Goal: Task Accomplishment & Management: Use online tool/utility

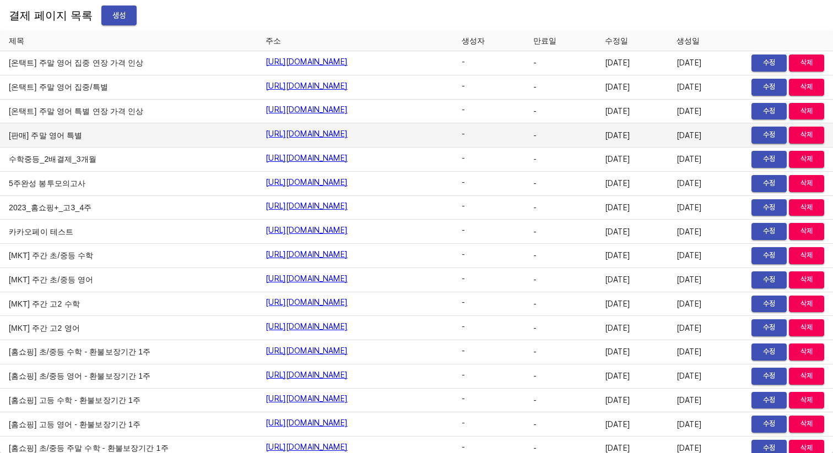
click at [193, 145] on td "[판매] 주말 영어 특별" at bounding box center [128, 135] width 257 height 24
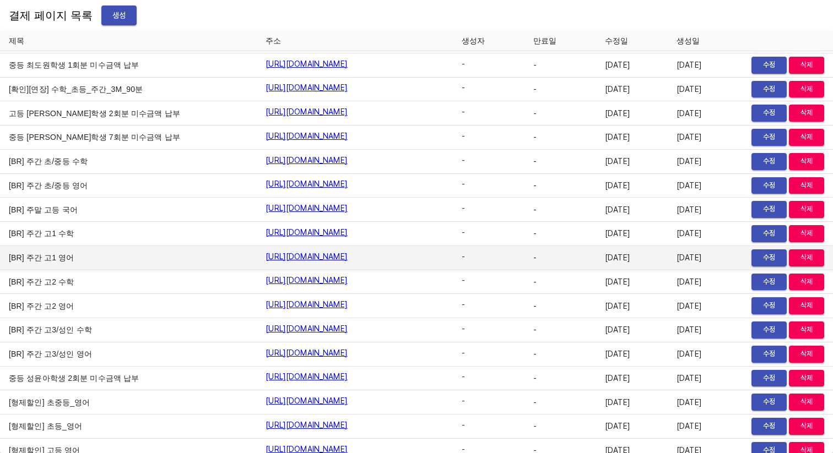
scroll to position [9950, 0]
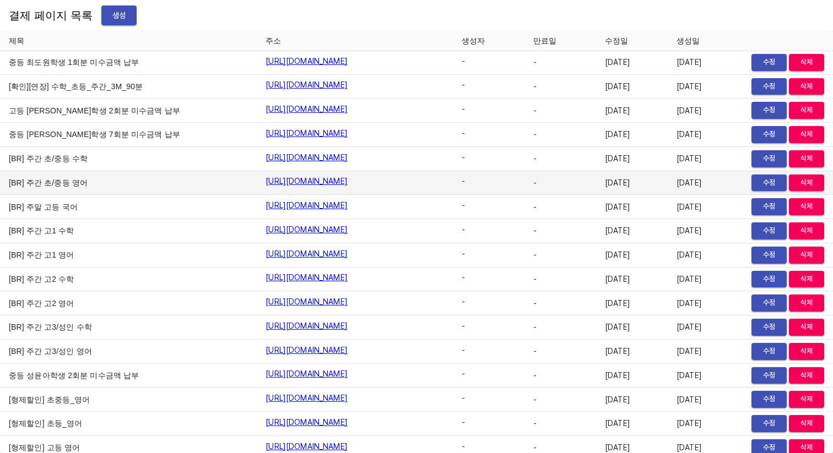
click at [157, 185] on td "[BR] 주간 초/중등 영어" at bounding box center [128, 183] width 257 height 24
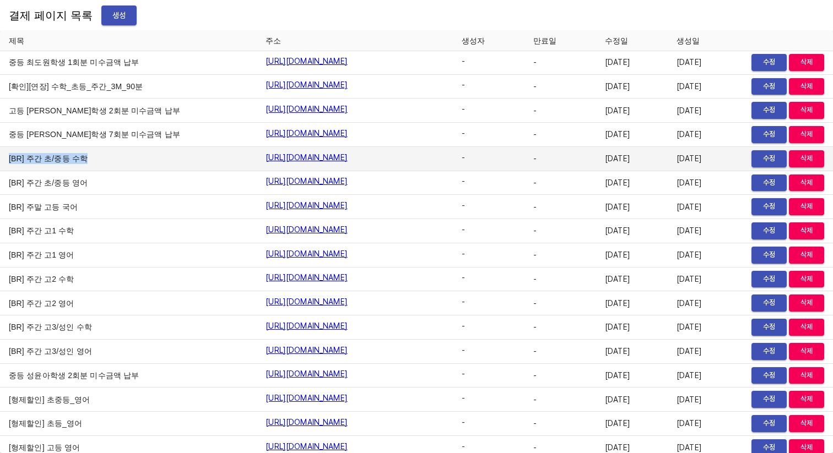
drag, startPoint x: 4, startPoint y: 160, endPoint x: 92, endPoint y: 160, distance: 87.6
click at [92, 160] on td "[BR] 주간 초/중등 수학" at bounding box center [128, 159] width 257 height 24
drag, startPoint x: 92, startPoint y: 160, endPoint x: 0, endPoint y: 158, distance: 92.0
click at [0, 158] on td "[BR] 주간 초/중등 수학" at bounding box center [128, 159] width 257 height 24
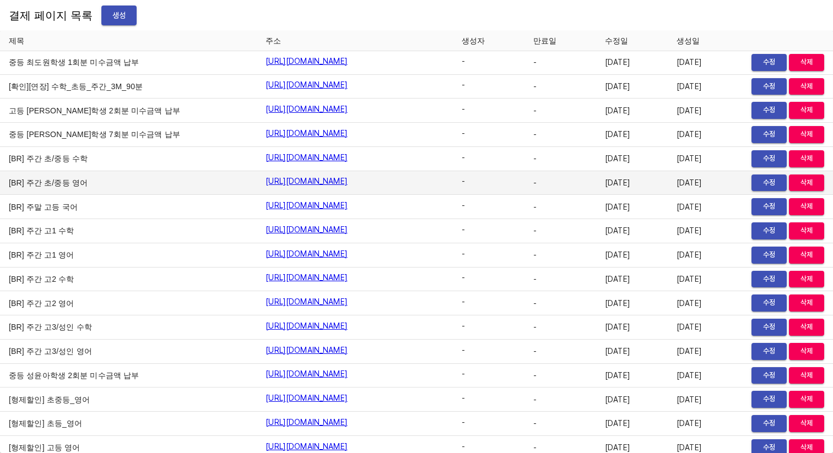
click at [22, 171] on td "[BR] 주간 초/중등 영어" at bounding box center [128, 183] width 257 height 24
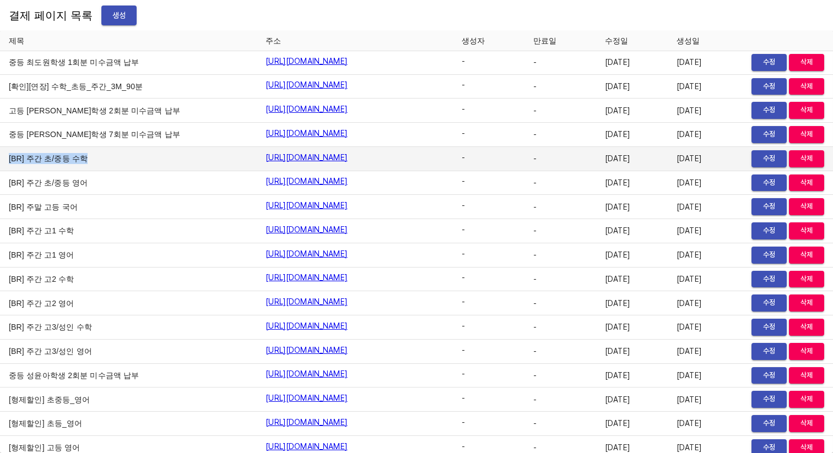
drag, startPoint x: 8, startPoint y: 162, endPoint x: 106, endPoint y: 162, distance: 98.6
click at [106, 162] on td "[BR] 주간 초/중등 수학" at bounding box center [128, 159] width 257 height 24
drag, startPoint x: 106, startPoint y: 162, endPoint x: 20, endPoint y: 165, distance: 85.9
click at [20, 165] on td "[BR] 주간 초/중등 수학" at bounding box center [128, 159] width 257 height 24
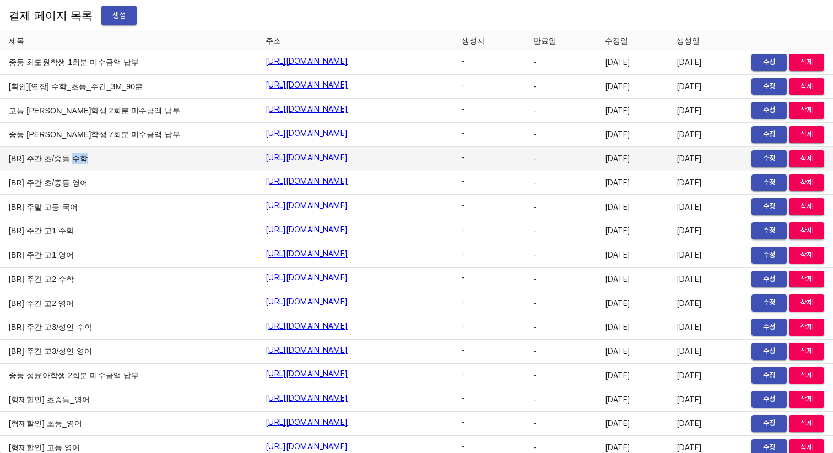
click at [20, 165] on td "[BR] 주간 초/중등 수학" at bounding box center [128, 159] width 257 height 24
click at [98, 170] on td "[BR] 주간 초/중등 수학" at bounding box center [128, 159] width 257 height 24
drag, startPoint x: 85, startPoint y: 162, endPoint x: 10, endPoint y: 161, distance: 74.9
click at [10, 161] on td "[BR] 주간 초/중등 수학" at bounding box center [128, 159] width 257 height 24
drag, startPoint x: 8, startPoint y: 161, endPoint x: 90, endPoint y: 160, distance: 82.0
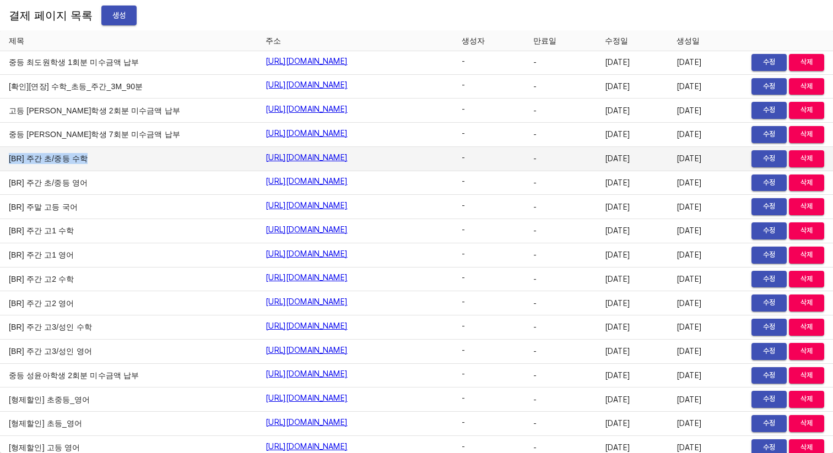
click at [90, 160] on td "[BR] 주간 초/중등 수학" at bounding box center [128, 159] width 257 height 24
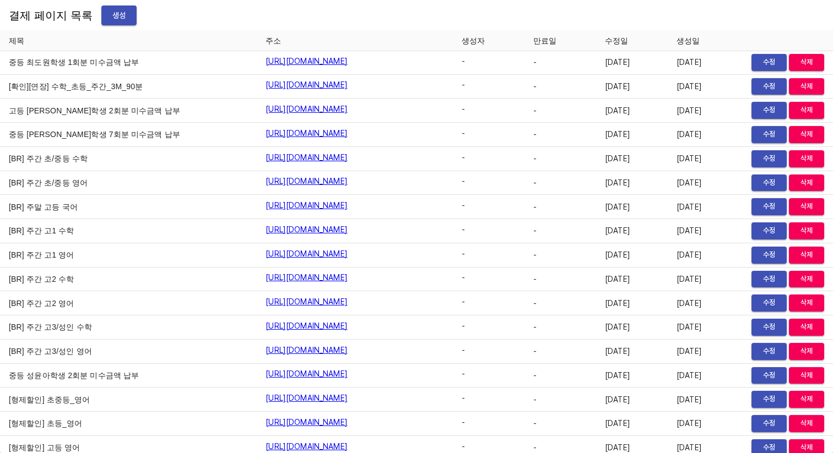
click at [471, 24] on div "결제 페이지 목록 생성" at bounding box center [416, 15] width 833 height 31
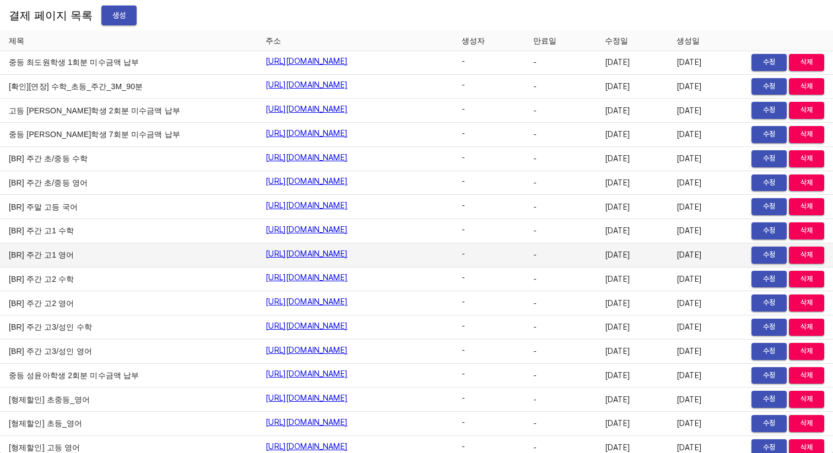
click at [194, 249] on td "[BR] 주간 고1 영어" at bounding box center [128, 255] width 257 height 24
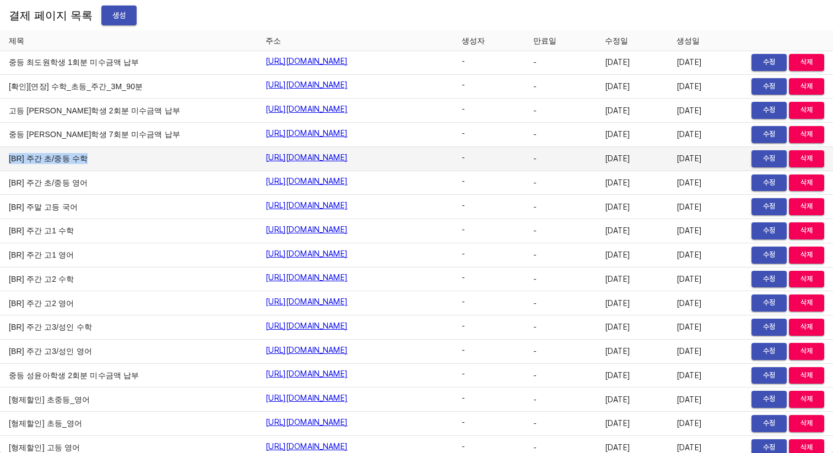
drag, startPoint x: 4, startPoint y: 159, endPoint x: 93, endPoint y: 160, distance: 88.7
click at [93, 160] on td "[BR] 주간 초/중등 수학" at bounding box center [128, 159] width 257 height 24
drag, startPoint x: 5, startPoint y: 159, endPoint x: 76, endPoint y: 161, distance: 71.1
click at [76, 161] on td "[BR] 주간 초/중등 수학" at bounding box center [128, 159] width 257 height 24
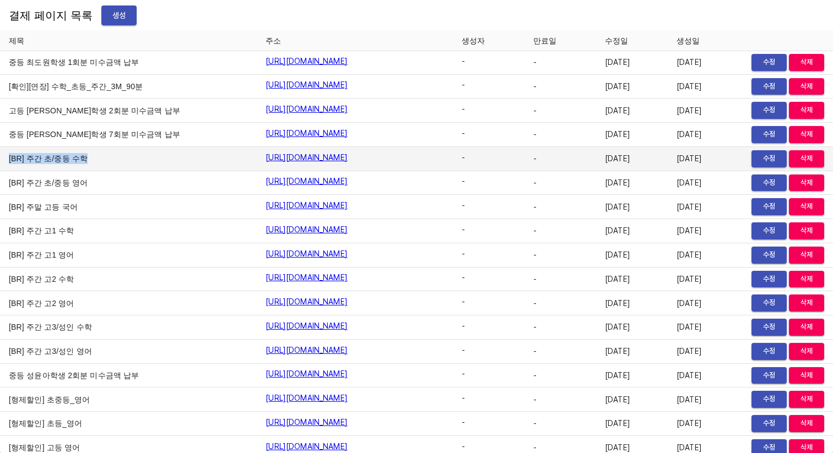
drag, startPoint x: 88, startPoint y: 161, endPoint x: 4, endPoint y: 160, distance: 83.1
click at [4, 160] on td "[BR] 주간 초/중등 수학" at bounding box center [128, 159] width 257 height 24
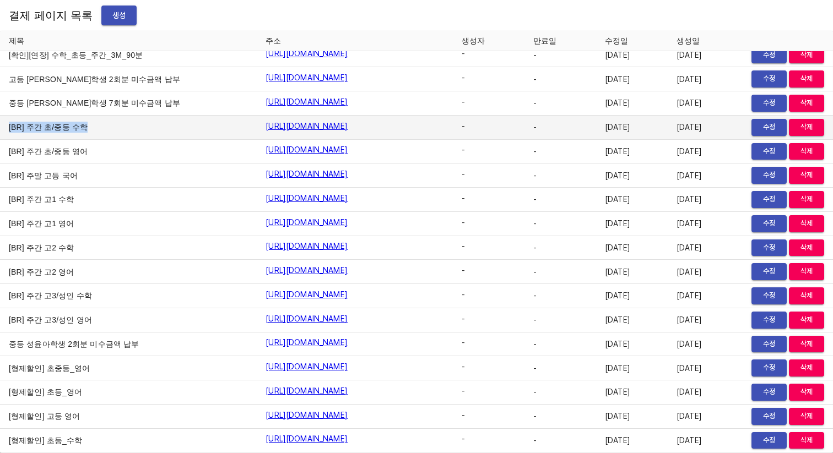
drag, startPoint x: 7, startPoint y: 130, endPoint x: 82, endPoint y: 134, distance: 75.0
click at [83, 134] on td "[BR] 주간 초/중등 수학" at bounding box center [128, 128] width 257 height 24
click at [82, 134] on td "[BR] 주간 초/중등 수학" at bounding box center [128, 128] width 257 height 24
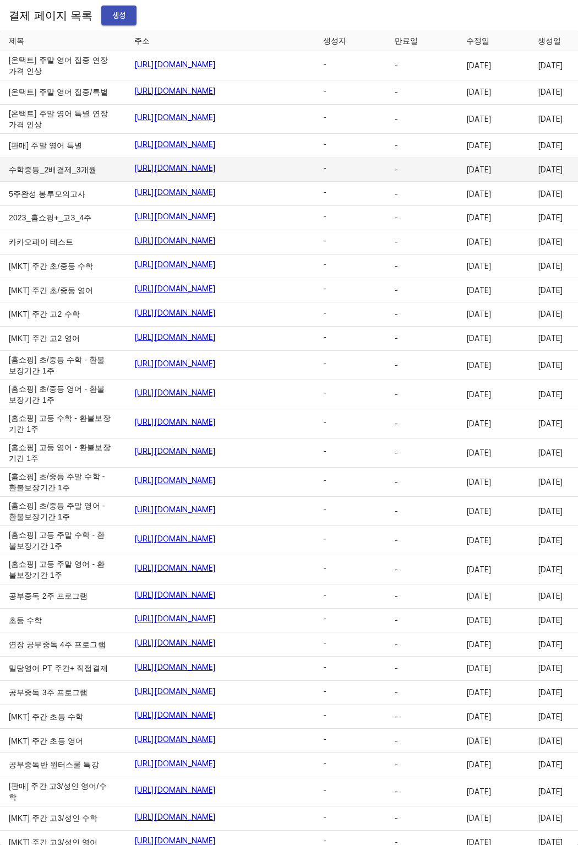
click at [73, 182] on td "수학중등_2배결제_3개월" at bounding box center [63, 170] width 126 height 24
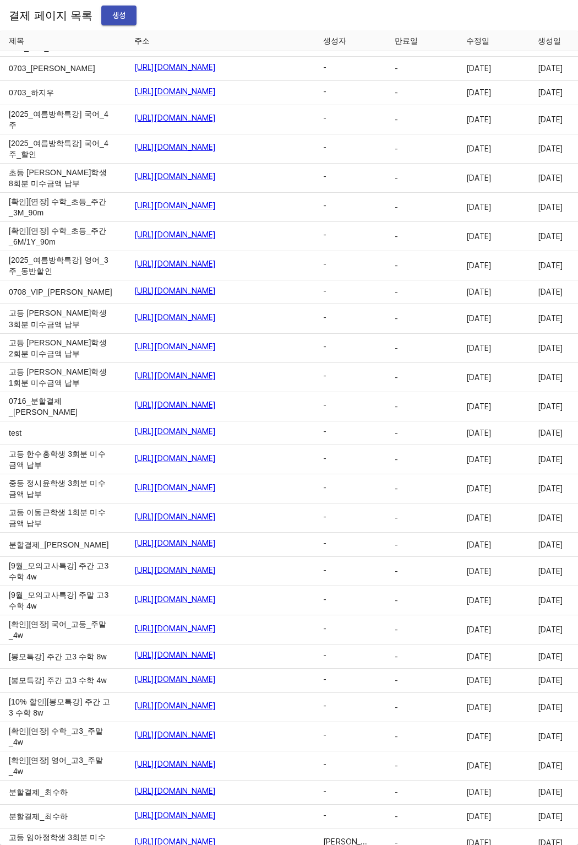
scroll to position [13796, 0]
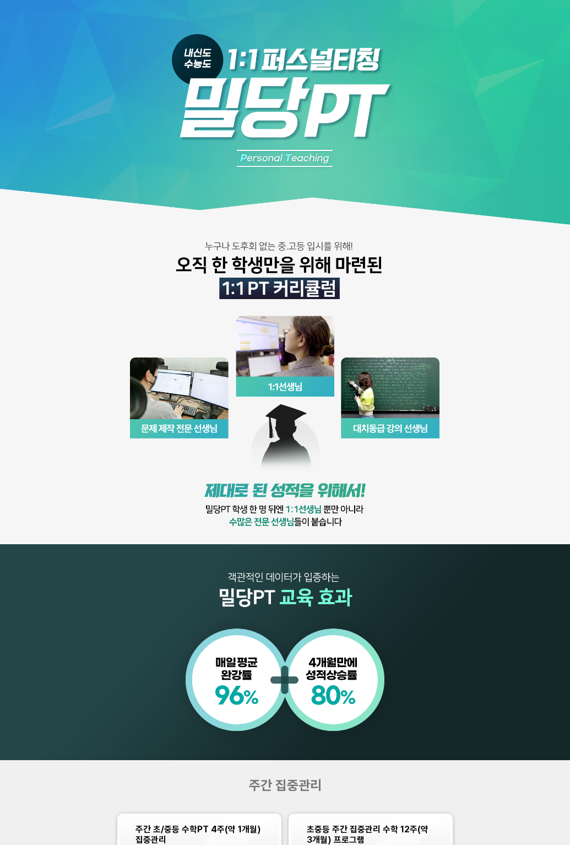
scroll to position [601, 0]
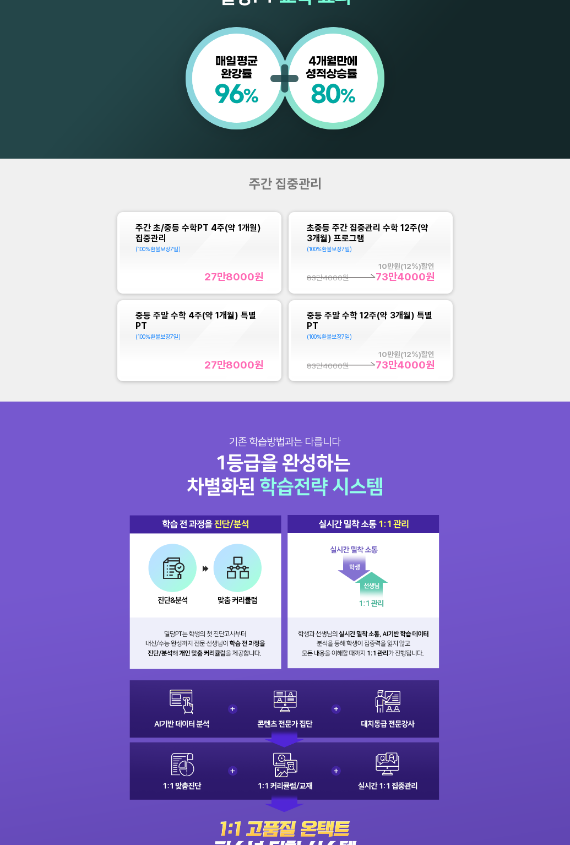
click at [176, 396] on div "주간 집중관리 주간 초/중등 수학PT 4주(약 1개월) 집중관리 (100%환불보장 7 일) 27만8000 원 초중등 주간 집중관리 수학 12주…" at bounding box center [285, 280] width 570 height 243
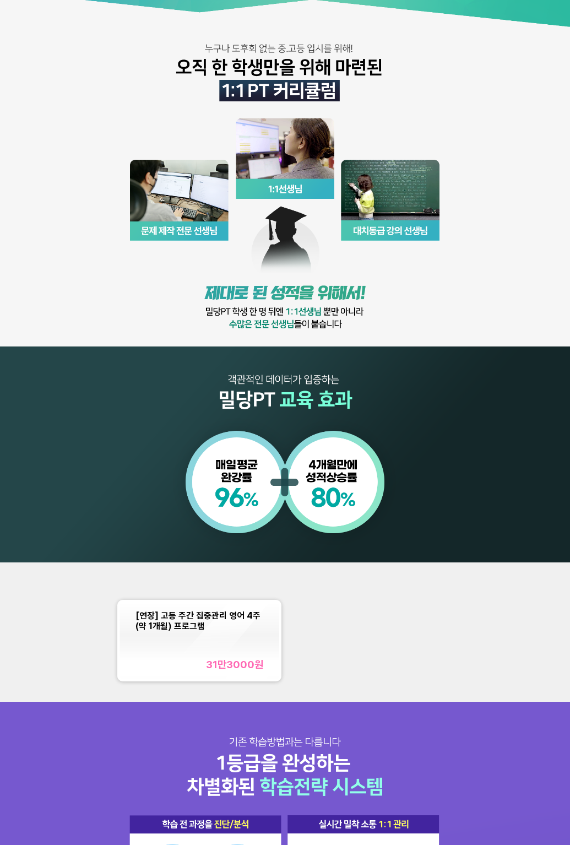
scroll to position [198, 0]
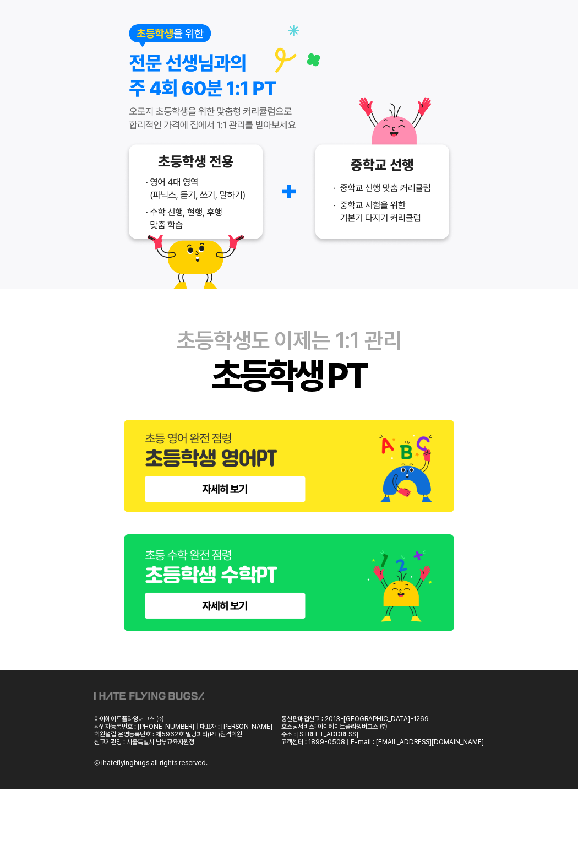
click at [271, 498] on img at bounding box center [289, 466] width 330 height 93
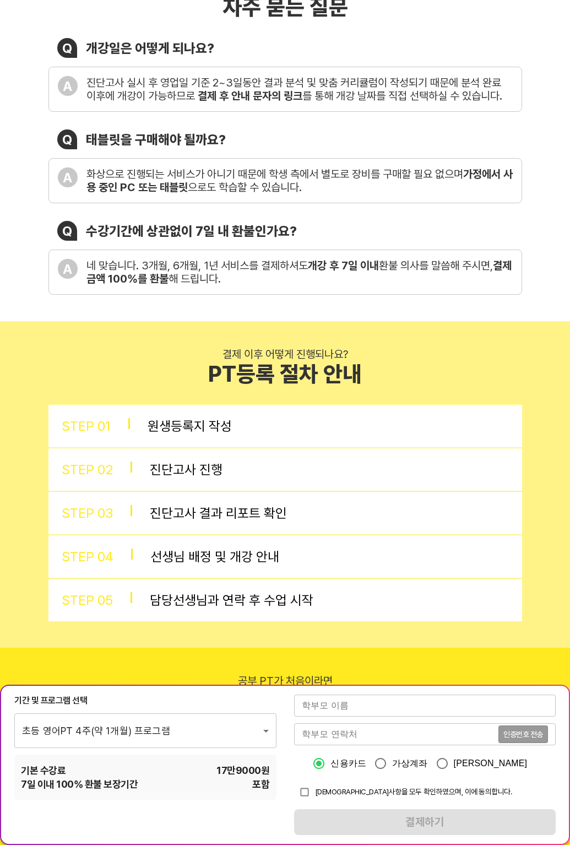
scroll to position [132, 0]
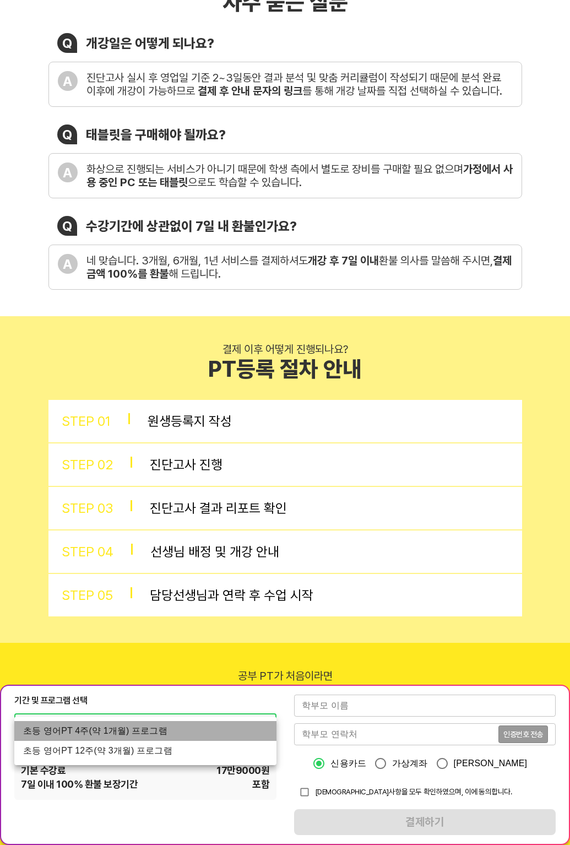
drag, startPoint x: 19, startPoint y: 730, endPoint x: 173, endPoint y: 738, distance: 154.4
click at [173, 738] on li "초등 영어PT 4주(약 1개월) 프로그램" at bounding box center [145, 731] width 262 height 20
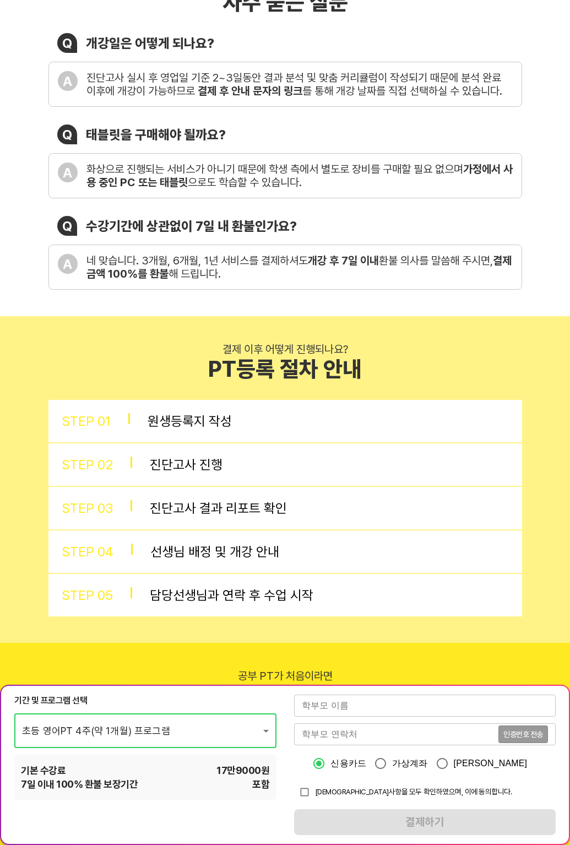
drag, startPoint x: 177, startPoint y: 751, endPoint x: 183, endPoint y: 739, distance: 12.3
click at [177, 751] on div "기간 및 프로그램 선택 초등 영어PT 4주(약 1개월) 프로그램 999 ​ 기본 수강료 17만9000 원 7 일 이내 100% 환불 보장기간 …" at bounding box center [145, 746] width 262 height 105
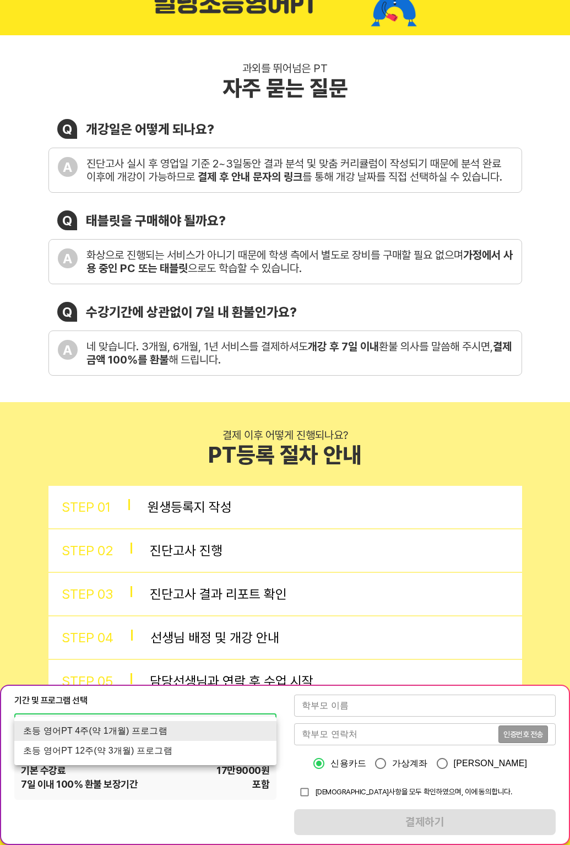
scroll to position [0, 0]
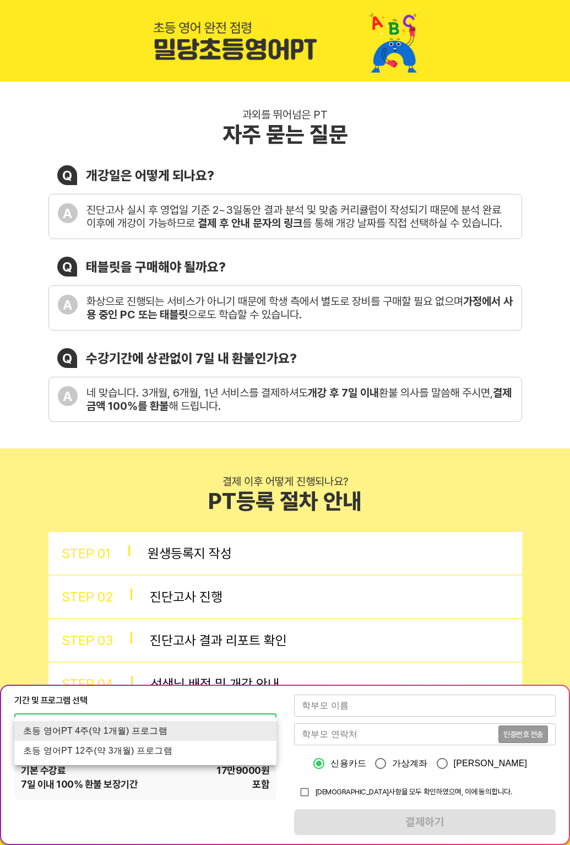
click at [173, 122] on div at bounding box center [285, 422] width 570 height 845
click at [173, 122] on div "초등 영어PT 4주(약 1개월) 프로그램 초등 영어PT 12주(약 3개월) 프로그램" at bounding box center [285, 422] width 570 height 845
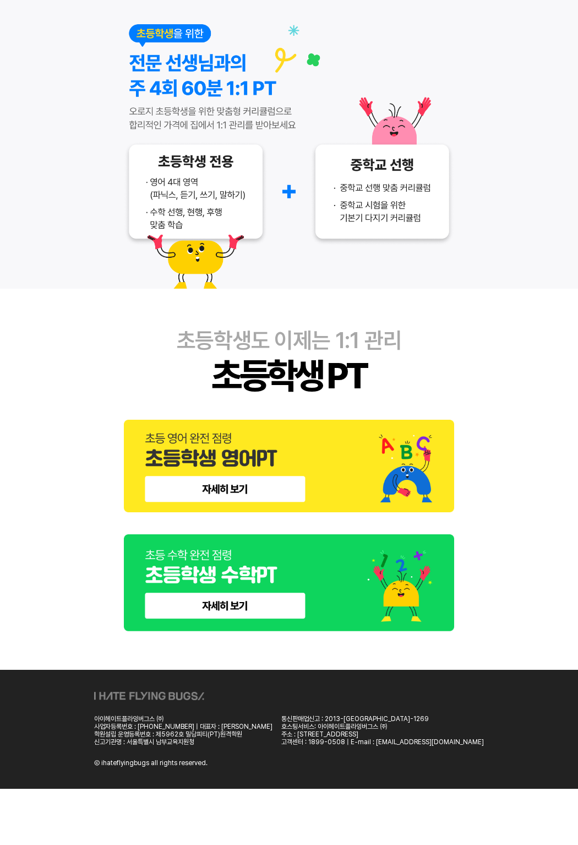
click at [224, 452] on img at bounding box center [289, 466] width 330 height 93
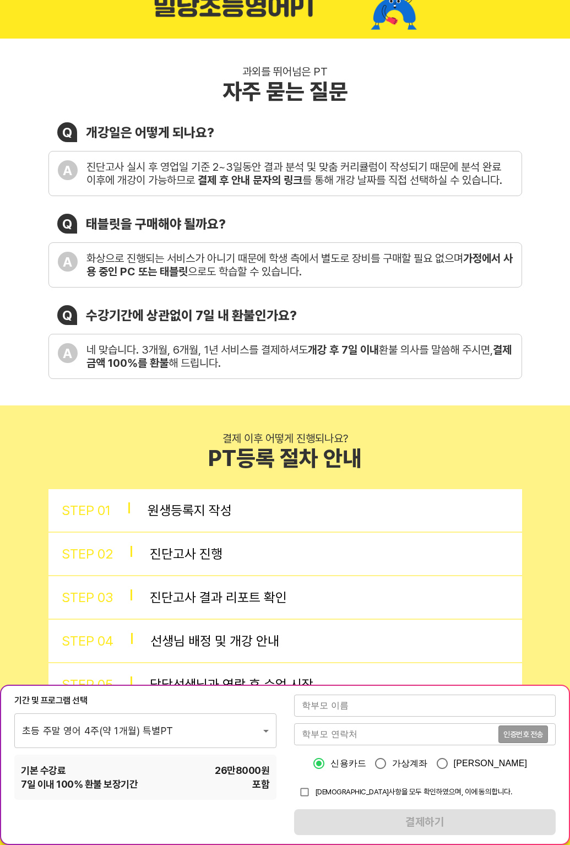
scroll to position [66, 0]
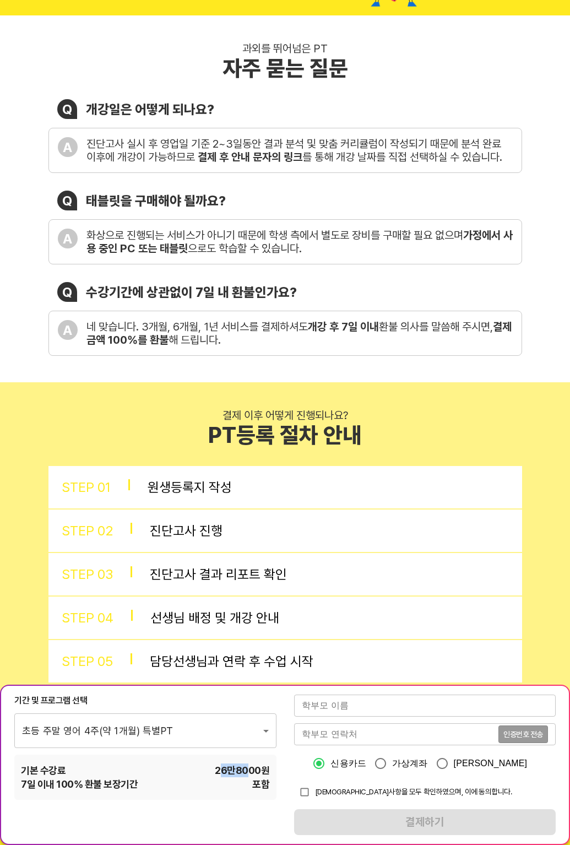
drag, startPoint x: 221, startPoint y: 774, endPoint x: 230, endPoint y: 775, distance: 8.4
click at [245, 775] on span "26만8000 원" at bounding box center [242, 770] width 55 height 14
click at [230, 775] on span "26만8000 원" at bounding box center [242, 770] width 55 height 14
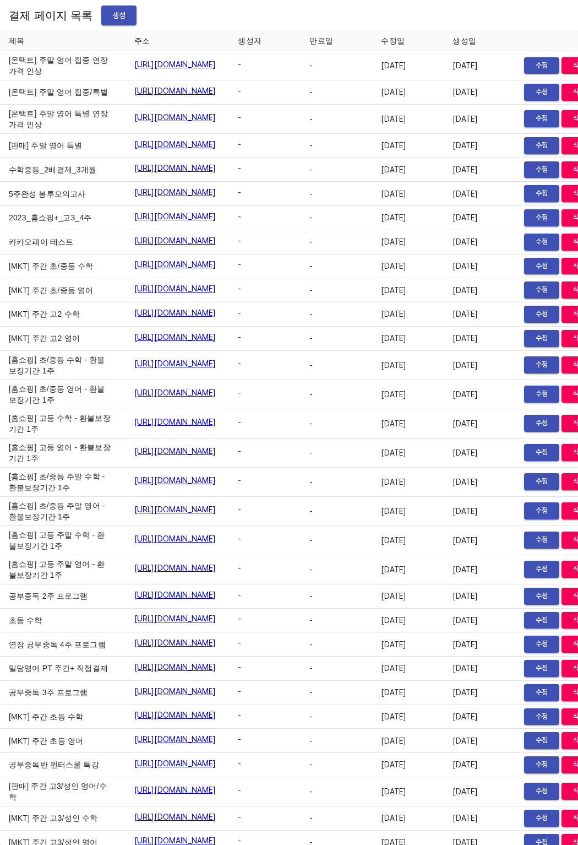
click at [110, 18] on span "생성" at bounding box center [119, 16] width 18 height 14
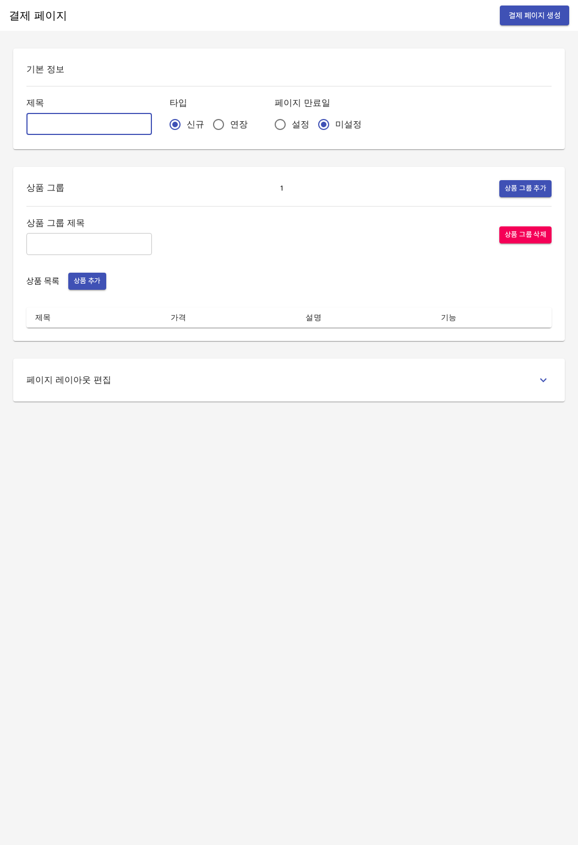
click at [79, 118] on input "text" at bounding box center [89, 124] width 126 height 22
paste input "[BR] 주간 초등 수학"
type input "[BR] 주간 초등 수학"
drag, startPoint x: 216, startPoint y: 192, endPoint x: 204, endPoint y: 157, distance: 37.1
click at [216, 192] on div "상품 그룹 1 상품 그룹 추가" at bounding box center [288, 188] width 525 height 17
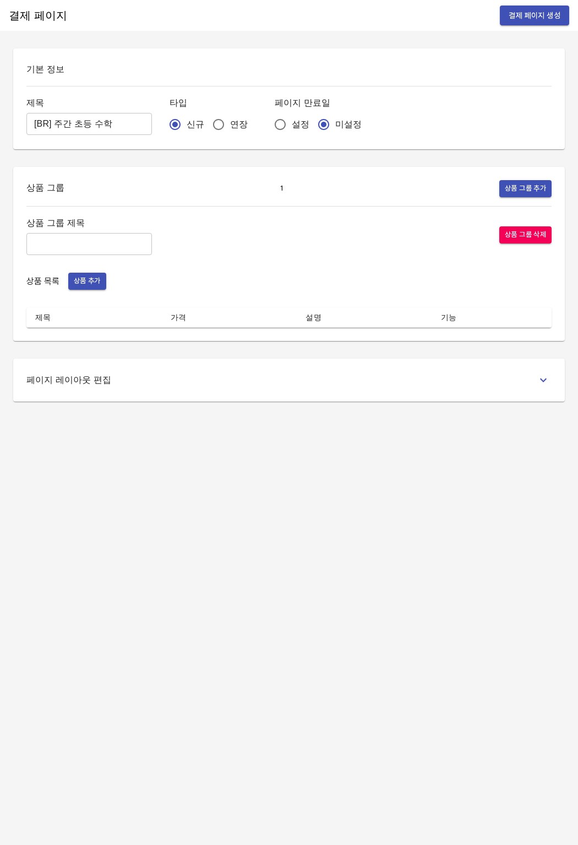
click at [303, 173] on div "상품 그룹 1 상품 그룹 추가 상품 그룹 제목 ​ 상품 그룹 삭제 상품 목록 상품 추가 제목 가격 설명 기능" at bounding box center [289, 254] width 552 height 174
click at [112, 242] on input "text" at bounding box center [89, 244] width 126 height 22
type input "주"
click at [222, 268] on div "상품 그룹 제목 ​ 상품 그룹 삭제 상품 목록 상품 추가 제목 가격 설명 기능" at bounding box center [288, 271] width 525 height 112
click at [79, 286] on span "상품 추가" at bounding box center [87, 281] width 27 height 13
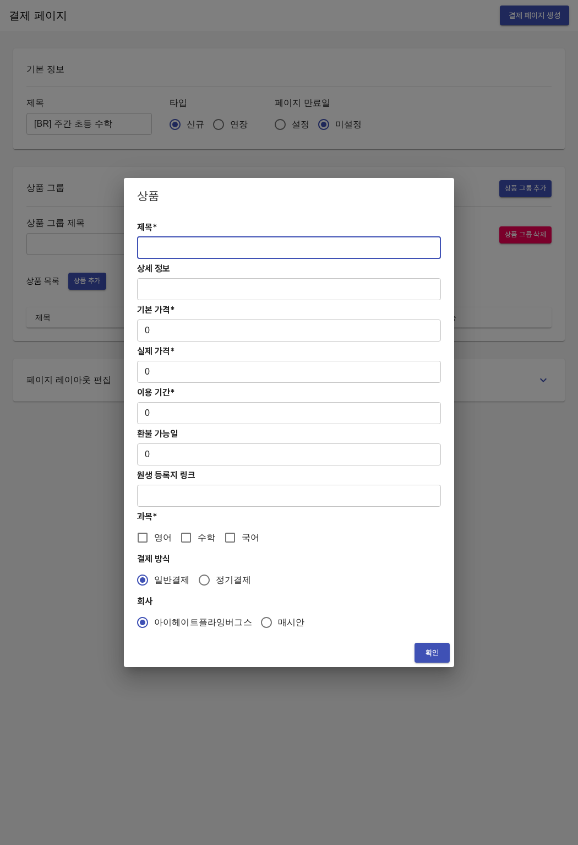
click at [153, 247] on input "text" at bounding box center [289, 248] width 304 height 22
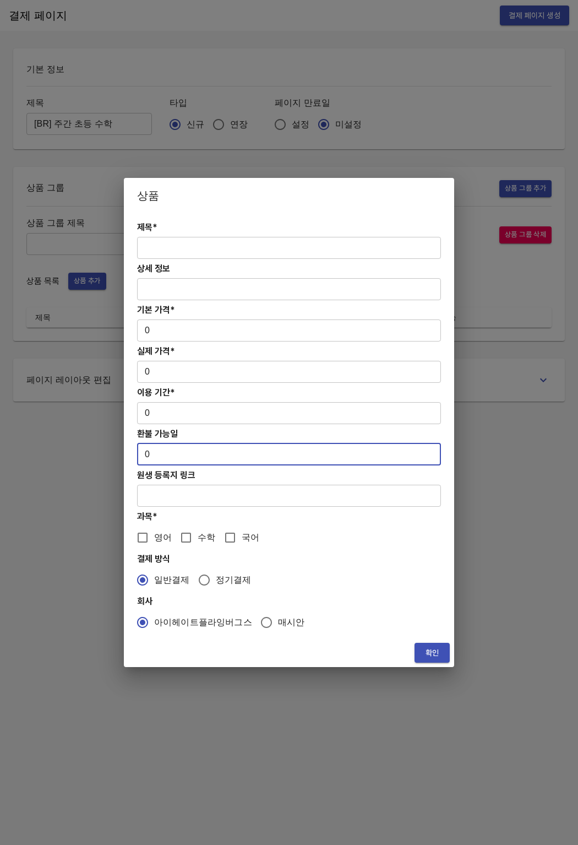
drag, startPoint x: 229, startPoint y: 454, endPoint x: 132, endPoint y: 455, distance: 96.9
click at [134, 455] on div "제목* ​ 상세 정보 ​ 기본 가격* 0 ​ 실제 가격* 0 ​ 이용 기간* 0 ​ 환불 가능일 0 ​ 원생 등록지 링크 ​ 과목* 영어 수학…" at bounding box center [289, 425] width 330 height 425
type input "7"
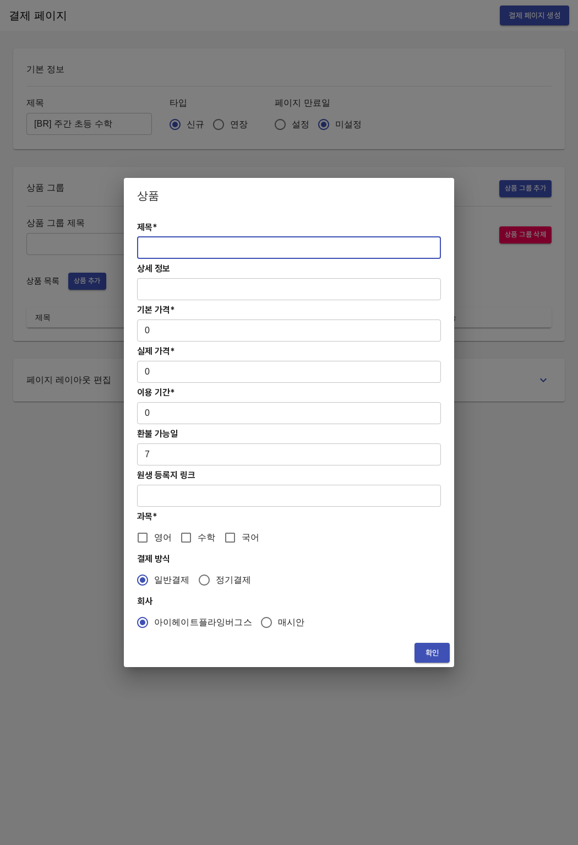
drag, startPoint x: 192, startPoint y: 240, endPoint x: 180, endPoint y: 245, distance: 13.8
click at [192, 240] on input "text" at bounding box center [289, 248] width 304 height 22
click at [313, 252] on input "text" at bounding box center [289, 248] width 304 height 22
paste input "초등 수학PT 4주(약 1개월) 집중관리"
type input "초등 수학PT 4주(약 1개월) 집중관리"
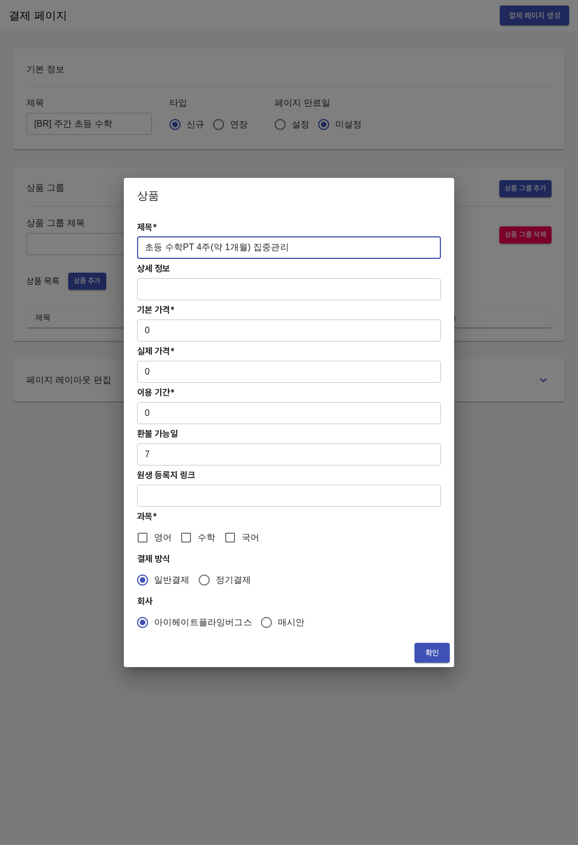
click at [162, 336] on input "0" at bounding box center [289, 330] width 304 height 22
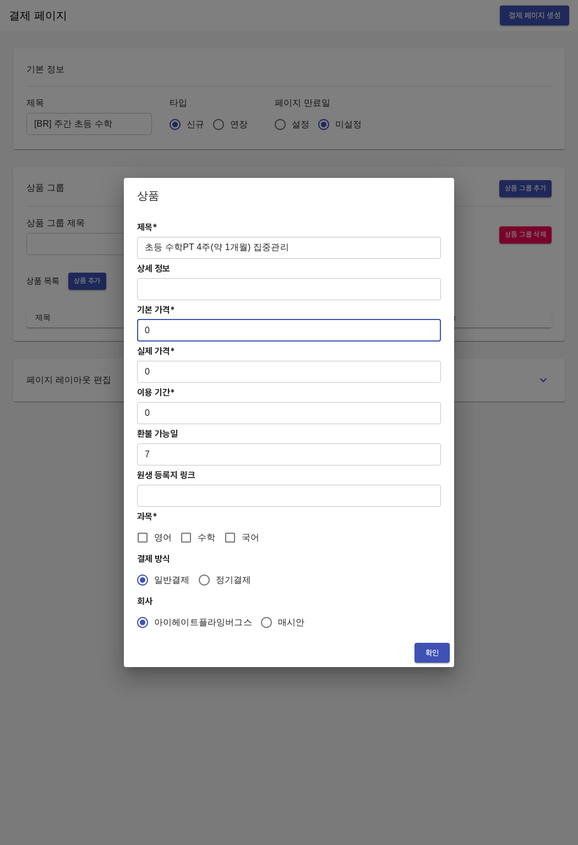
drag, startPoint x: 136, startPoint y: 336, endPoint x: 118, endPoint y: 336, distance: 17.6
click at [118, 336] on div "상품 제목* 초등 수학PT 4주(약 1개월) 집중관리 ​ 상세 정보 ​ 기본 가격* 0 ​ 실제 가격* 0 ​ 이용 기간* 0 ​ 환불 가능일…" at bounding box center [289, 422] width 578 height 845
drag, startPoint x: 149, startPoint y: 337, endPoint x: 144, endPoint y: 333, distance: 6.7
click at [144, 333] on input "0" at bounding box center [289, 330] width 304 height 22
paste input "17900"
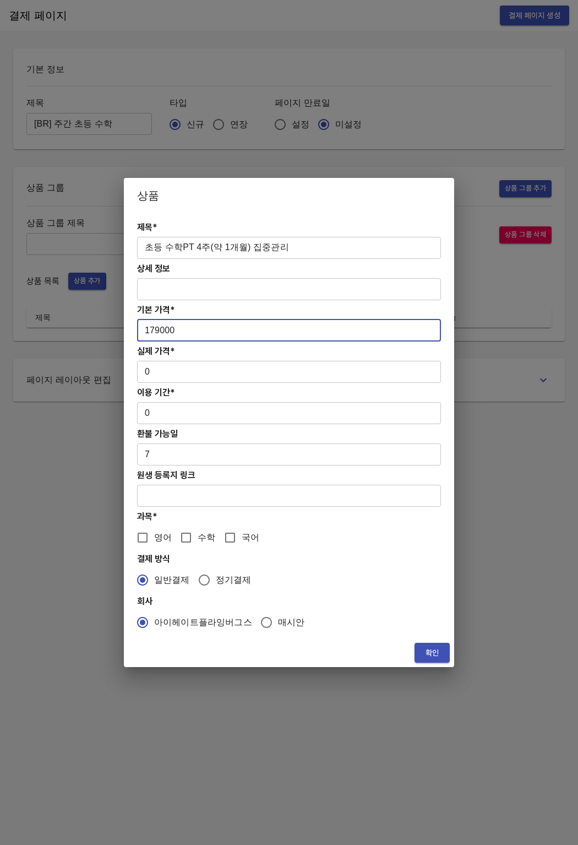
type input "179000"
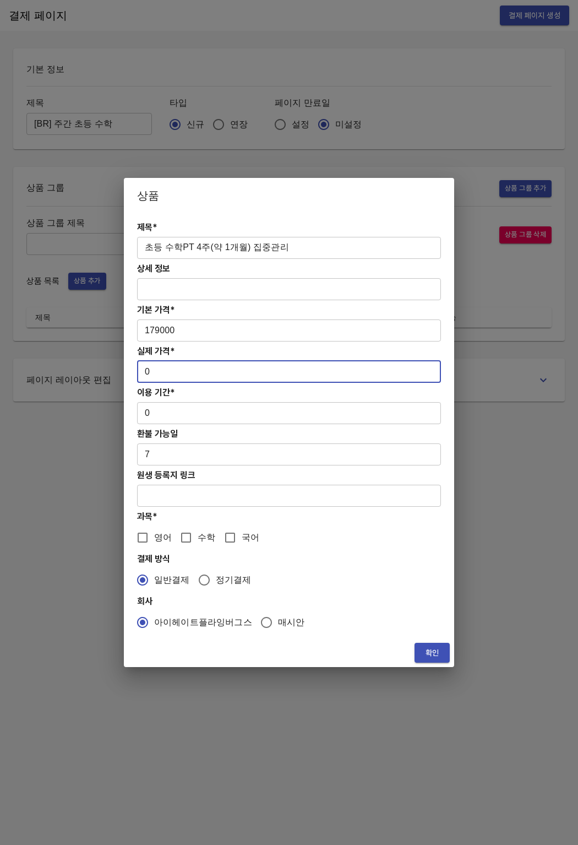
drag, startPoint x: 156, startPoint y: 366, endPoint x: 130, endPoint y: 369, distance: 26.1
click at [130, 369] on div "제목* 초등 수학PT 4주(약 1개월) 집중관리 ​ 상세 정보 ​ 기본 가격* 179000 ​ 실제 가격* 0 ​ 이용 기간* 0 ​ 환불 가…" at bounding box center [289, 425] width 330 height 425
drag, startPoint x: 144, startPoint y: 372, endPoint x: 153, endPoint y: 371, distance: 8.3
click at [153, 371] on input "0" at bounding box center [289, 372] width 304 height 22
paste input "17900"
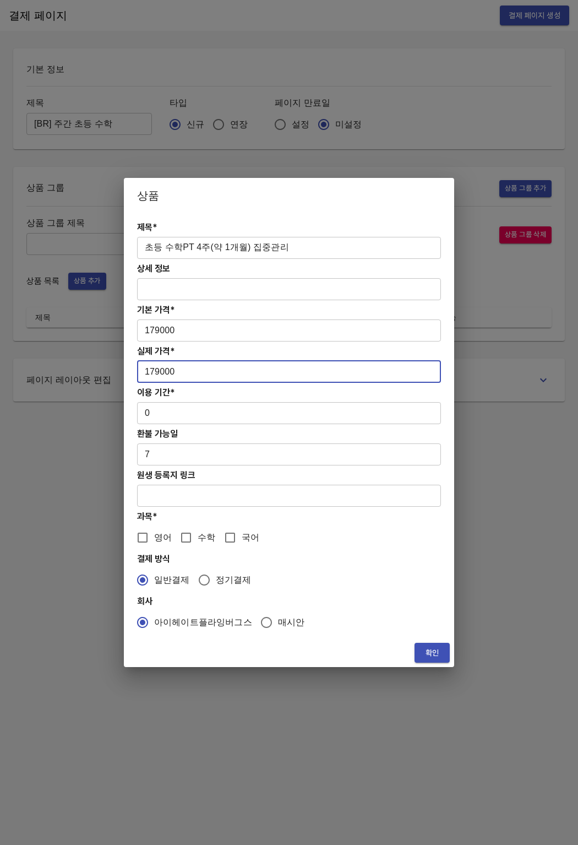
type input "179000"
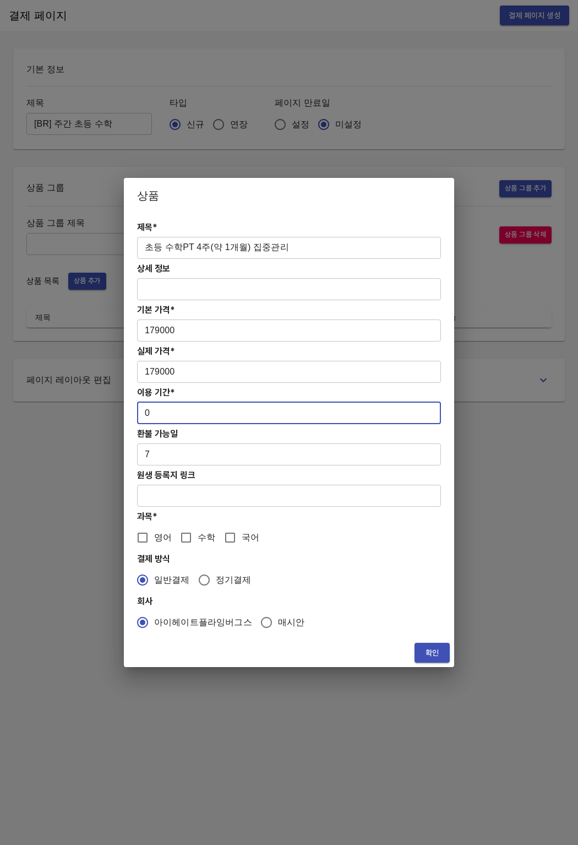
drag, startPoint x: 150, startPoint y: 408, endPoint x: 141, endPoint y: 411, distance: 9.4
click at [141, 411] on input "0" at bounding box center [289, 413] width 304 height 22
type input "28"
click at [185, 531] on input "수학" at bounding box center [186, 537] width 23 height 23
checkbox input "true"
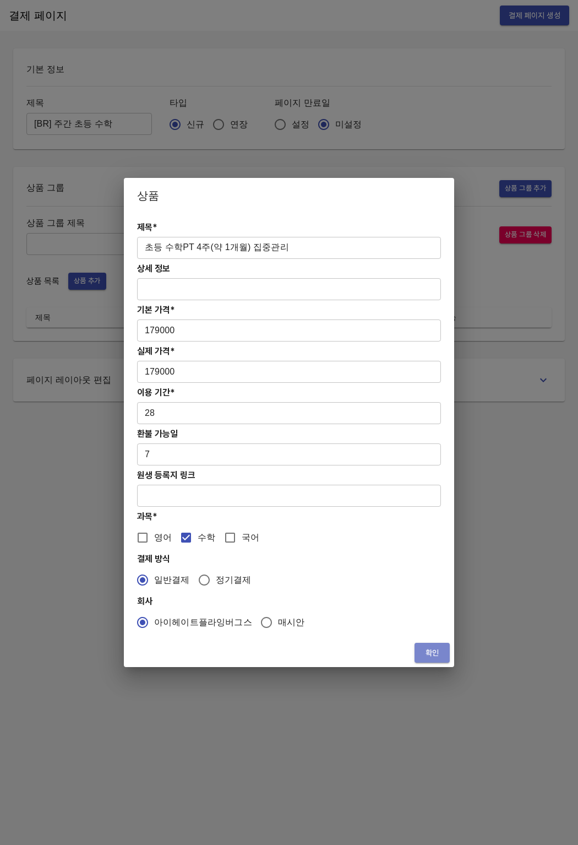
click at [433, 655] on span "확인" at bounding box center [432, 653] width 18 height 14
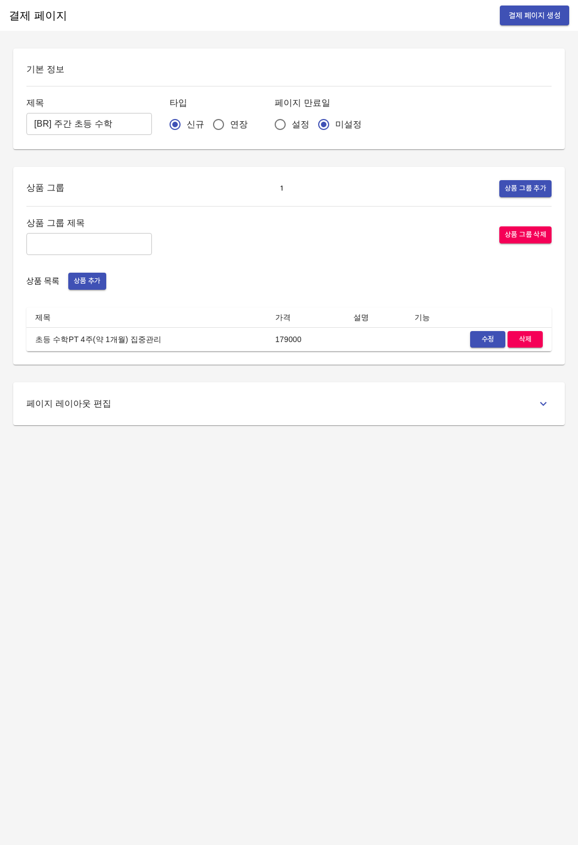
drag, startPoint x: 410, startPoint y: 631, endPoint x: 394, endPoint y: 621, distance: 18.6
click at [406, 627] on div "결제 페이지 결제 페이지 생성 기본 정보 제목 [BR] 주간 초등 수학 ​ 타입 신규 연장 페이지 만료일 설정 미설정 상품 그룹 1 상품 그룹…" at bounding box center [289, 422] width 578 height 845
drag, startPoint x: 102, startPoint y: 307, endPoint x: 90, endPoint y: 282, distance: 27.3
click at [101, 303] on div "상품 그룹 제목 ​ 상품 그룹 삭제 상품 목록 상품 추가 제목 가격 설명 기능 초등 수학PT 4주(약 1개월) 집중관리 179000 수정 삭제" at bounding box center [288, 283] width 525 height 137
click at [90, 282] on span "상품 추가" at bounding box center [87, 281] width 27 height 13
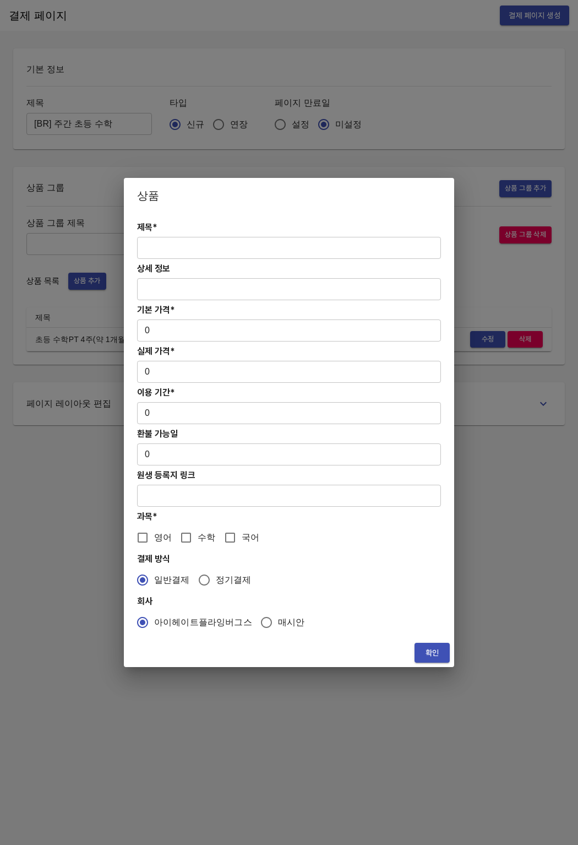
click at [193, 246] on input "text" at bounding box center [289, 248] width 304 height 22
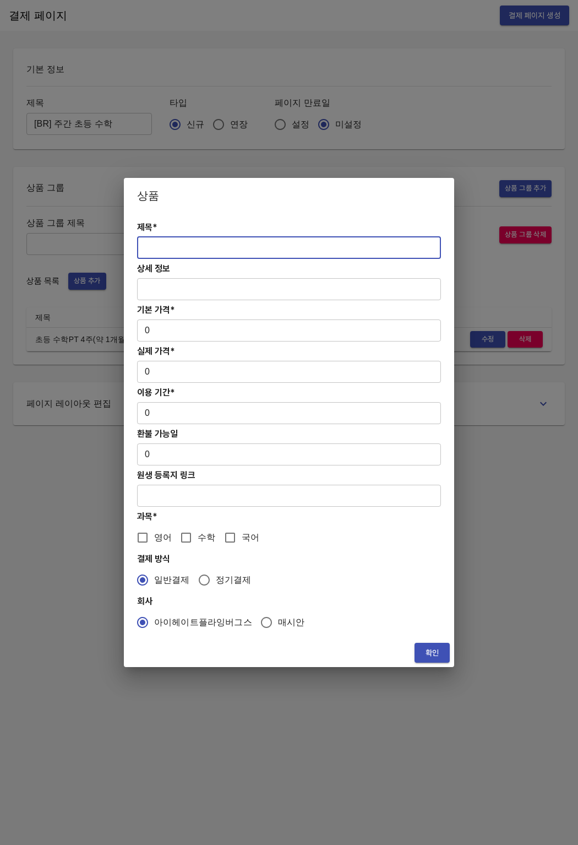
paste input "초등 수학PT 12주(약 3개월) 프로그램"
type input "초등 수학PT 12주(약 3개월) 프로그램"
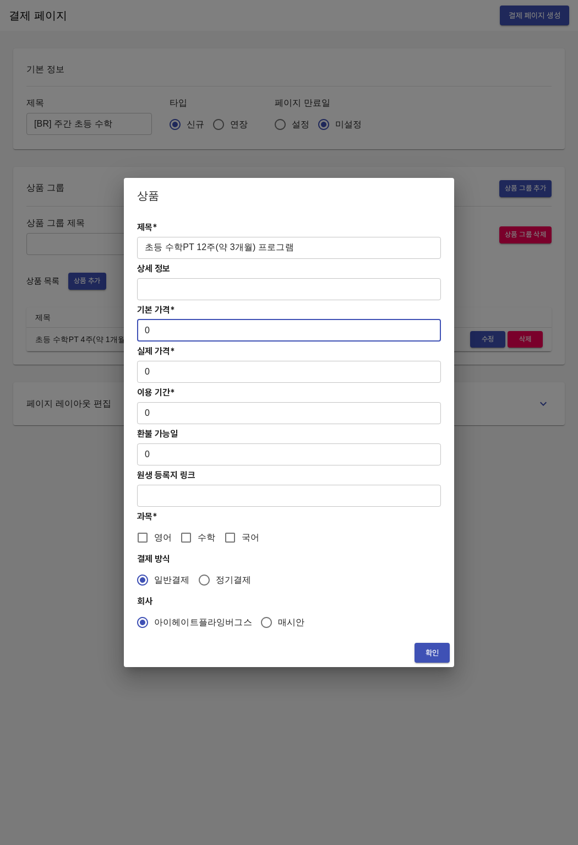
drag, startPoint x: 182, startPoint y: 339, endPoint x: 127, endPoint y: 330, distance: 55.8
click at [127, 330] on div "제목* 초등 수학PT 12주(약 3개월) 프로그램 ​ 상세 정보 ​ 기본 가격* 0 ​ 실제 가격* 0 ​ 이용 기간* 0 ​ 환불 가능일 0…" at bounding box center [289, 425] width 330 height 425
paste input "53700"
type input "537000"
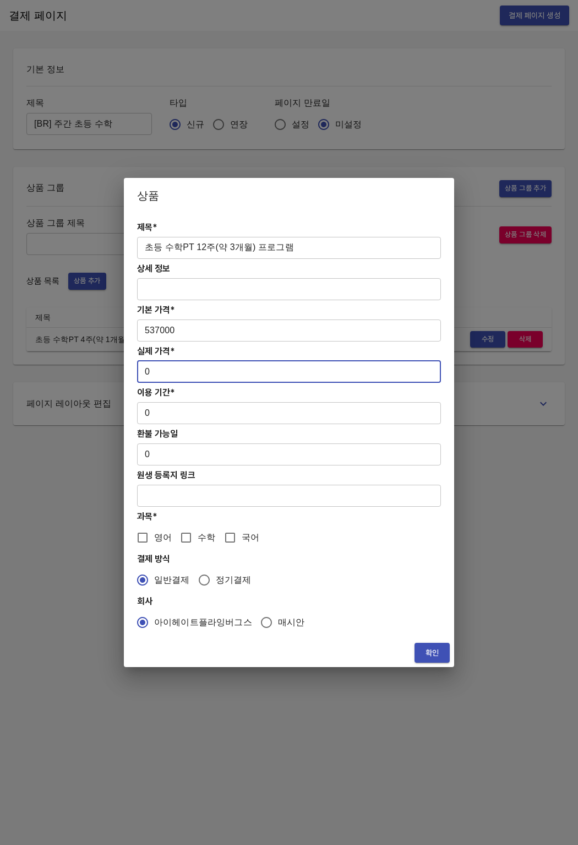
drag, startPoint x: 153, startPoint y: 372, endPoint x: 142, endPoint y: 369, distance: 10.7
click at [142, 369] on input "0" at bounding box center [289, 372] width 304 height 22
paste input "43700"
type input "437000"
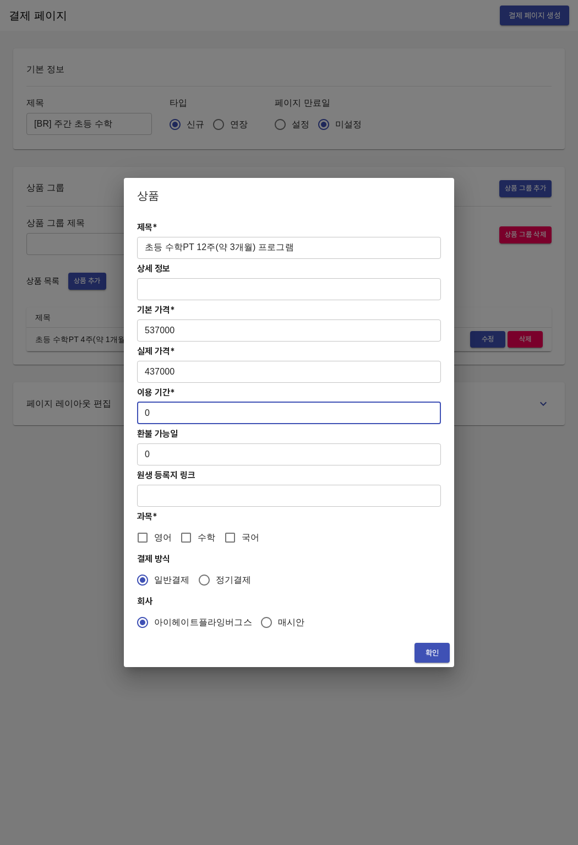
drag, startPoint x: 151, startPoint y: 414, endPoint x: 138, endPoint y: 414, distance: 12.7
click at [138, 414] on input "0" at bounding box center [289, 413] width 304 height 22
type input "84"
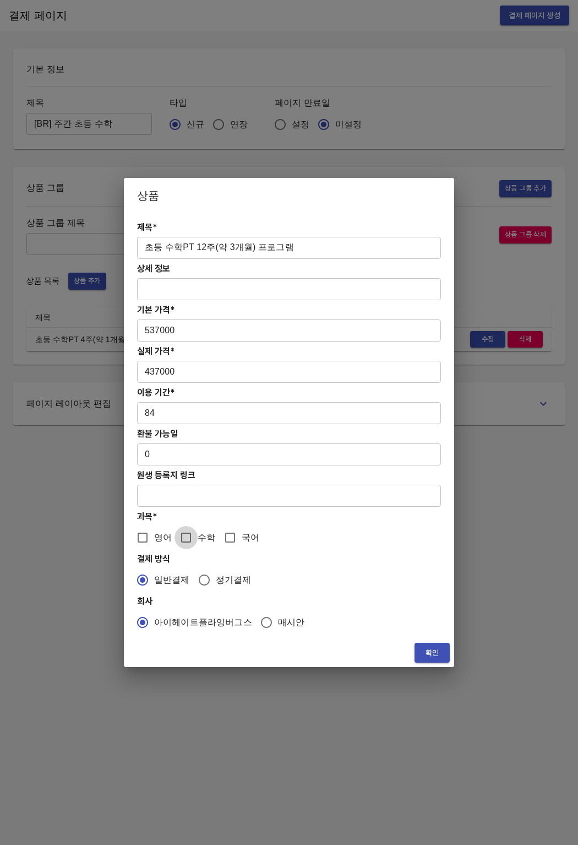
click at [187, 543] on input "수학" at bounding box center [186, 537] width 23 height 23
checkbox input "true"
drag, startPoint x: 222, startPoint y: 460, endPoint x: 126, endPoint y: 453, distance: 96.6
click at [126, 453] on div "제목* 초등 수학PT 12주(약 3개월) 프로그램 ​ 상세 정보 ​ 기본 가격* 537000 ​ 실제 가격* 437000 ​ 이용 기간* 84…" at bounding box center [289, 425] width 330 height 425
type input "7"
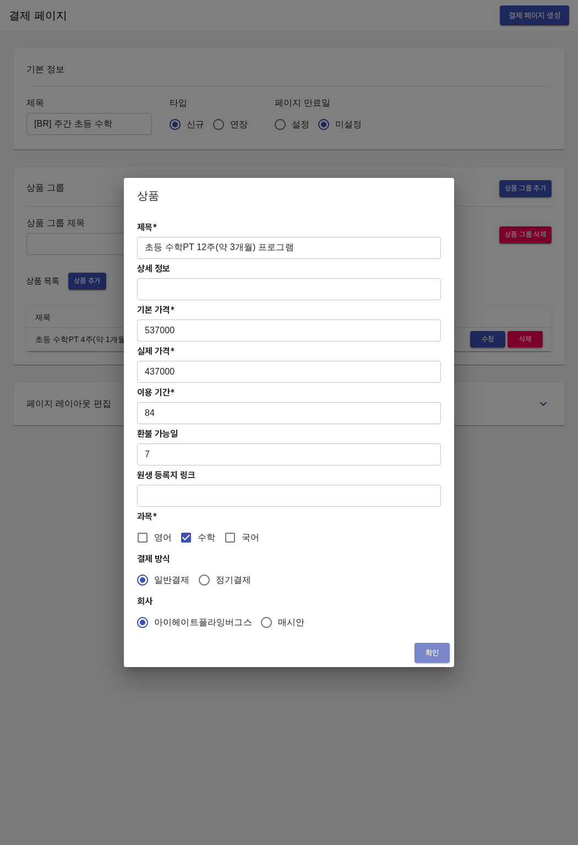
click at [436, 646] on span "확인" at bounding box center [432, 653] width 18 height 14
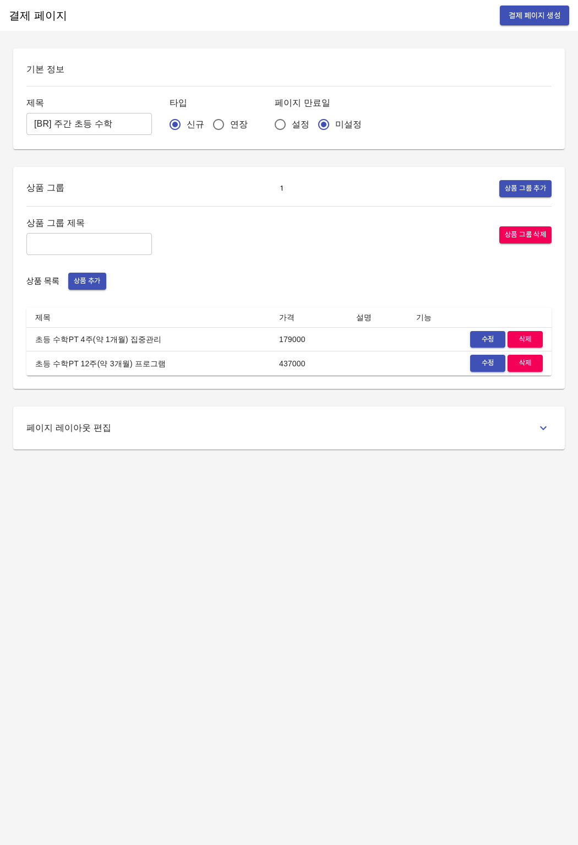
drag, startPoint x: 170, startPoint y: 509, endPoint x: 169, endPoint y: 504, distance: 5.5
click at [170, 509] on div "결제 페이지 결제 페이지 생성 기본 정보 제목 [BR] 주간 초등 수학 ​ 타입 신규 연장 페이지 만료일 설정 미설정 상품 그룹 1 상품 그룹…" at bounding box center [289, 422] width 578 height 845
click at [81, 280] on span "상품 추가" at bounding box center [87, 281] width 27 height 13
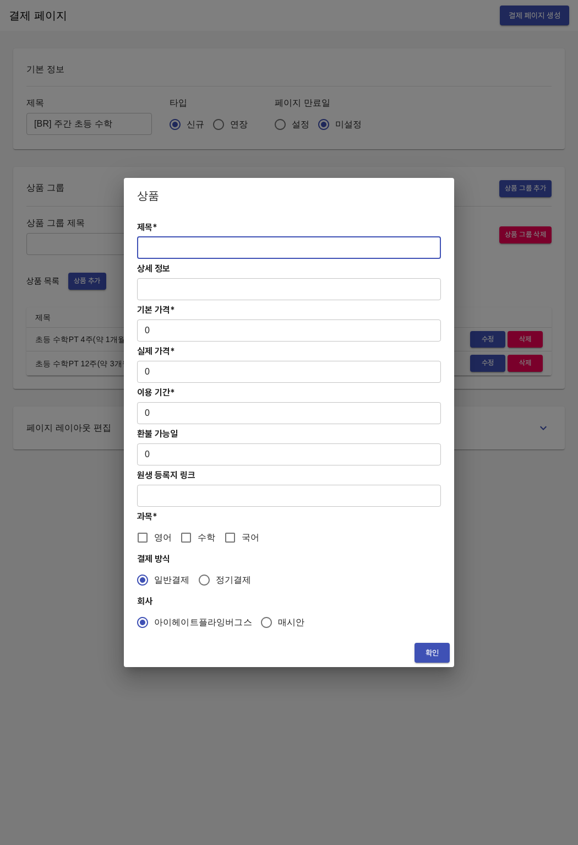
click at [195, 249] on input "text" at bounding box center [289, 248] width 304 height 22
click at [252, 252] on input "text" at bounding box center [289, 248] width 304 height 22
paste input "초등 주말 수학 4주(약 1개월) 특별PT"
type input "초등 주말 수학 4주(약 1개월) 특별PT"
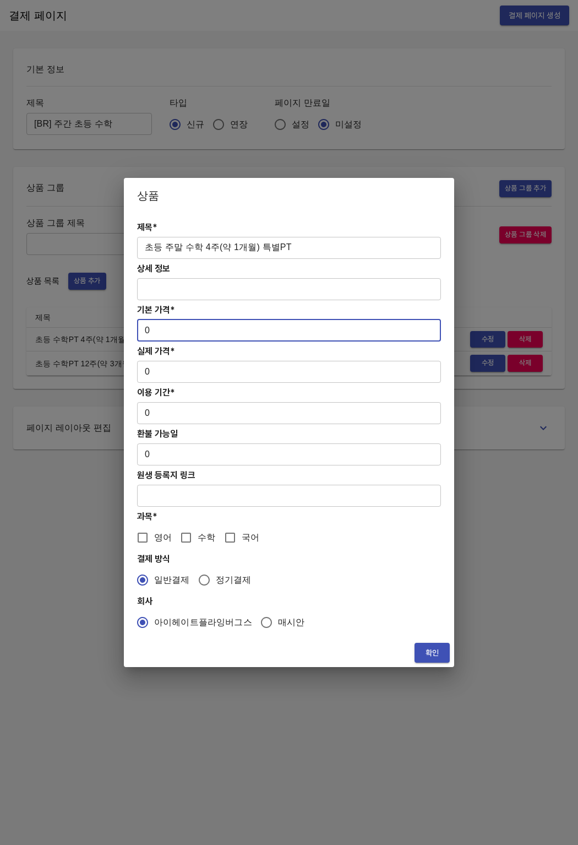
drag, startPoint x: 140, startPoint y: 327, endPoint x: 165, endPoint y: 330, distance: 25.1
click at [165, 330] on input "0" at bounding box center [289, 330] width 304 height 22
paste input "26800"
type input "268000"
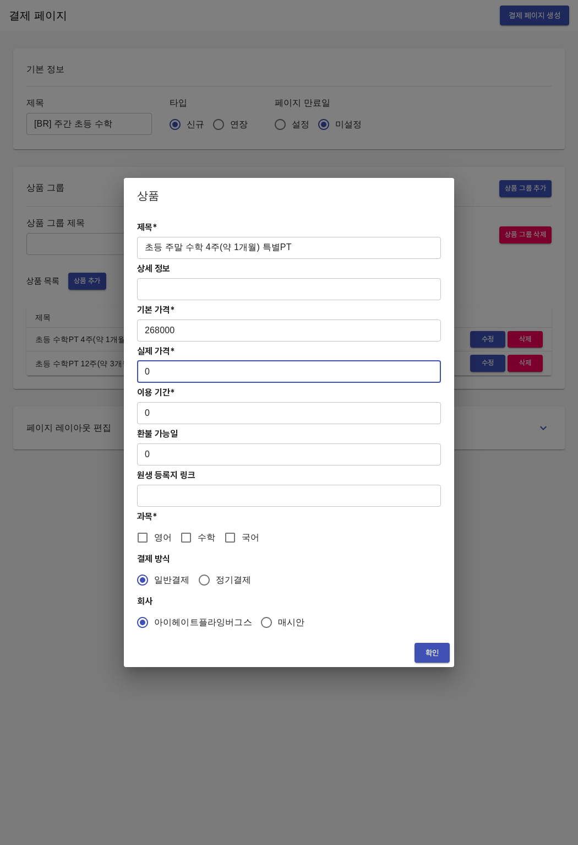
drag, startPoint x: 147, startPoint y: 373, endPoint x: 119, endPoint y: 377, distance: 27.9
click at [119, 377] on div "상품 제목* 초등 주말 수학 4주(약 1개월) 특별PT ​ 상세 정보 ​ 기본 가격* 268000 ​ 실제 가격* 0 ​ 이용 기간* 0 ​ …" at bounding box center [289, 422] width 578 height 845
paste input "26800"
type input "268000"
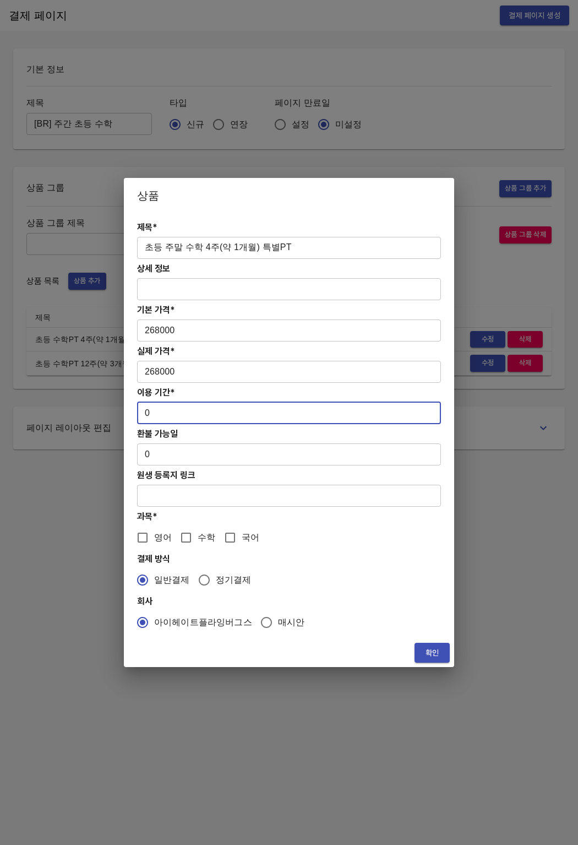
drag, startPoint x: 149, startPoint y: 415, endPoint x: 137, endPoint y: 415, distance: 11.6
click at [137, 415] on input "0" at bounding box center [289, 413] width 304 height 22
type input "28"
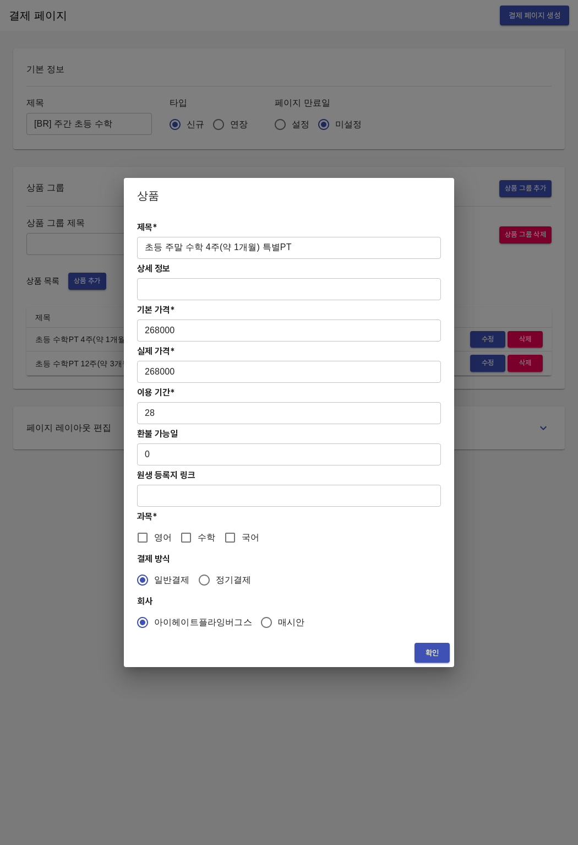
click at [168, 464] on div "제목* 초등 주말 수학 4주(약 1개월) 특별PT ​ 상세 정보 ​ 기본 가격* 268000 ​ 실제 가격* 268000 ​ 이용 기간* 28…" at bounding box center [289, 425] width 330 height 425
drag, startPoint x: 168, startPoint y: 463, endPoint x: 122, endPoint y: 460, distance: 46.3
click at [122, 460] on div "상품 제목* 초등 주말 수학 4주(약 1개월) 특별PT ​ 상세 정보 ​ 기본 가격* 268000 ​ 실제 가격* 268000 ​ 이용 기간*…" at bounding box center [289, 422] width 578 height 845
drag, startPoint x: 138, startPoint y: 456, endPoint x: 165, endPoint y: 455, distance: 27.0
click at [165, 455] on input "0" at bounding box center [289, 454] width 304 height 22
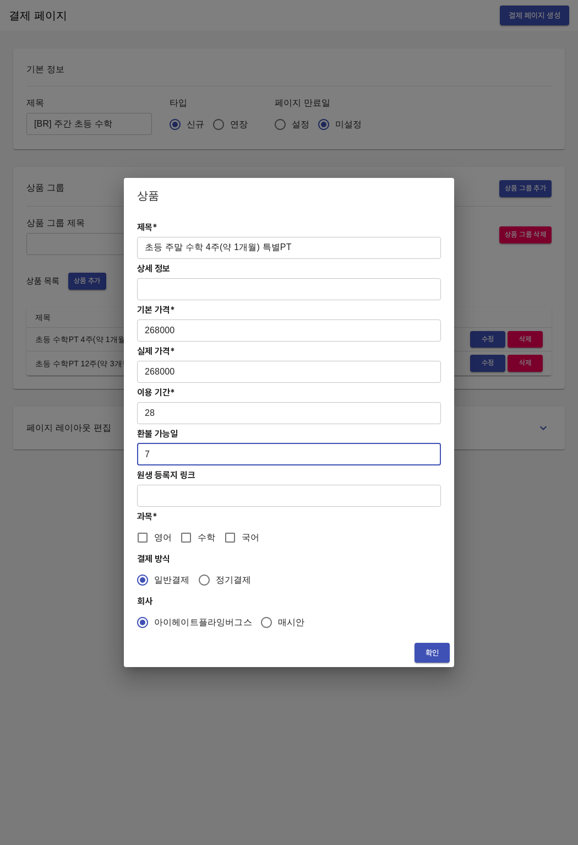
type input "7"
click at [181, 540] on input "수학" at bounding box center [186, 537] width 23 height 23
checkbox input "true"
click at [431, 654] on span "확인" at bounding box center [432, 653] width 18 height 14
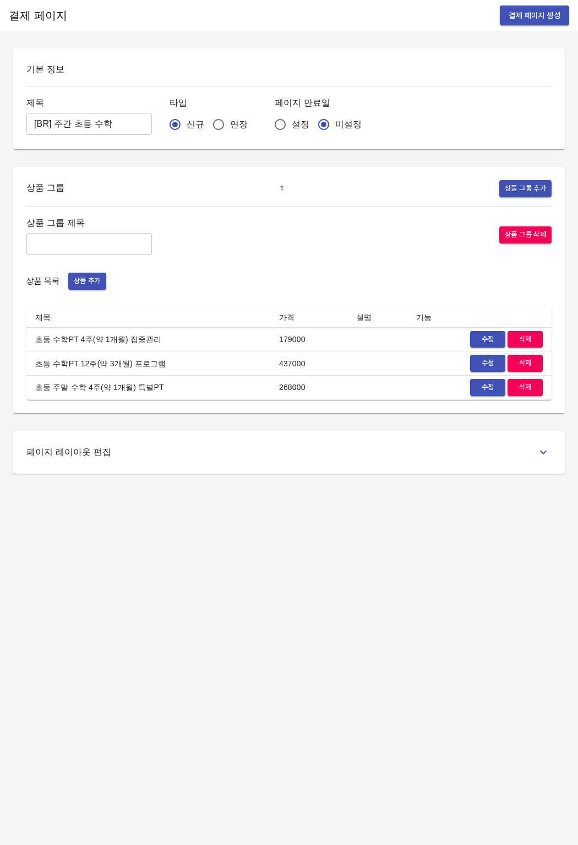
drag, startPoint x: 162, startPoint y: 577, endPoint x: 164, endPoint y: 566, distance: 11.1
click at [163, 574] on div "결제 페이지 결제 페이지 생성 기본 정보 제목 [BR] 주간 초등 수학 ​ 타입 신규 연장 페이지 만료일 설정 미설정 상품 그룹 1 상품 그룹…" at bounding box center [289, 422] width 578 height 845
click at [82, 281] on span "상품 추가" at bounding box center [87, 281] width 27 height 13
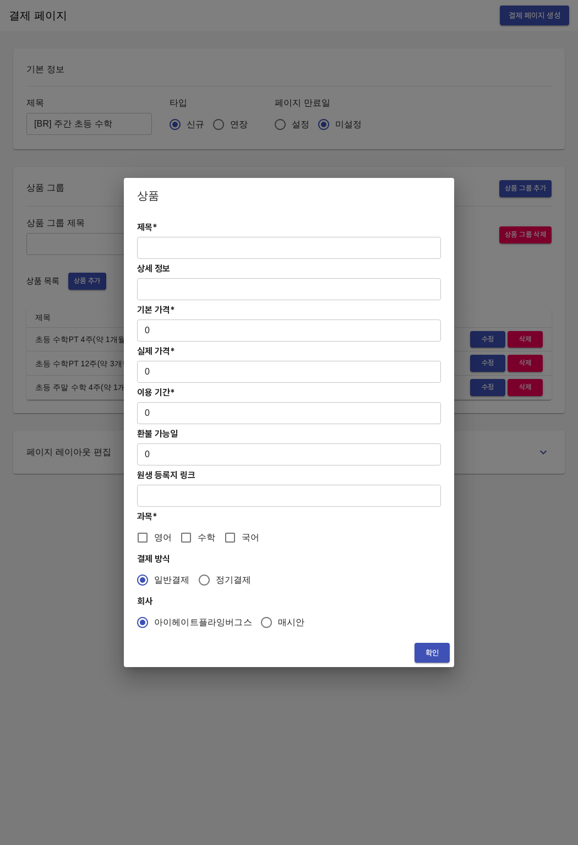
click at [216, 244] on input "text" at bounding box center [289, 248] width 304 height 22
drag, startPoint x: 165, startPoint y: 330, endPoint x: 123, endPoint y: 325, distance: 42.1
click at [123, 325] on div "상품 제목* ​ 상세 정보 ​ 기본 가격* 0 ​ 실제 가격* 0 ​ 이용 기간* 0 ​ 환불 가능일 0 ​ 원생 등록지 링크 ​ 과목* 영어…" at bounding box center [289, 422] width 578 height 845
paste input "80400"
type input "804000"
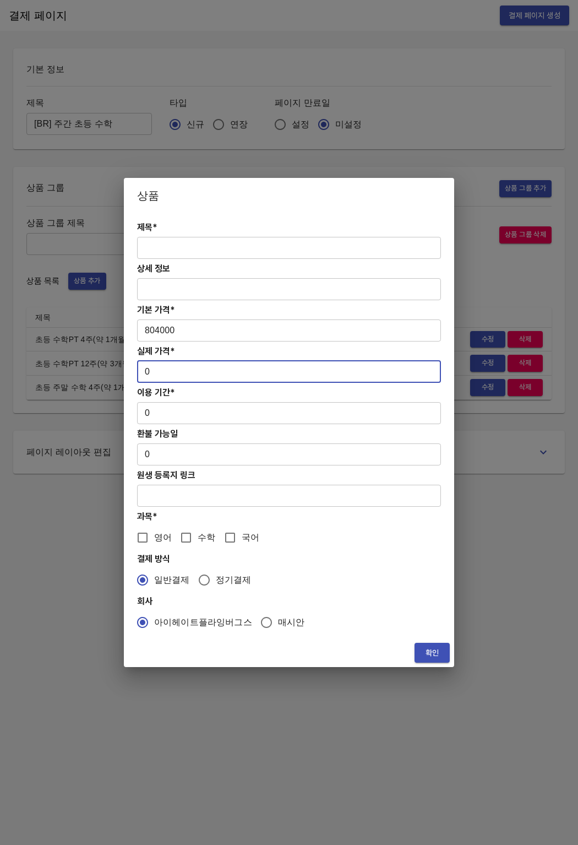
drag, startPoint x: 142, startPoint y: 378, endPoint x: 132, endPoint y: 369, distance: 13.2
click at [132, 369] on div "제목* ​ 상세 정보 ​ 기본 가격* 804000 ​ 실제 가격* 0 ​ 이용 기간* 0 ​ 환불 가능일 0 ​ 원생 등록지 링크 ​ 과목* …" at bounding box center [289, 425] width 330 height 425
paste input "70400"
type input "704000"
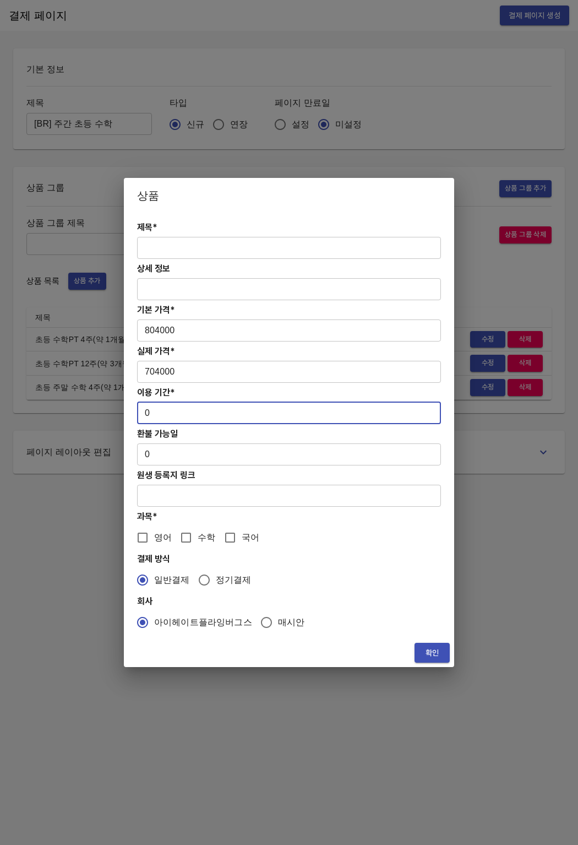
drag, startPoint x: 165, startPoint y: 411, endPoint x: 142, endPoint y: 411, distance: 23.1
click at [142, 411] on input "0" at bounding box center [289, 413] width 304 height 22
type input "84"
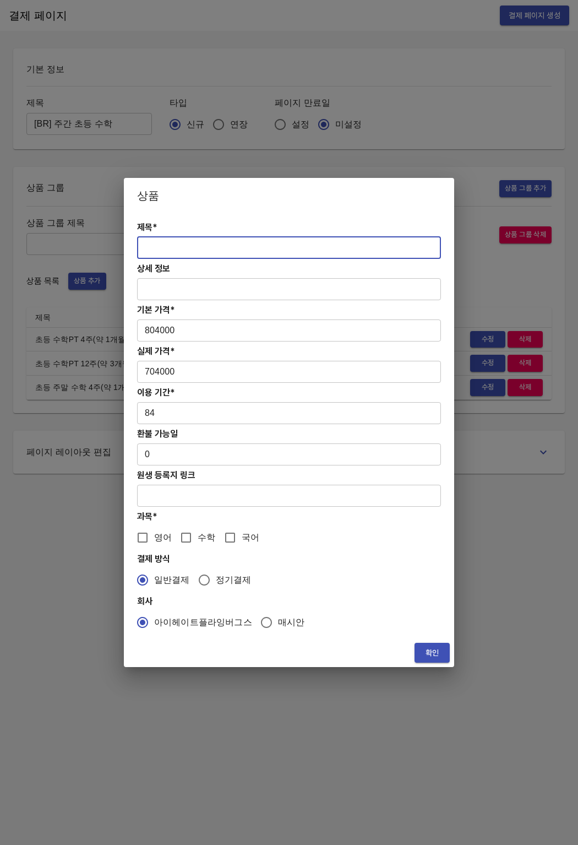
click at [172, 252] on input "text" at bounding box center [289, 248] width 304 height 22
paste input "초등 주말 수학 12주(약 3개월) 특별PT"
type input "초등 주말 수학 12주(약 3개월) 특별PT"
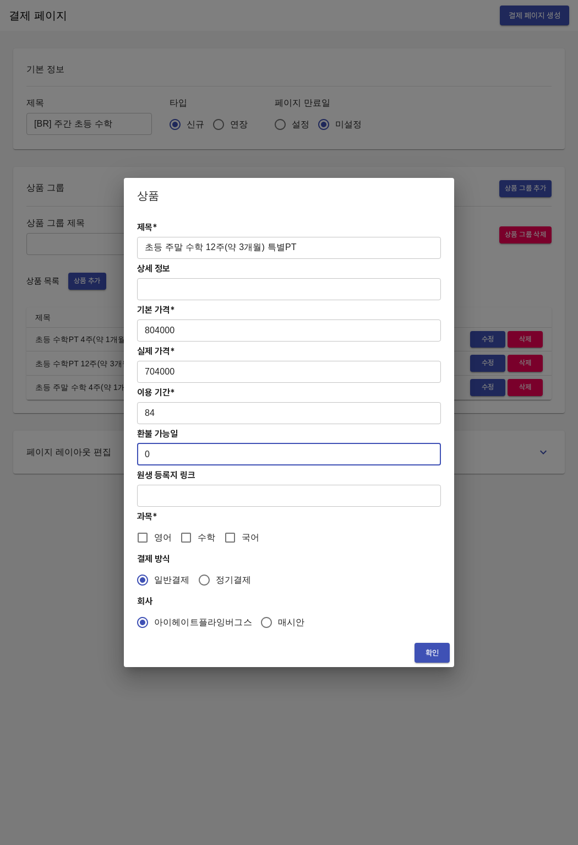
click at [171, 462] on input "0" at bounding box center [289, 454] width 304 height 22
drag, startPoint x: 170, startPoint y: 461, endPoint x: 132, endPoint y: 458, distance: 38.2
click at [132, 458] on div "제목* 초등 주말 수학 12주(약 3개월) 특별PT ​ 상세 정보 ​ 기본 가격* 804000 ​ 실제 가격* 704000 ​ 이용 기간* 8…" at bounding box center [289, 425] width 330 height 425
type input "7"
click at [181, 536] on input "수학" at bounding box center [186, 537] width 23 height 23
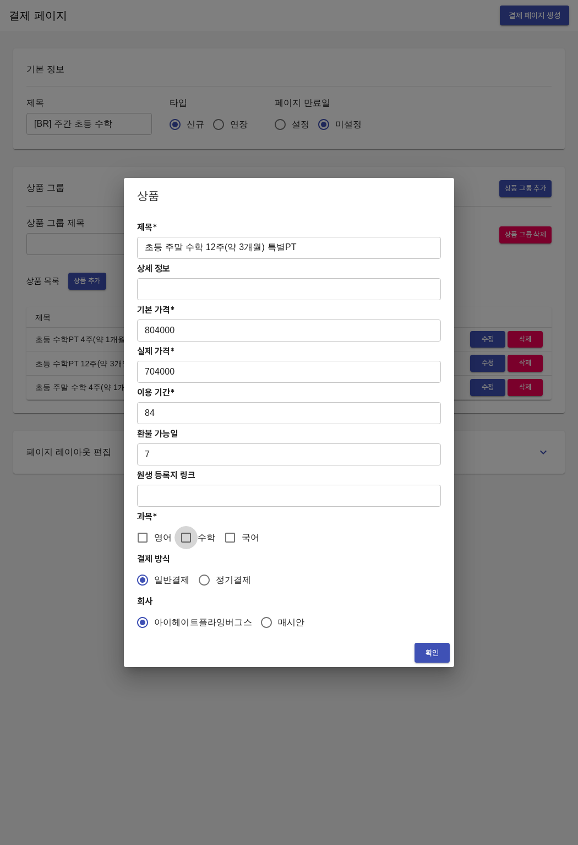
checkbox input "true"
click at [428, 650] on span "확인" at bounding box center [432, 653] width 18 height 14
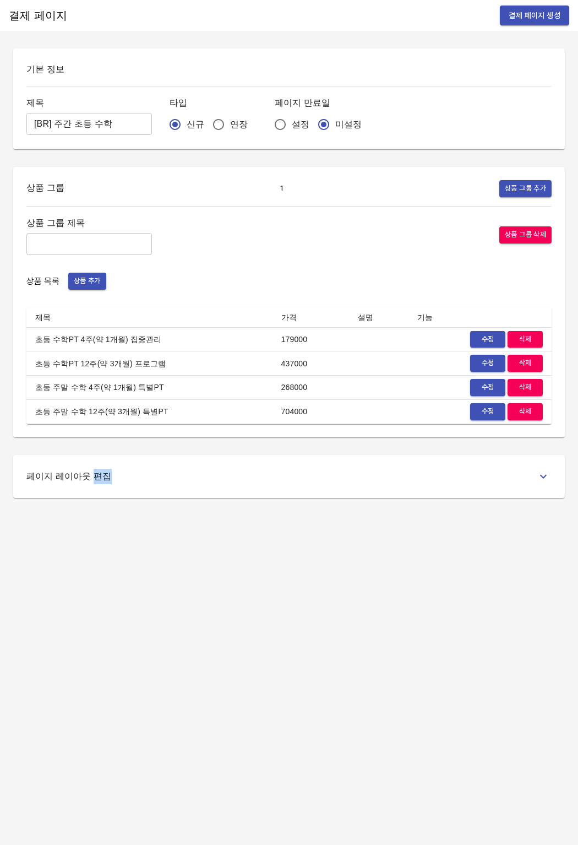
click at [428, 650] on div "결제 페이지 결제 페이지 생성 기본 정보 제목 [BR] 주간 초등 수학 ​ 타입 신규 연장 페이지 만료일 설정 미설정 상품 그룹 1 상품 그룹…" at bounding box center [289, 422] width 578 height 845
click at [424, 436] on div "상품 그룹 1 상품 그룹 추가 상품 그룹 제목 ​ 상품 그룹 삭제 상품 목록 상품 추가 제목 가격 설명 기능 초등 수학PT 4주(약 1개월) …" at bounding box center [289, 302] width 552 height 270
click at [535, 18] on span "결제 페이지 생성" at bounding box center [535, 16] width 52 height 14
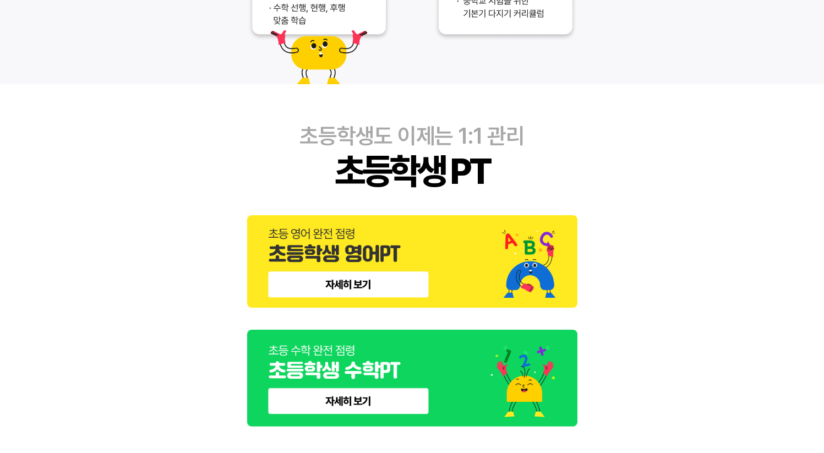
scroll to position [336, 0]
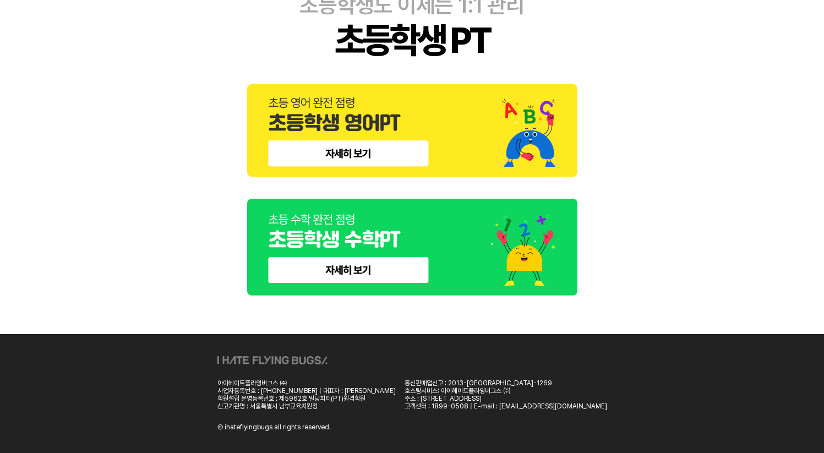
click at [344, 153] on img at bounding box center [412, 130] width 330 height 93
click at [351, 263] on img at bounding box center [412, 247] width 330 height 97
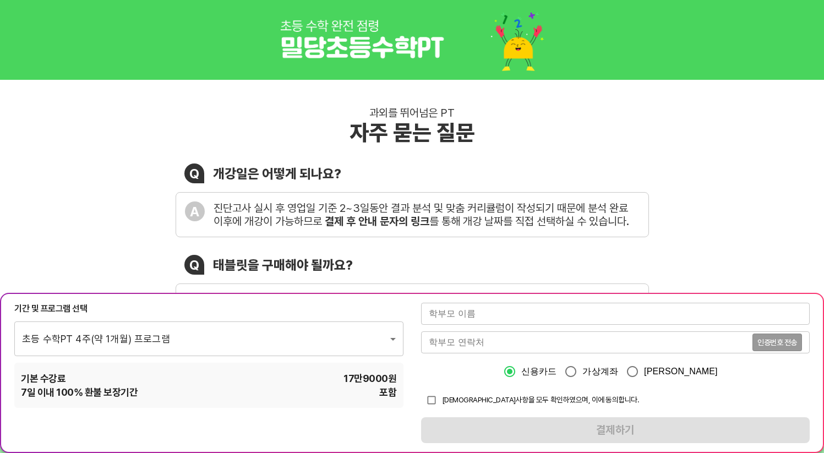
scroll to position [66, 0]
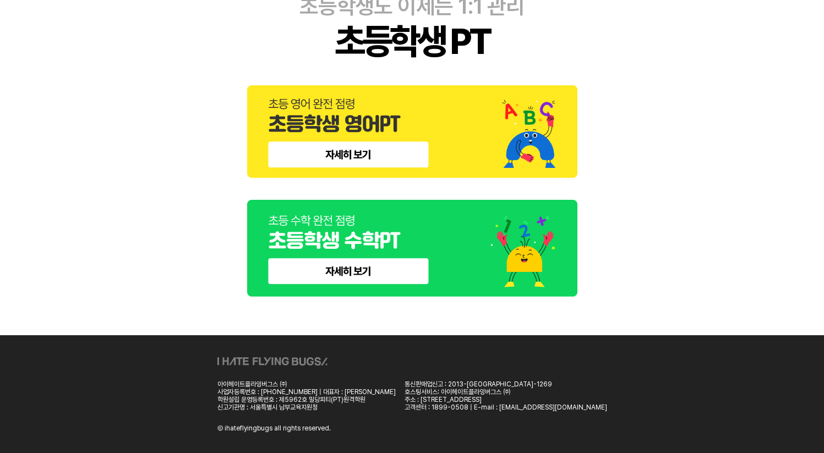
scroll to position [336, 0]
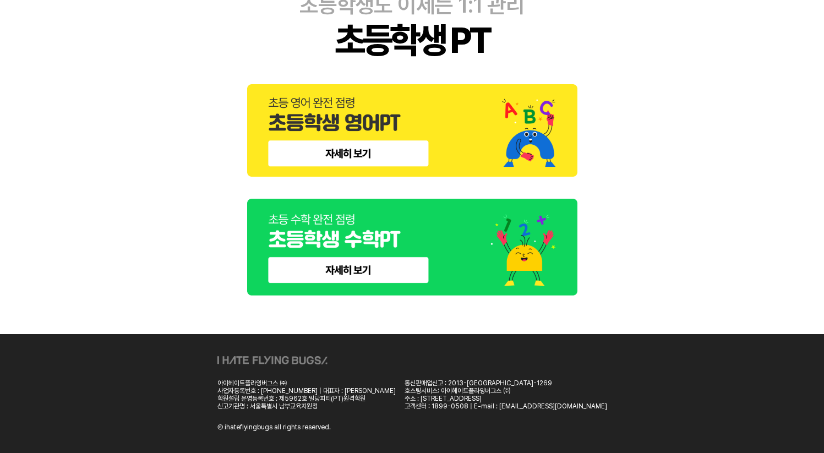
click at [388, 138] on img at bounding box center [412, 130] width 330 height 93
click at [360, 253] on img at bounding box center [412, 247] width 330 height 97
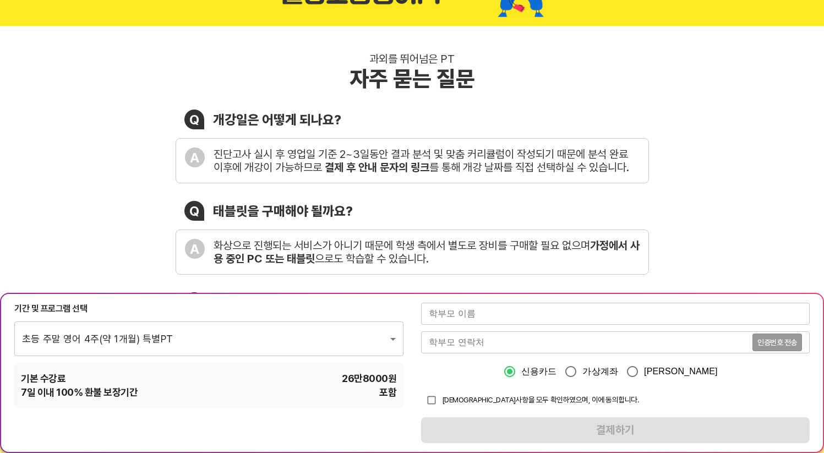
scroll to position [132, 0]
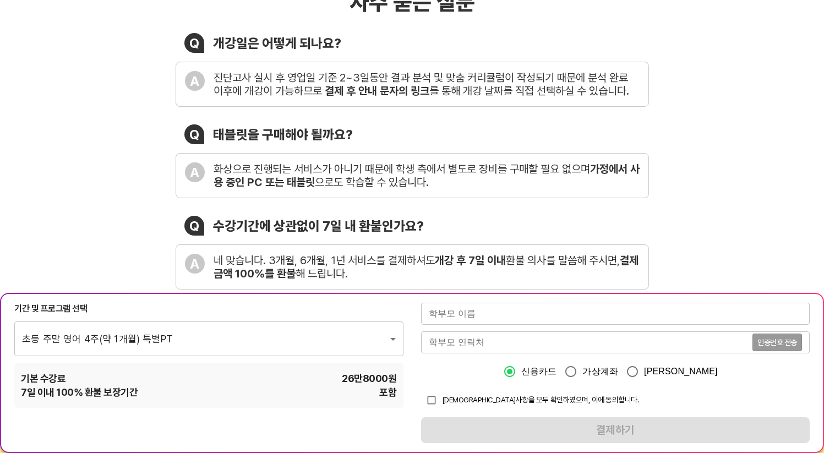
click at [237, 322] on div "초등 주말 영어 4주(약 1개월) 특별PT 1015 ​" at bounding box center [208, 339] width 389 height 34
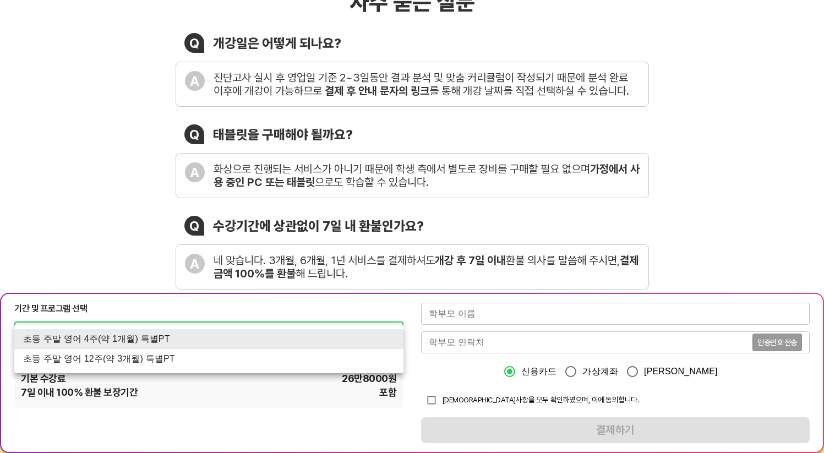
click at [363, 359] on li "초등 주말 영어 12주(약 3개월) 특별PT" at bounding box center [208, 359] width 389 height 20
type input "1419"
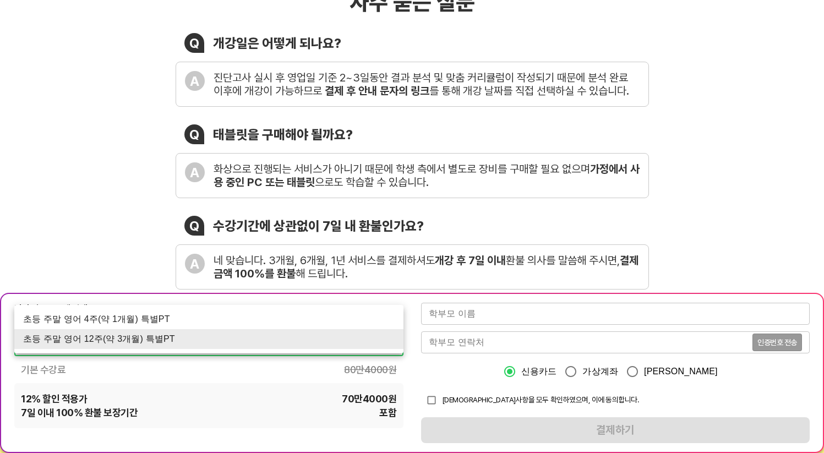
click at [378, 198] on div at bounding box center [412, 226] width 824 height 453
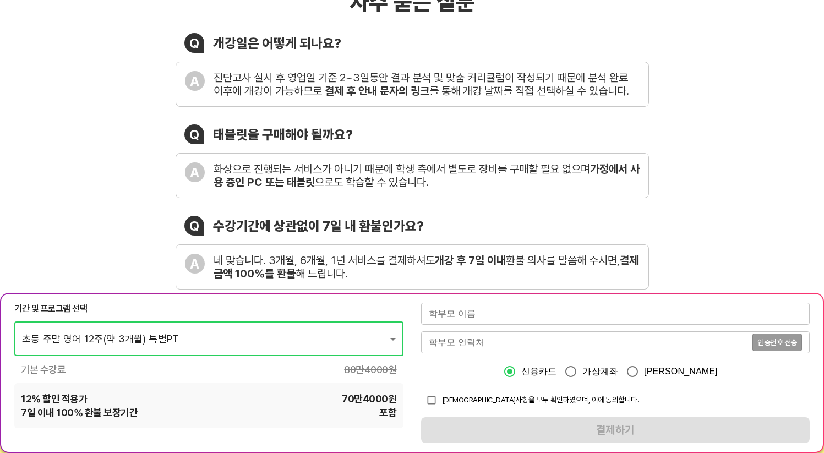
click at [357, 224] on div "수강기간에 상관없이 7일 내 환불인가요?" at bounding box center [318, 226] width 211 height 16
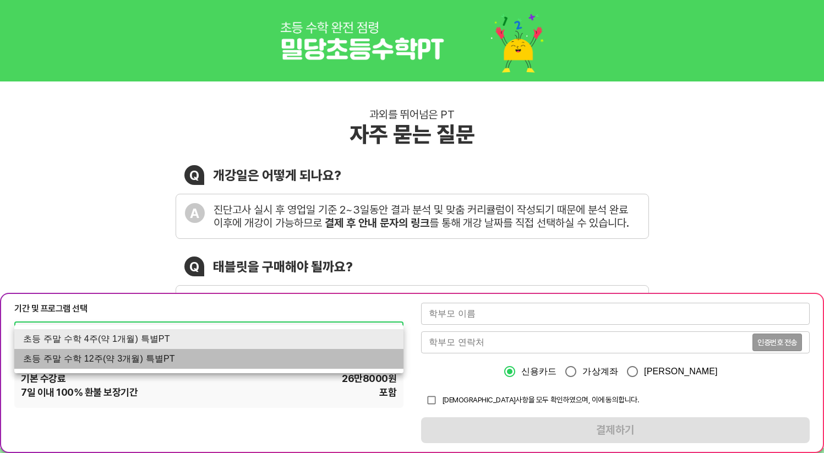
click at [314, 361] on li "초등 주말 수학 12주(약 3개월) 특별PT" at bounding box center [208, 359] width 389 height 20
type input "1420"
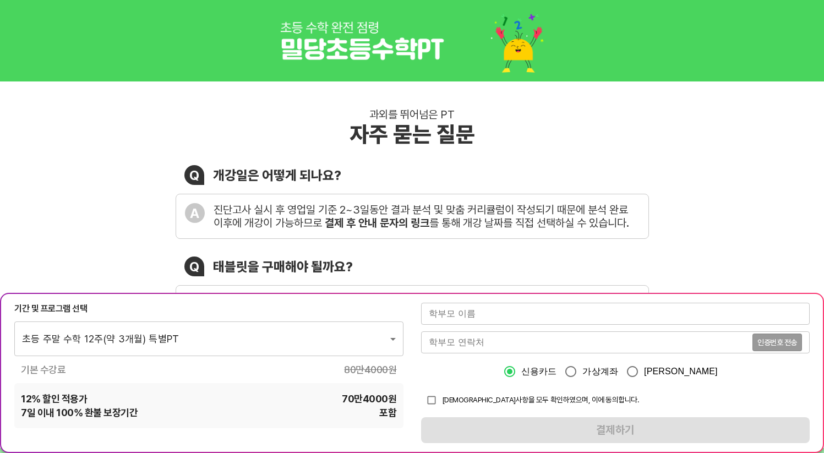
drag, startPoint x: 316, startPoint y: 374, endPoint x: 293, endPoint y: 414, distance: 45.1
click at [316, 374] on div "기본 수강료 80만4000 원" at bounding box center [208, 370] width 389 height 14
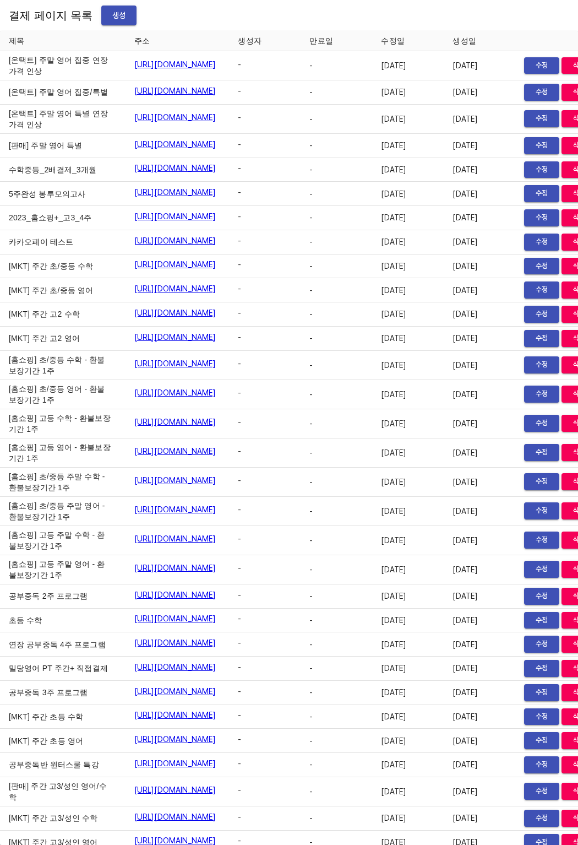
click at [49, 230] on td "2023_홈쇼핑+_고3_4주" at bounding box center [63, 218] width 126 height 24
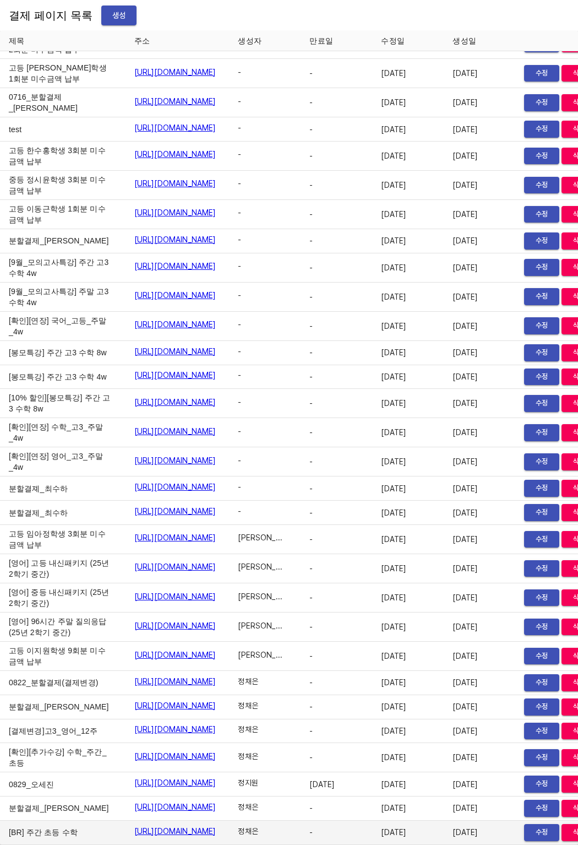
click at [151, 825] on link "https://payment.mildang.kr/89lDIEgWvqw4GuwnrBX7i" at bounding box center [175, 830] width 82 height 11
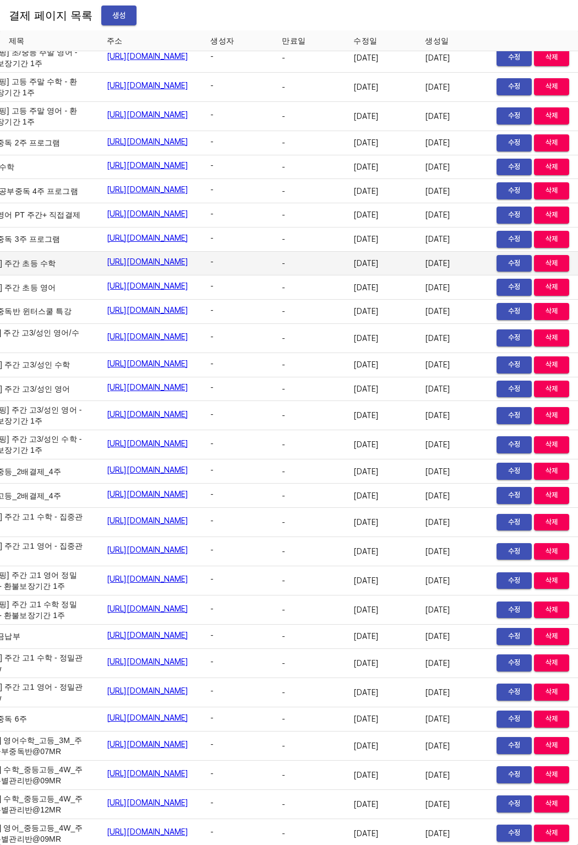
scroll to position [453, 77]
click at [504, 270] on span "수정" at bounding box center [514, 263] width 24 height 13
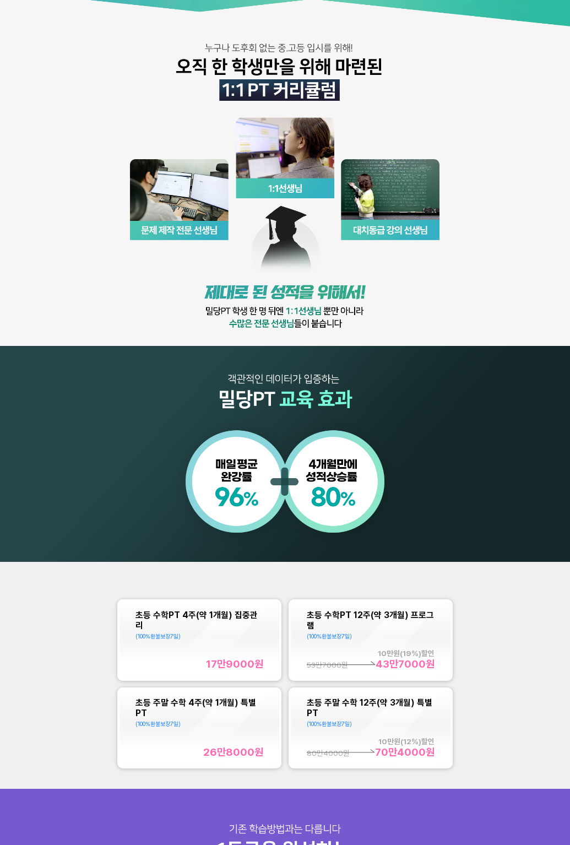
scroll to position [330, 0]
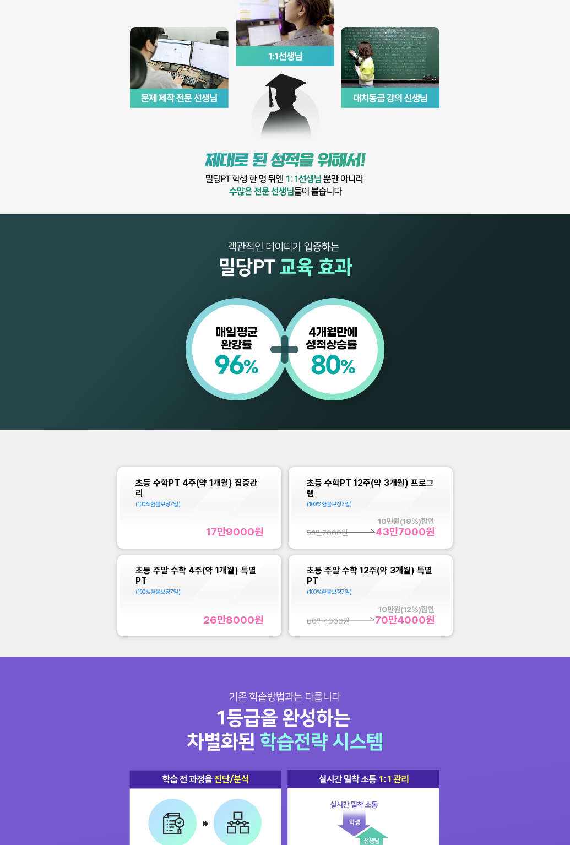
click at [36, 506] on div "초등 수학PT 4주(약 1개월) 집중관리 (100%환불보장 7 일) 17만9000 원 초등 수학PT 12주(약 3개월) 프로그램 (100%환불…" at bounding box center [285, 542] width 570 height 227
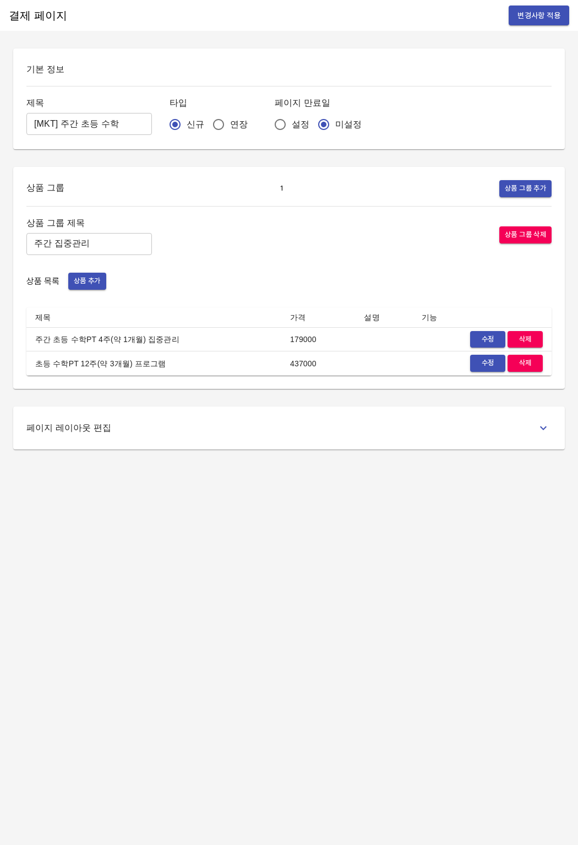
click at [477, 341] on span "수정" at bounding box center [488, 339] width 24 height 13
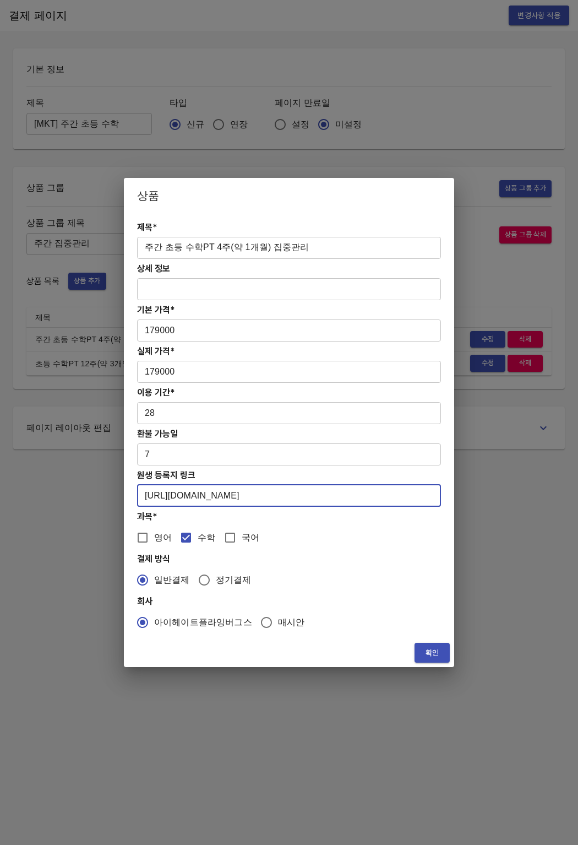
drag, startPoint x: 313, startPoint y: 503, endPoint x: 135, endPoint y: 496, distance: 178.0
click at [135, 496] on div "제목* 주간 초등 수학PT 4주(약 1개월) 집중관리 ​ 상세 정보 ​ 기본 가격* 179000 ​ 실제 가격* 179000 ​ 이용 기간* …" at bounding box center [289, 425] width 330 height 425
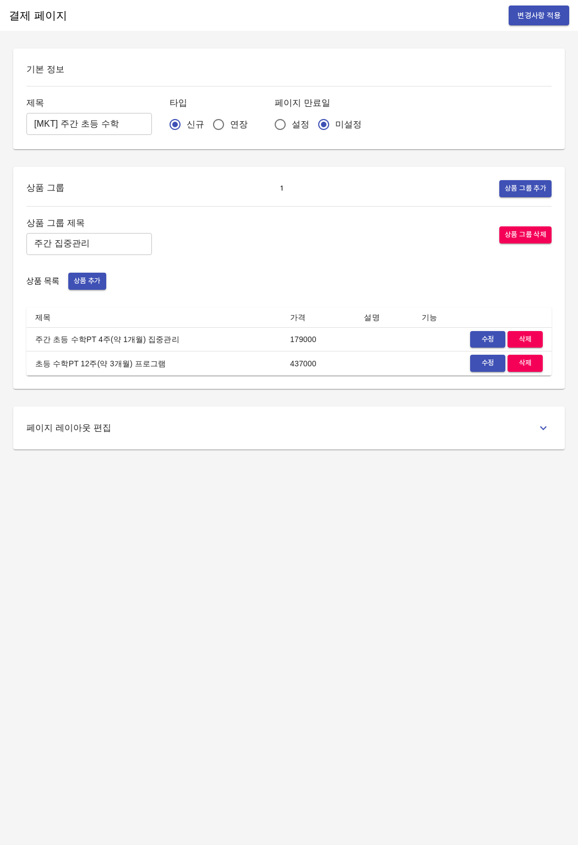
click at [216, 93] on div "기본 정보 제목 [MKT] 주간 초등 수학 ​ 타입 신규 연장 페이지 만료일 설정 미설정" at bounding box center [289, 98] width 552 height 101
click at [486, 366] on span "수정" at bounding box center [488, 363] width 24 height 13
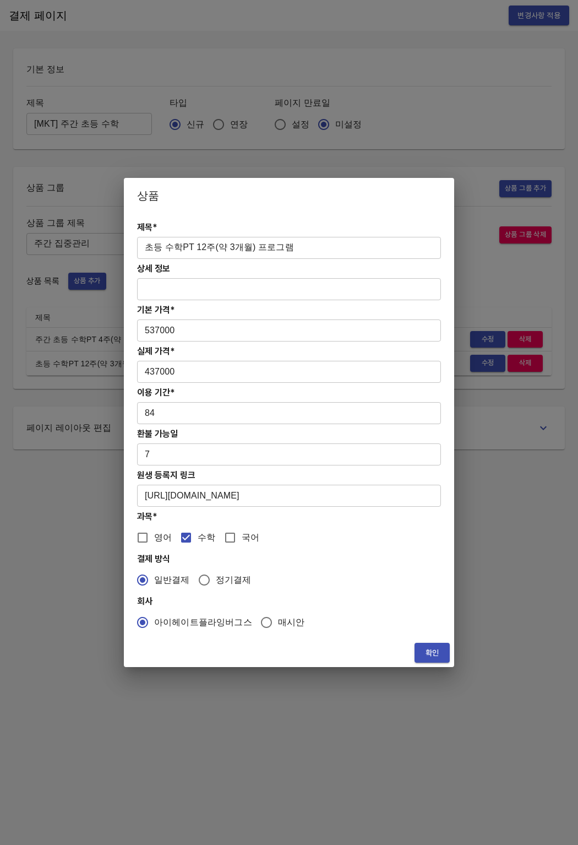
drag, startPoint x: 482, startPoint y: 398, endPoint x: 482, endPoint y: 377, distance: 20.9
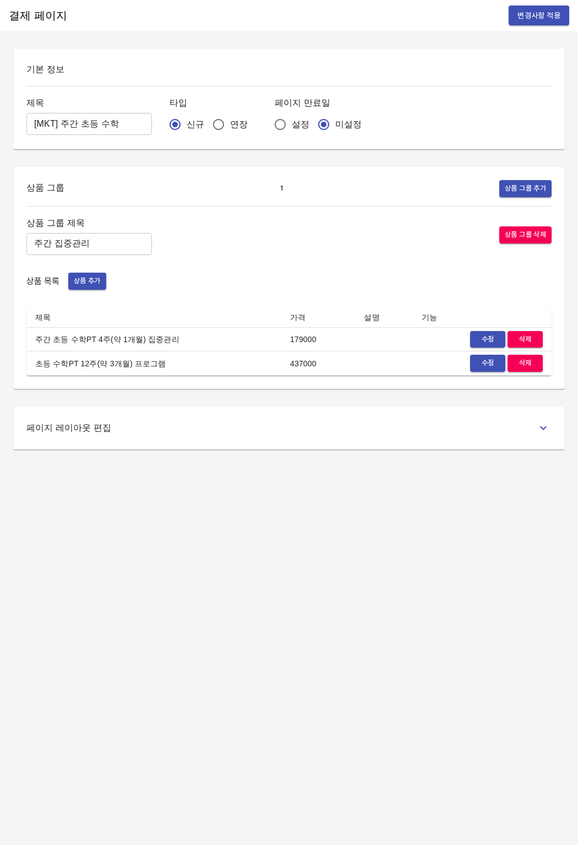
click at [483, 342] on span "수정" at bounding box center [488, 339] width 24 height 13
click at [484, 356] on button "수정" at bounding box center [487, 363] width 35 height 17
click at [483, 341] on span "수정" at bounding box center [488, 339] width 24 height 13
click at [523, 12] on span "변경사항 적용" at bounding box center [539, 16] width 43 height 14
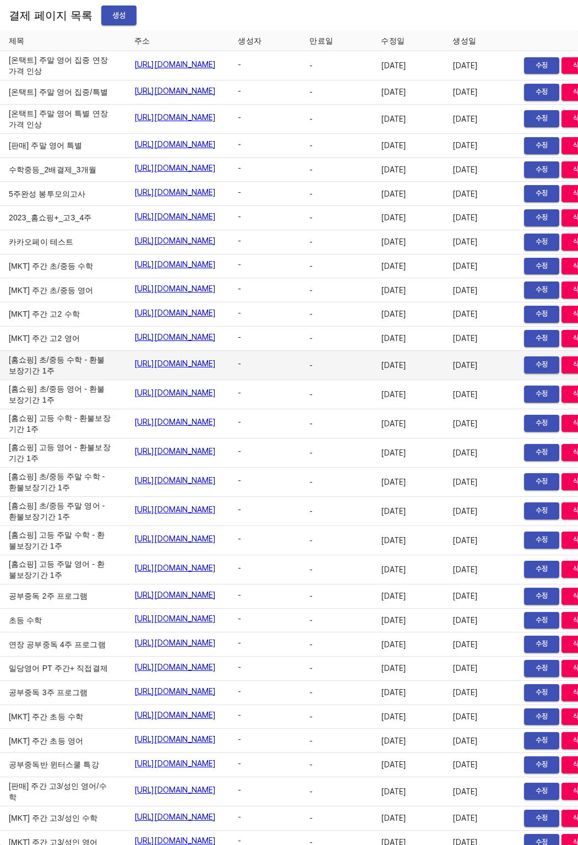
click at [54, 380] on td "[홈쇼핑] 초/중등 수학 - 환불보장기간 1주" at bounding box center [63, 365] width 126 height 29
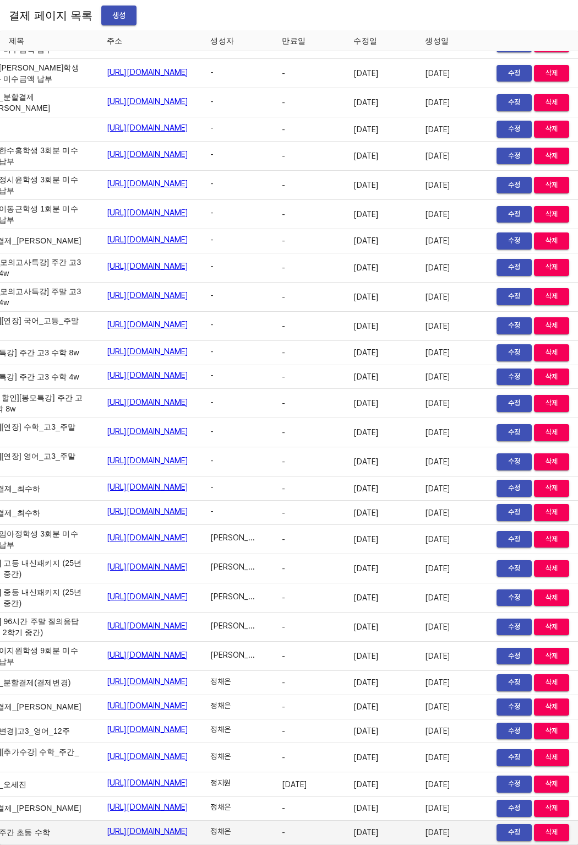
scroll to position [17105, 77]
click at [510, 826] on span "수정" at bounding box center [514, 832] width 24 height 13
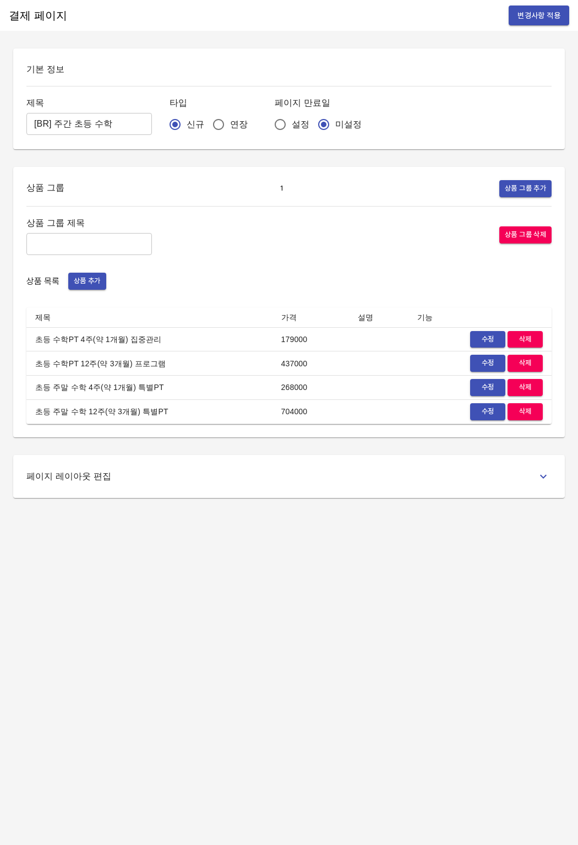
click at [358, 345] on td at bounding box center [378, 339] width 59 height 24
click at [482, 339] on span "수정" at bounding box center [488, 339] width 24 height 13
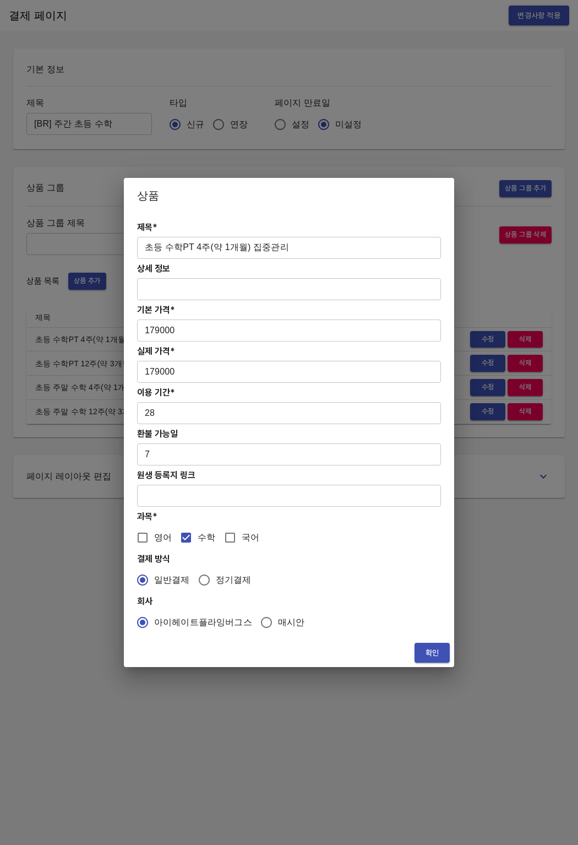
click at [234, 503] on input "text" at bounding box center [289, 496] width 304 height 22
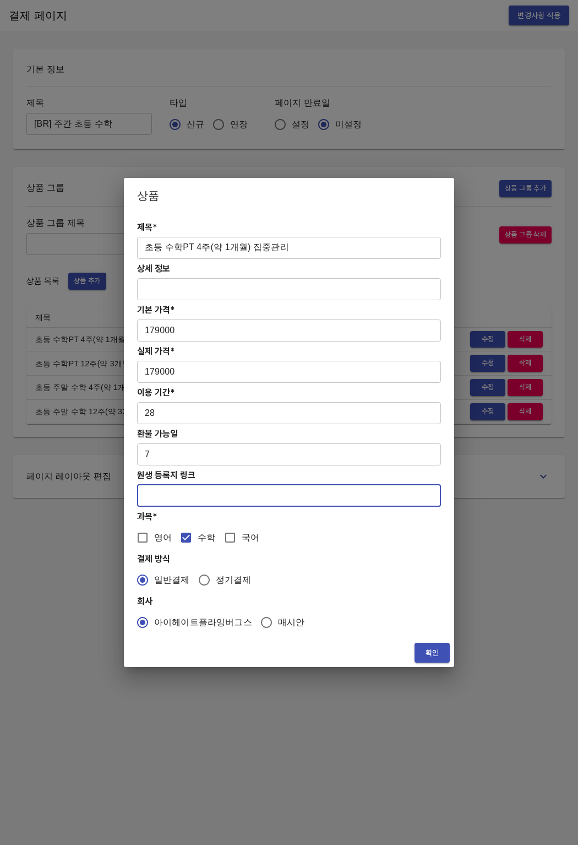
paste input "[URL][DOMAIN_NAME]"
type input "[URL][DOMAIN_NAME]"
click at [421, 649] on button "확인" at bounding box center [432, 653] width 35 height 20
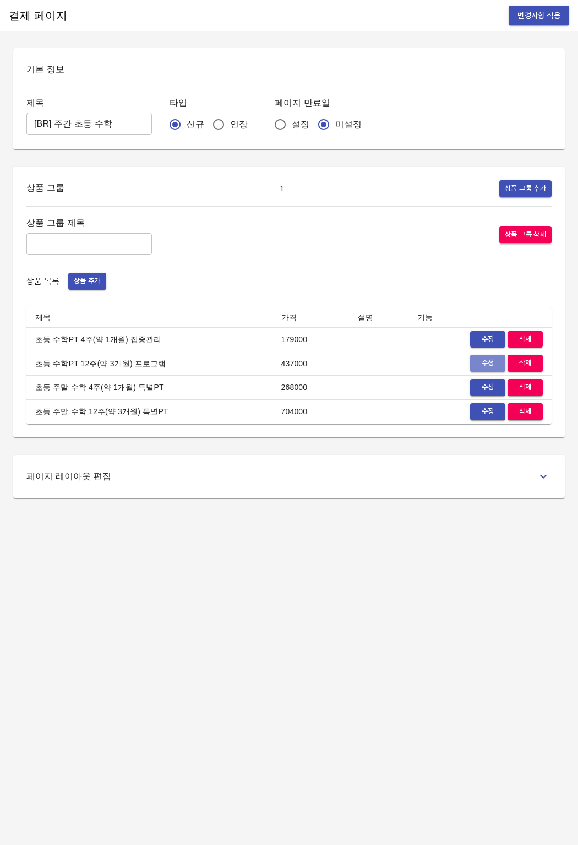
click at [472, 357] on button "수정" at bounding box center [487, 363] width 35 height 17
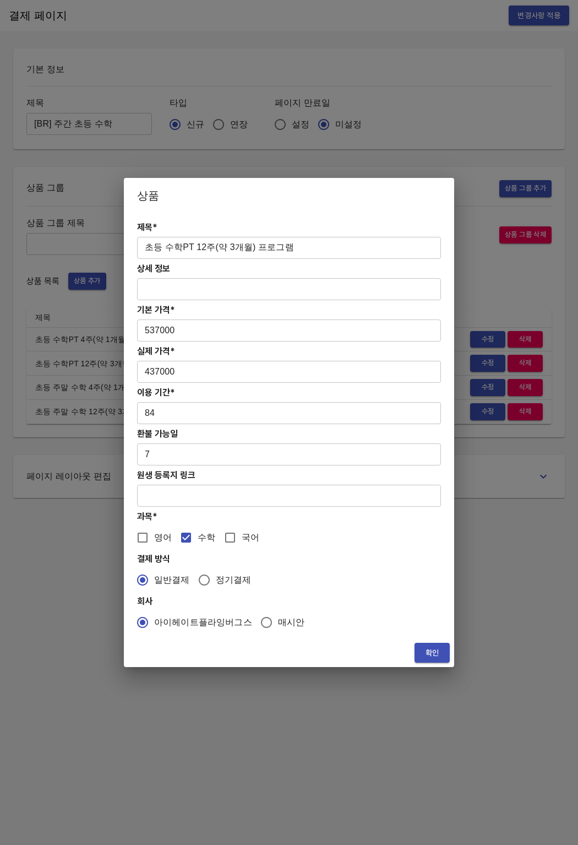
click at [215, 499] on input "text" at bounding box center [289, 496] width 304 height 22
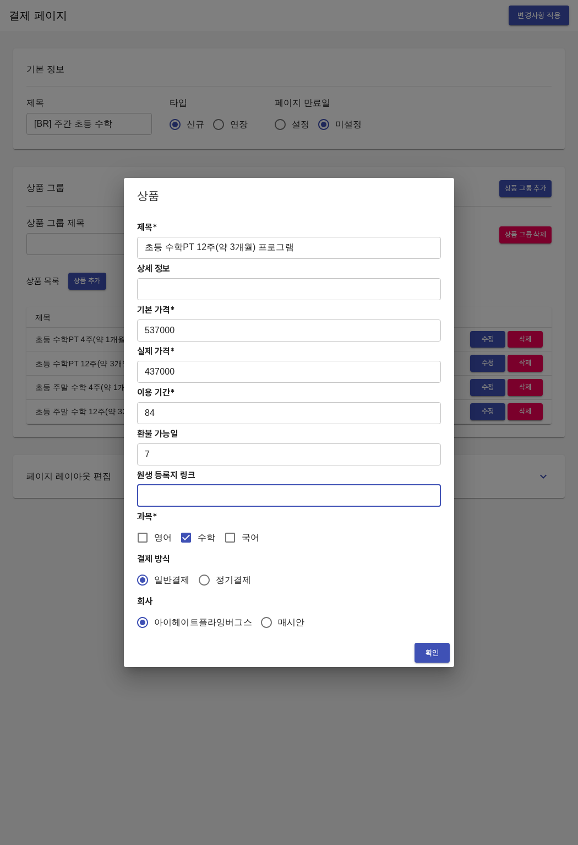
paste input "[URL][DOMAIN_NAME]"
type input "[URL][DOMAIN_NAME]"
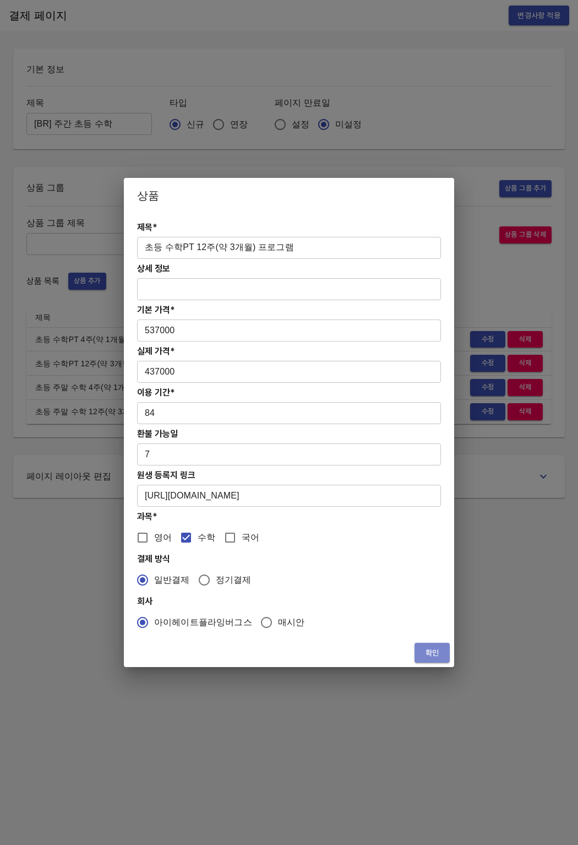
click at [428, 652] on span "확인" at bounding box center [432, 653] width 18 height 14
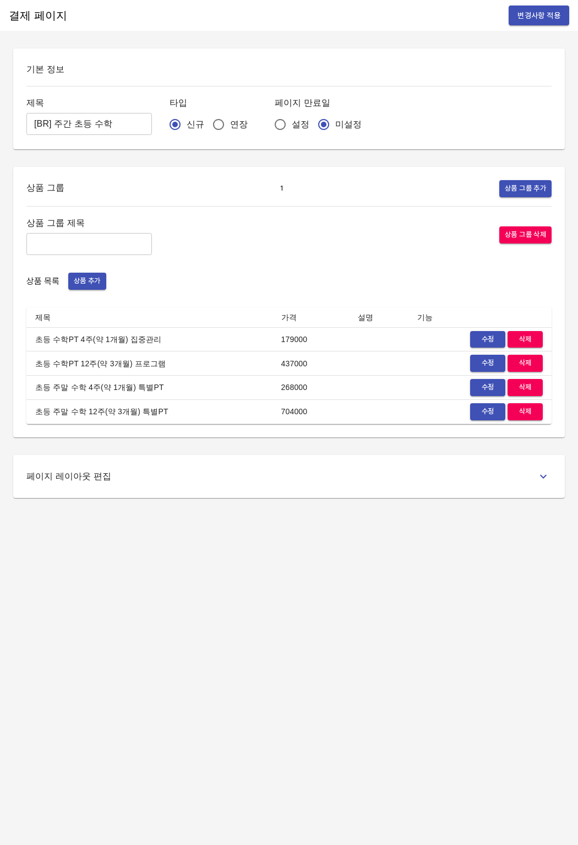
drag, startPoint x: 379, startPoint y: 664, endPoint x: 367, endPoint y: 657, distance: 14.0
click at [378, 664] on div "결제 페이지 변경사항 적용 기본 정보 제목 [BR] 주간 초등 수학 ​ 타입 신규 연장 페이지 만료일 설정 미설정 상품 그룹 1 상품 그룹 추…" at bounding box center [289, 422] width 578 height 845
click at [532, 19] on span "변경사항 적용" at bounding box center [539, 16] width 43 height 14
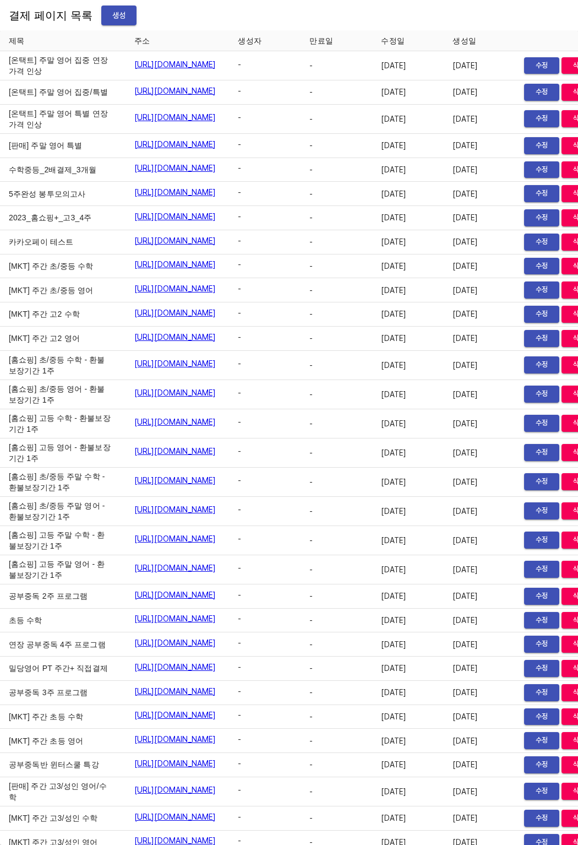
click at [114, 11] on span "생성" at bounding box center [119, 16] width 18 height 14
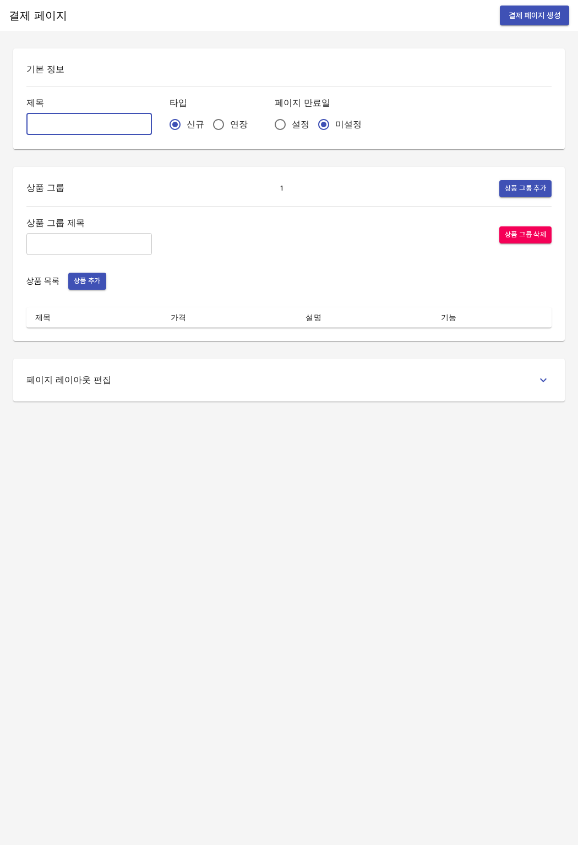
drag, startPoint x: 105, startPoint y: 132, endPoint x: 74, endPoint y: 126, distance: 31.4
click at [104, 132] on input "text" at bounding box center [89, 124] width 126 height 22
paste input "[BR] 주간 초등 영어"
type input "[BR] 주간 초등 영어"
click at [96, 268] on div "상품 그룹 제목 ​ 상품 그룹 삭제 상품 목록 상품 추가 제목 가격 설명 기능" at bounding box center [288, 271] width 525 height 112
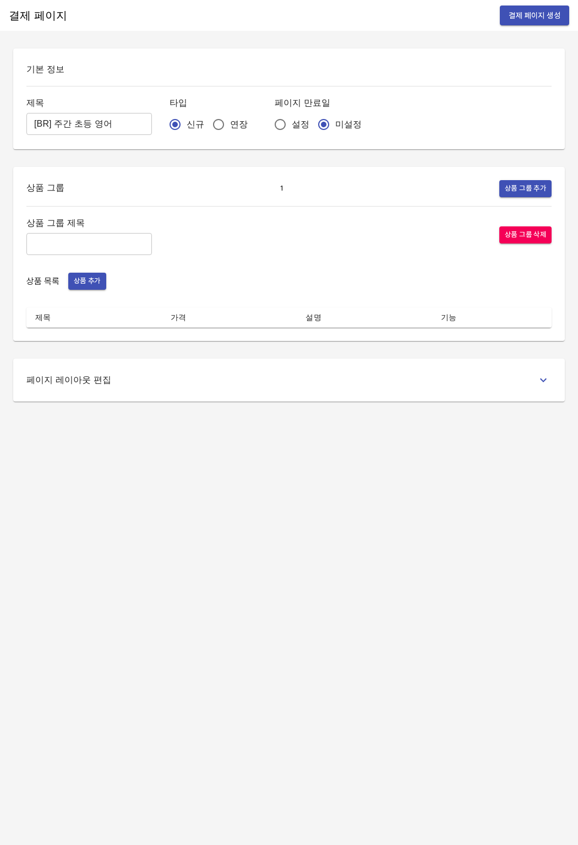
click at [95, 276] on span "상품 추가" at bounding box center [87, 281] width 27 height 13
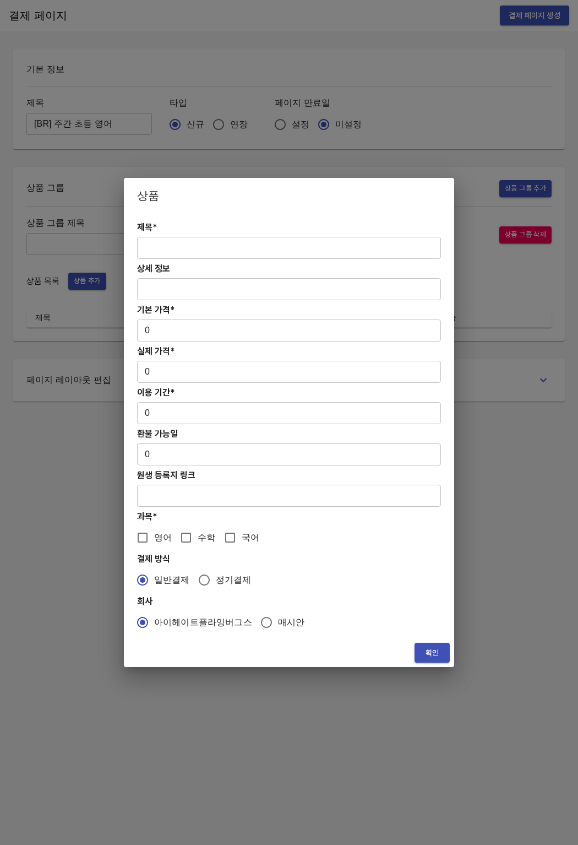
click at [192, 243] on input "text" at bounding box center [289, 248] width 304 height 22
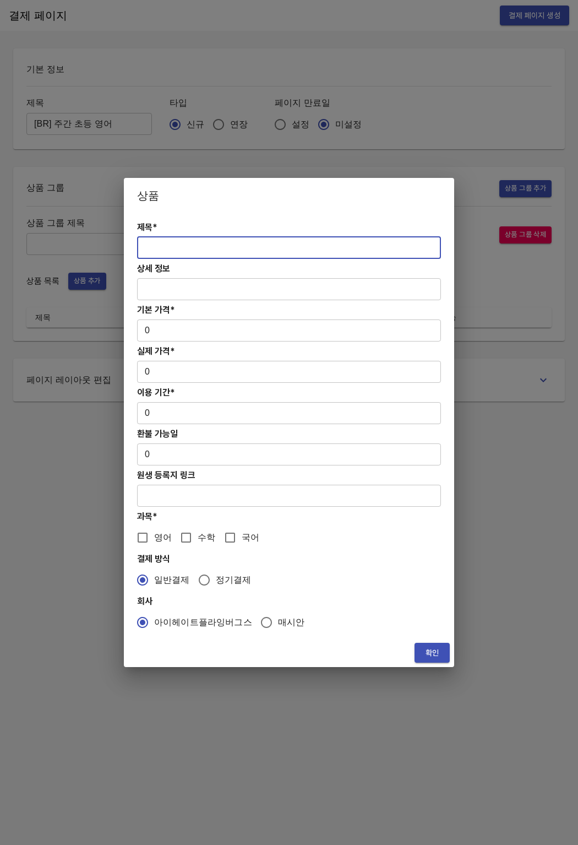
paste input "초등 영어PT 4주(약 1개월) 집중관리"
type input "초등 영어PT 4주(약 1개월) 집중관리"
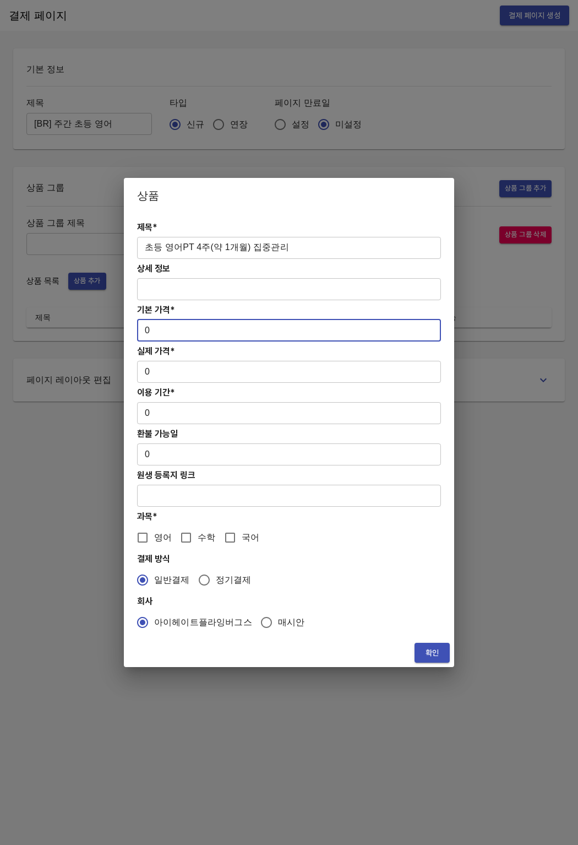
drag, startPoint x: 168, startPoint y: 334, endPoint x: 138, endPoint y: 331, distance: 30.4
click at [138, 331] on input "0" at bounding box center [289, 330] width 304 height 22
paste input "17900"
type input "179000"
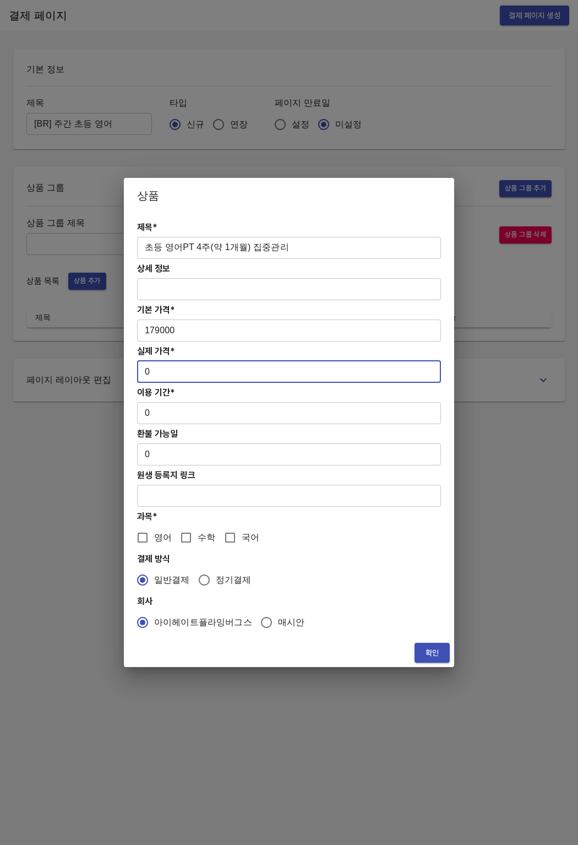
drag, startPoint x: 150, startPoint y: 371, endPoint x: 119, endPoint y: 373, distance: 30.4
click at [117, 371] on div "상품 제목* 초등 영어PT 4주(약 1개월) 집중관리 ​ 상세 정보 ​ 기본 가격* 179000 ​ 실제 가격* 0 ​ 이용 기간* 0 ​ 환…" at bounding box center [289, 422] width 578 height 845
paste input "17900"
type input "179000"
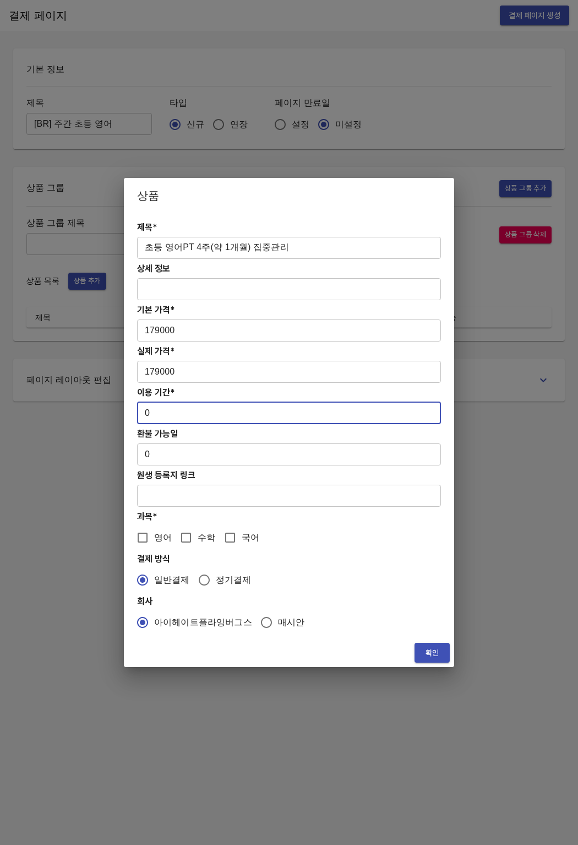
drag, startPoint x: 149, startPoint y: 416, endPoint x: 123, endPoint y: 417, distance: 25.3
click at [124, 417] on div "제목* 초등 영어PT 4주(약 1개월) 집중관리 ​ 상세 정보 ​ 기본 가격* 179000 ​ 실제 가격* 179000 ​ 이용 기간* 0 ​…" at bounding box center [289, 425] width 330 height 425
type input "28"
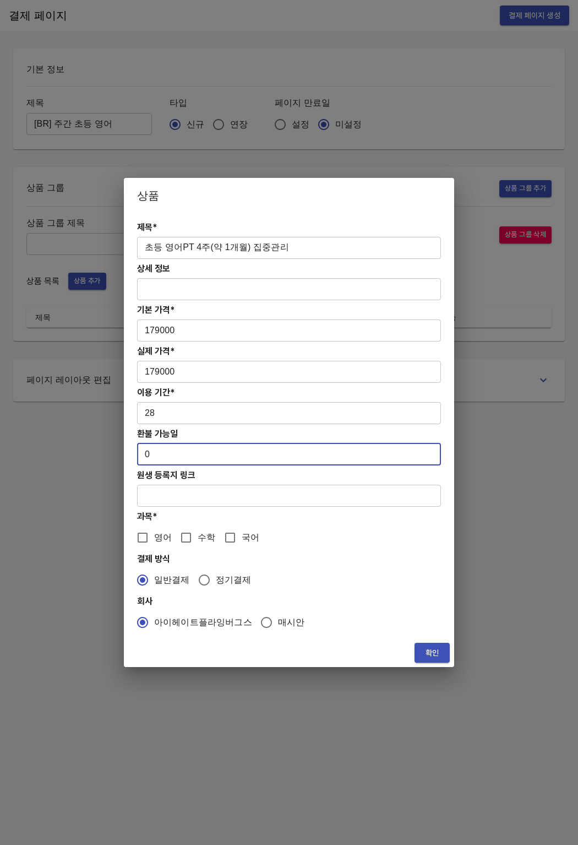
drag, startPoint x: 154, startPoint y: 459, endPoint x: 132, endPoint y: 457, distance: 22.7
click at [132, 457] on div "제목* 초등 영어PT 4주(약 1개월) 집중관리 ​ 상세 정보 ​ 기본 가격* 179000 ​ 실제 가격* 179000 ​ 이용 기간* 28 …" at bounding box center [289, 425] width 330 height 425
type input "7"
click at [231, 537] on input "국어" at bounding box center [230, 537] width 23 height 23
checkbox input "true"
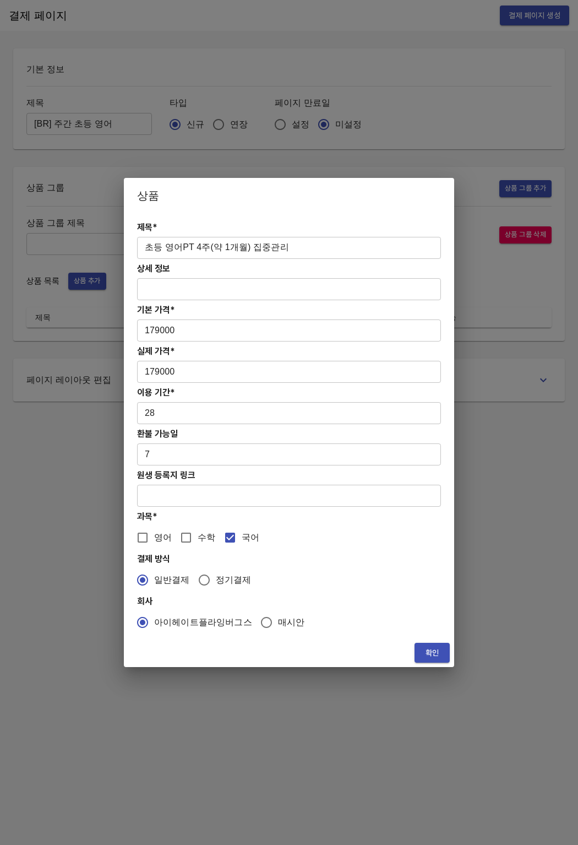
click at [418, 648] on button "확인" at bounding box center [432, 653] width 35 height 20
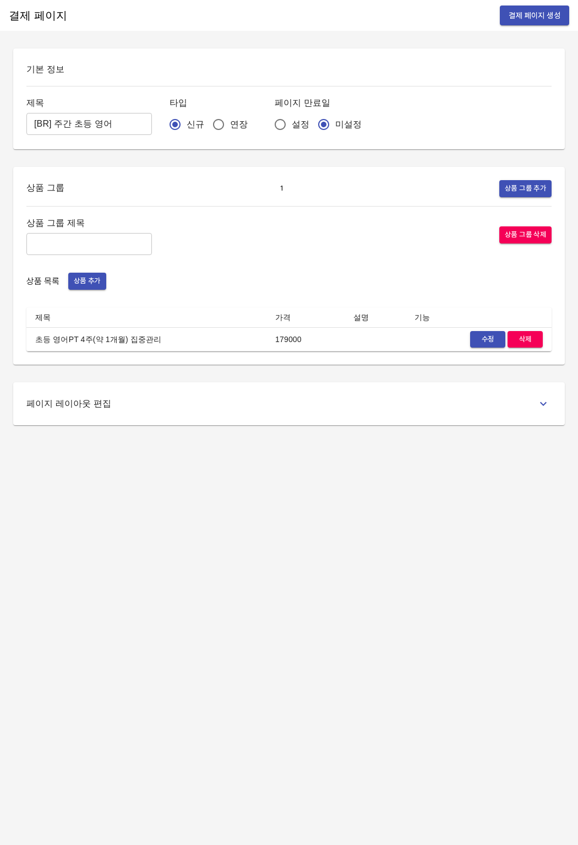
drag, startPoint x: 382, startPoint y: 638, endPoint x: 484, endPoint y: 338, distance: 317.6
click at [384, 634] on div "결제 페이지 결제 페이지 생성 기본 정보 제목 [BR] 주간 초등 영어 ​ 타입 신규 연장 페이지 만료일 설정 미설정 상품 그룹 1 상품 그룹…" at bounding box center [289, 422] width 578 height 845
click at [94, 285] on span "상품 추가" at bounding box center [87, 281] width 27 height 13
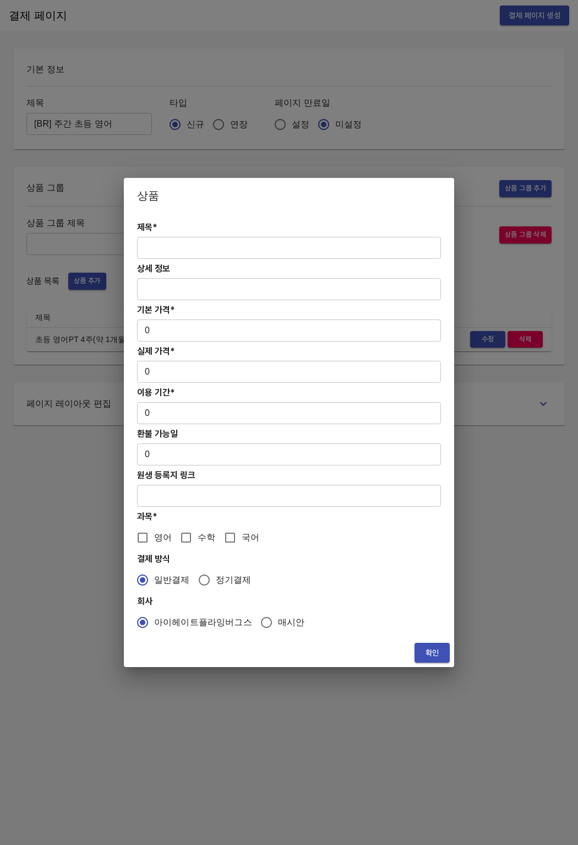
click at [172, 255] on input "text" at bounding box center [289, 248] width 304 height 22
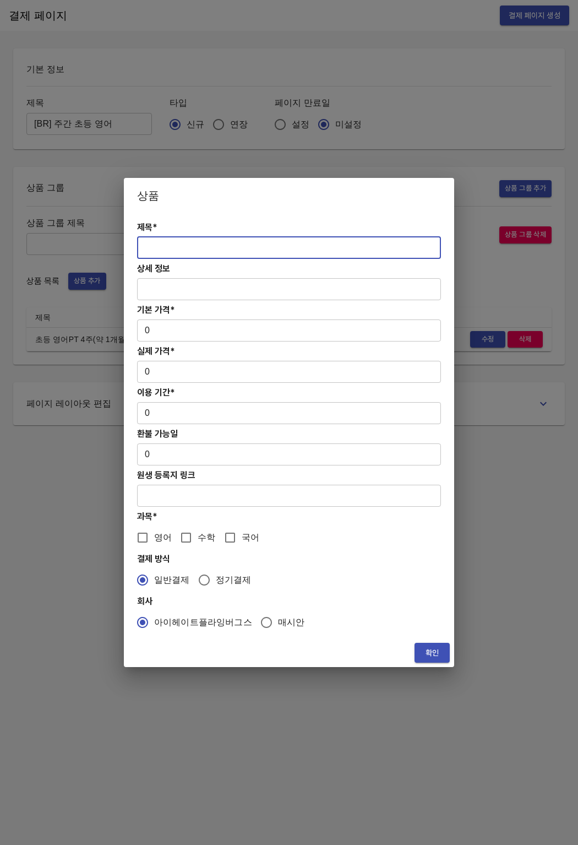
paste input "초등 영어PT 12주(약 3개월) 프로그램"
type input "초등 영어PT 12주(약 3개월) 프로그램"
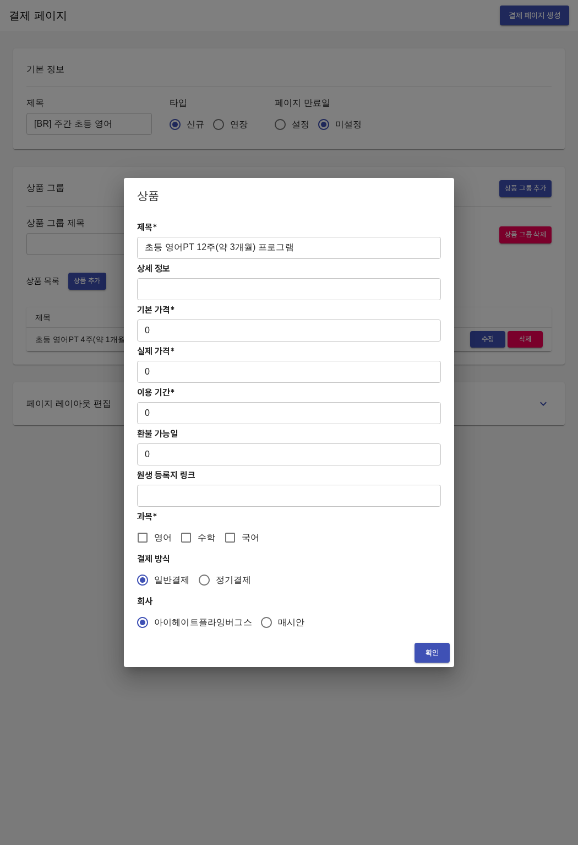
drag, startPoint x: 215, startPoint y: 308, endPoint x: 195, endPoint y: 316, distance: 21.8
click at [195, 316] on div "제목* 초등 영어PT 12주(약 3개월) 프로그램 ​ 상세 정보 ​ 기본 가격* 0 ​ 실제 가격* 0 ​ 이용 기간* 0 ​ 환불 가능일 0…" at bounding box center [289, 425] width 330 height 425
drag, startPoint x: 181, startPoint y: 322, endPoint x: 171, endPoint y: 331, distance: 13.6
click at [171, 331] on input "0" at bounding box center [289, 330] width 304 height 22
paste input "53700"
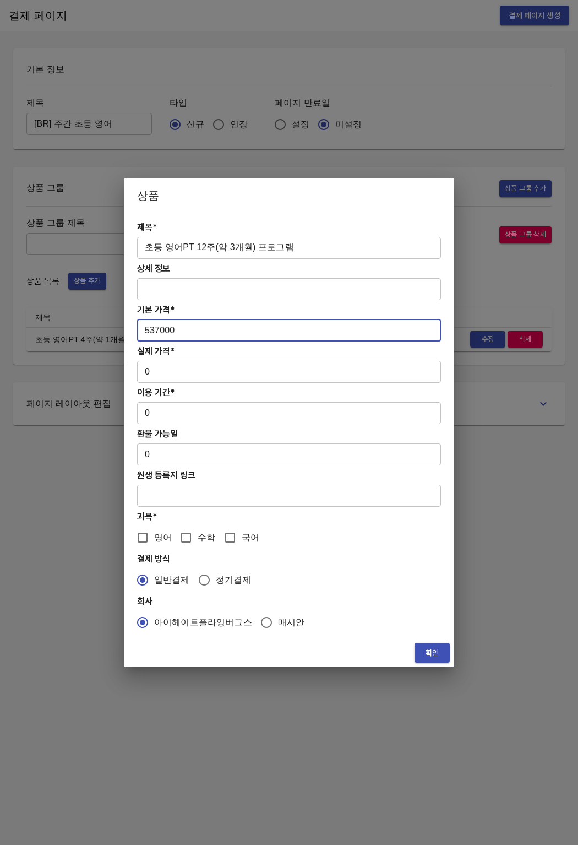
type input "537000"
drag, startPoint x: 160, startPoint y: 385, endPoint x: 144, endPoint y: 371, distance: 20.7
click at [139, 373] on div "제목* 초등 영어PT 12주(약 3개월) 프로그램 ​ 상세 정보 ​ 기본 가격* 537000 ​ 실제 가격* 0 ​ 이용 기간* 0 ​ 환불 …" at bounding box center [289, 425] width 330 height 425
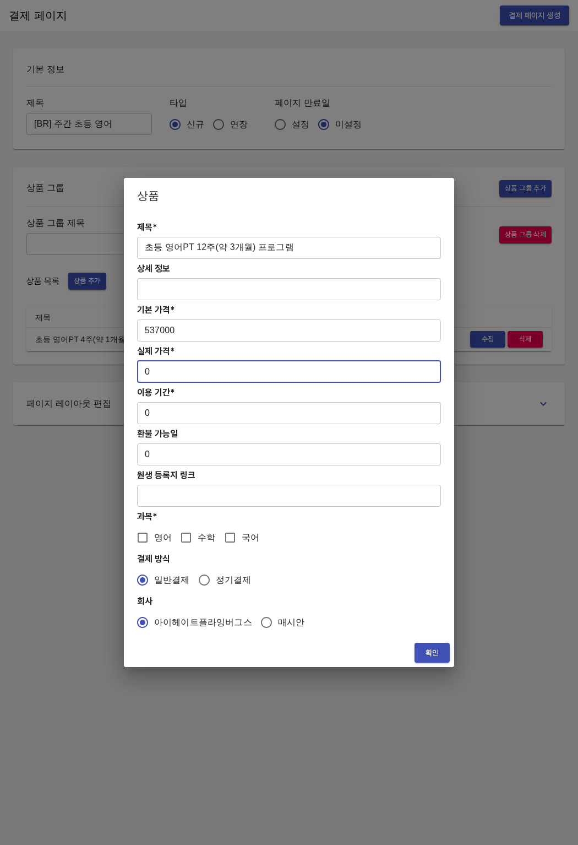
drag, startPoint x: 144, startPoint y: 371, endPoint x: 160, endPoint y: 371, distance: 16.0
click at [160, 371] on input "0" at bounding box center [289, 372] width 304 height 22
paste input "43700"
type input "437000"
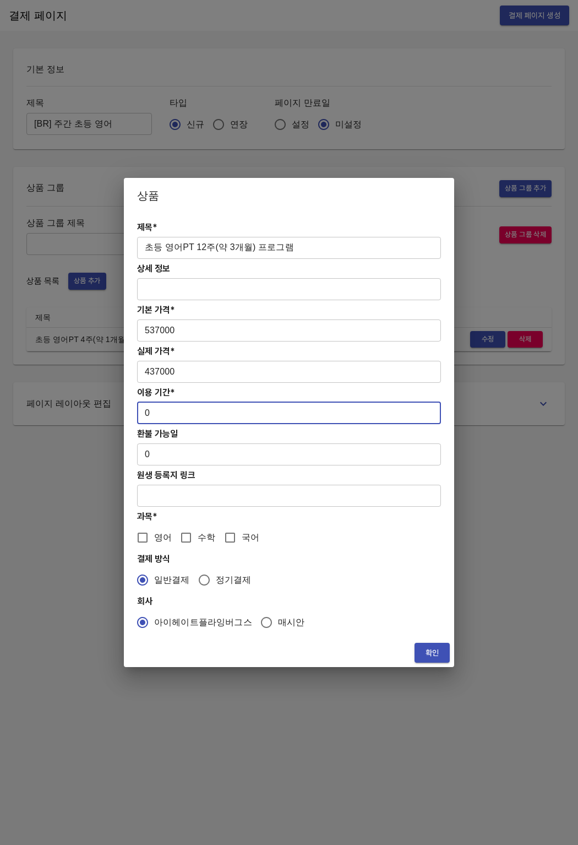
drag, startPoint x: 151, startPoint y: 417, endPoint x: 142, endPoint y: 415, distance: 9.0
click at [142, 415] on input "0" at bounding box center [289, 413] width 304 height 22
type input "84"
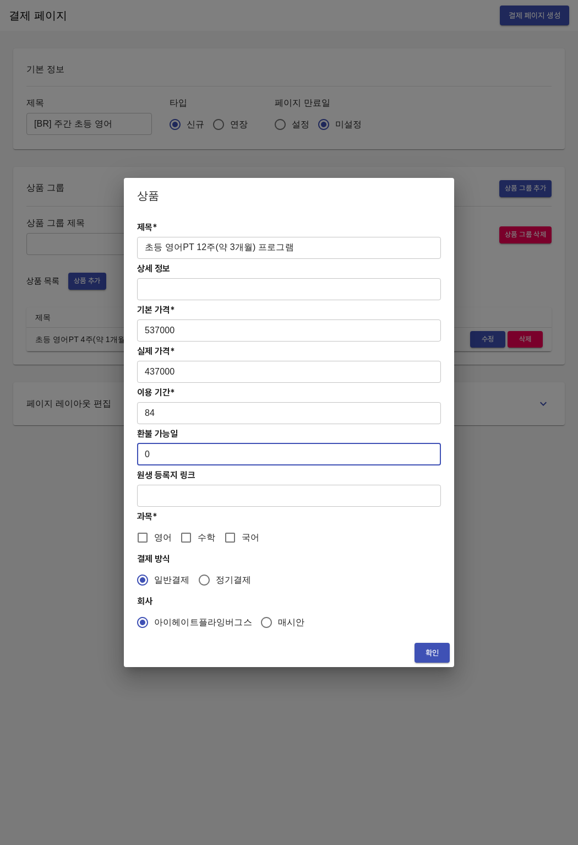
drag, startPoint x: 146, startPoint y: 456, endPoint x: 165, endPoint y: 459, distance: 19.0
click at [165, 459] on input "0" at bounding box center [289, 454] width 304 height 22
type input "7"
click at [143, 538] on input "영어" at bounding box center [142, 537] width 23 height 23
checkbox input "true"
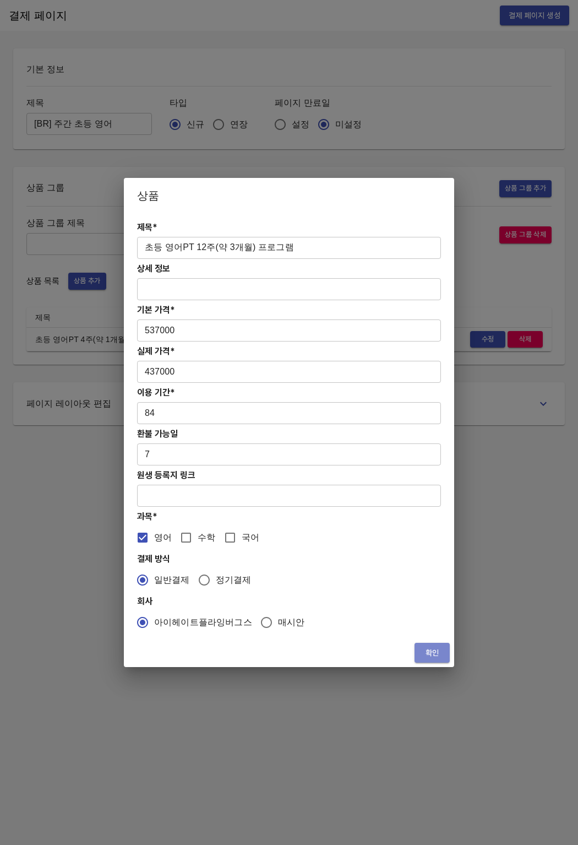
click at [416, 648] on button "확인" at bounding box center [432, 653] width 35 height 20
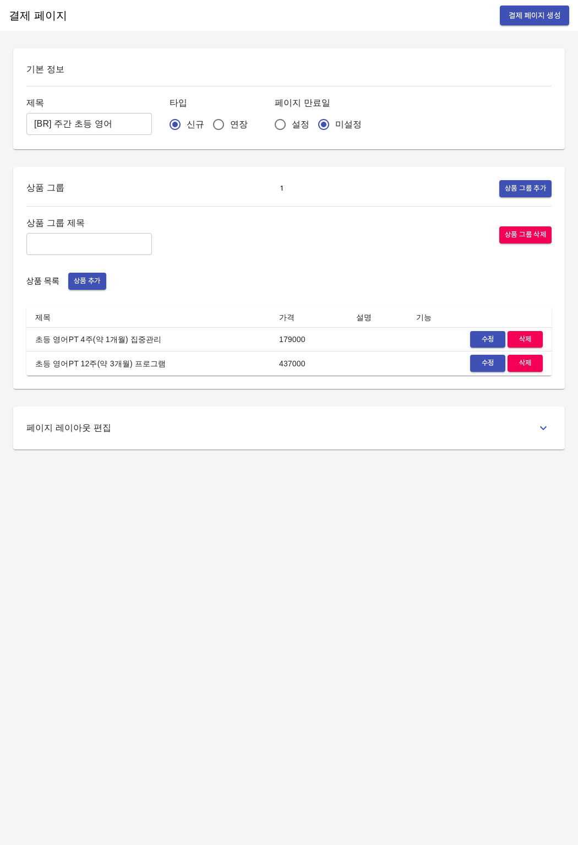
click at [400, 643] on div "결제 페이지 결제 페이지 생성 기본 정보 제목 [BR] 주간 초등 영어 ​ 타입 신규 연장 페이지 만료일 설정 미설정 상품 그룹 1 상품 그룹…" at bounding box center [289, 422] width 578 height 845
click at [95, 287] on button "상품 추가" at bounding box center [87, 281] width 38 height 17
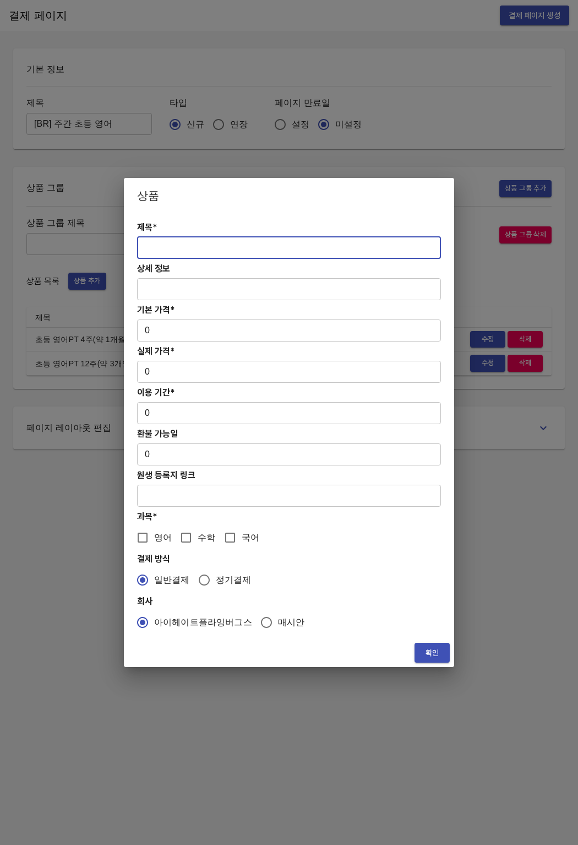
click at [188, 253] on input "text" at bounding box center [289, 248] width 304 height 22
click at [209, 256] on input "text" at bounding box center [289, 248] width 304 height 22
paste input "초등 주말 영어 4주(약 1개월) 특별PT"
type input "초등 주말 영어 4주(약 1개월) 특별PT"
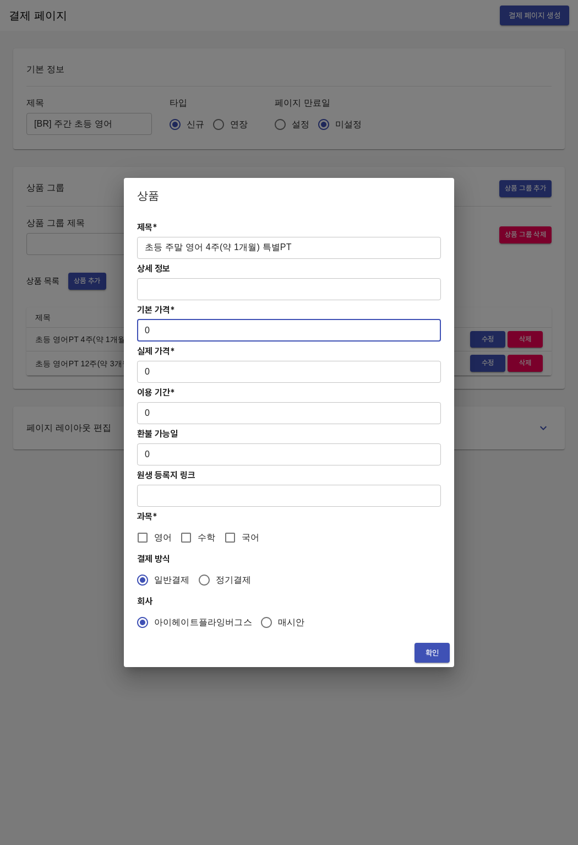
drag, startPoint x: 180, startPoint y: 336, endPoint x: 137, endPoint y: 335, distance: 42.4
click at [137, 335] on input "0" at bounding box center [289, 330] width 304 height 22
paste input "26800"
type input "268000"
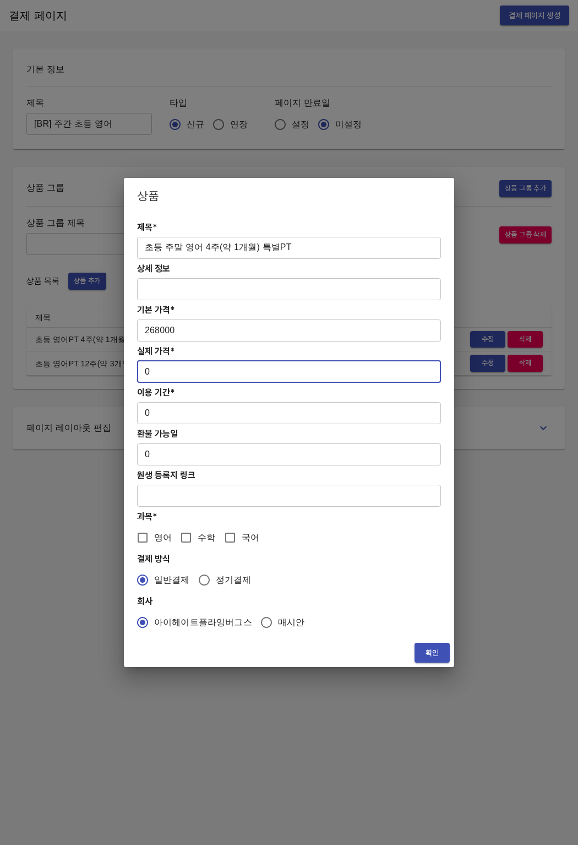
drag, startPoint x: 160, startPoint y: 376, endPoint x: 133, endPoint y: 371, distance: 27.4
click at [133, 371] on div "제목* 초등 주말 영어 4주(약 1개월) 특별PT ​ 상세 정보 ​ 기본 가격* 268000 ​ 실제 가격* 0 ​ 이용 기간* 0 ​ 환불 …" at bounding box center [289, 425] width 330 height 425
paste input "26800"
type input "268000"
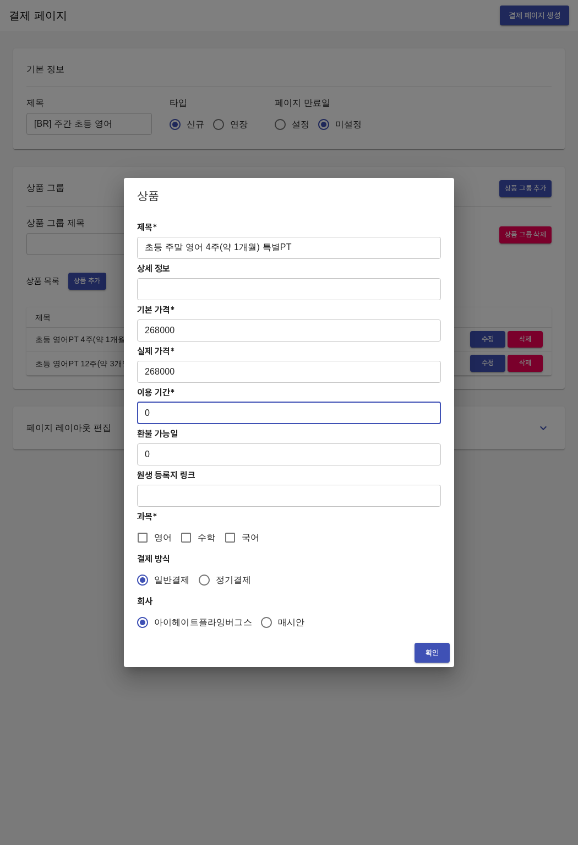
drag, startPoint x: 151, startPoint y: 409, endPoint x: 142, endPoint y: 410, distance: 9.5
click at [142, 410] on input "0" at bounding box center [289, 413] width 304 height 22
type input "28"
click at [137, 537] on input "영어" at bounding box center [142, 537] width 23 height 23
checkbox input "true"
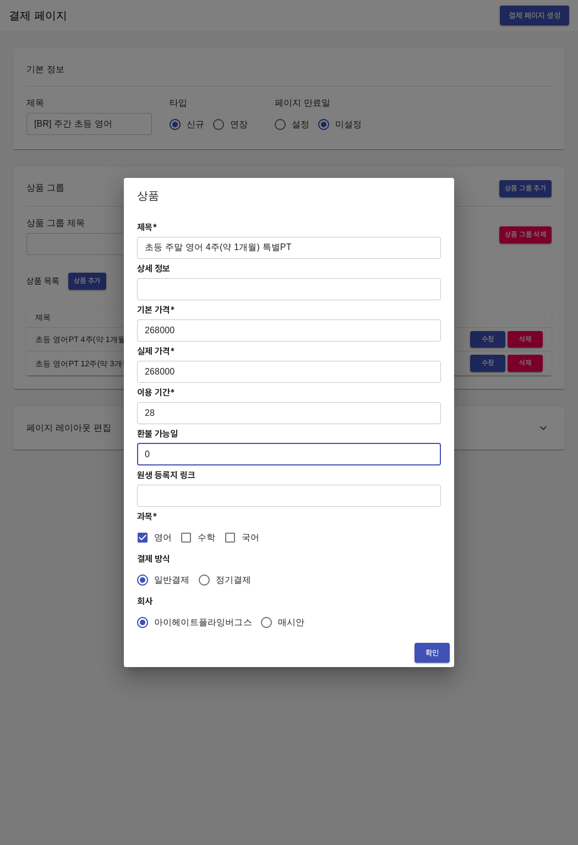
drag, startPoint x: 260, startPoint y: 460, endPoint x: 126, endPoint y: 456, distance: 134.4
click at [126, 456] on div "제목* 초등 주말 영어 4주(약 1개월) 특별PT ​ 상세 정보 ​ 기본 가격* 268000 ​ 실제 가격* 268000 ​ 이용 기간* 28…" at bounding box center [289, 425] width 330 height 425
type input "7"
drag, startPoint x: 431, startPoint y: 659, endPoint x: 389, endPoint y: 644, distance: 44.2
click at [431, 659] on span "확인" at bounding box center [432, 653] width 18 height 14
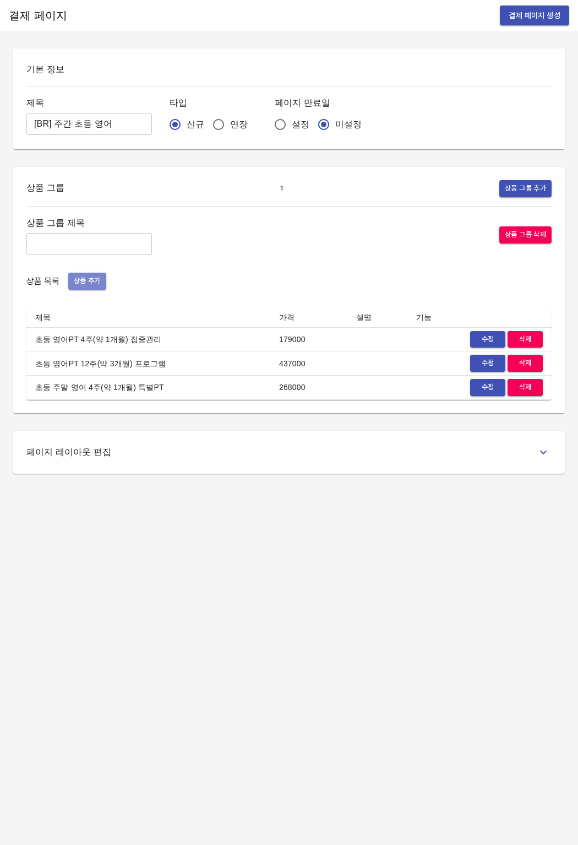
click at [85, 284] on span "상품 추가" at bounding box center [87, 281] width 27 height 13
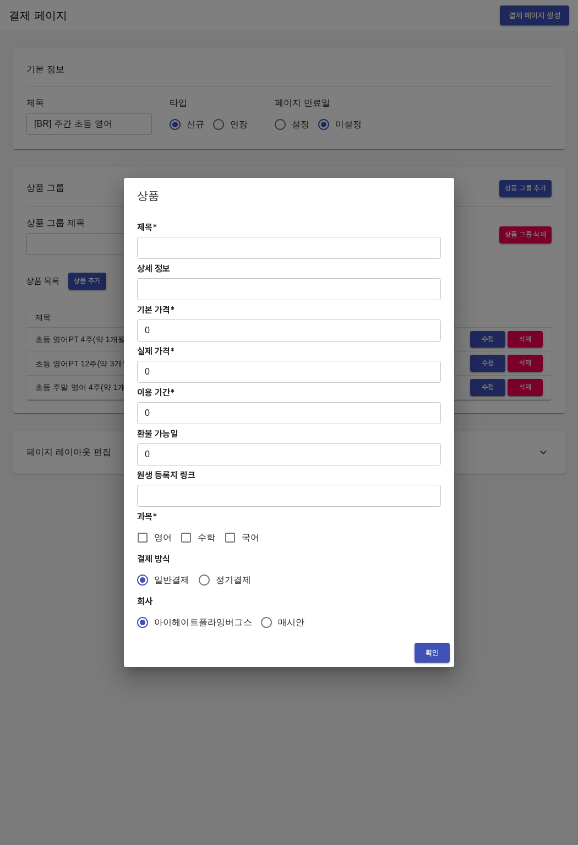
click at [189, 248] on input "text" at bounding box center [289, 248] width 304 height 22
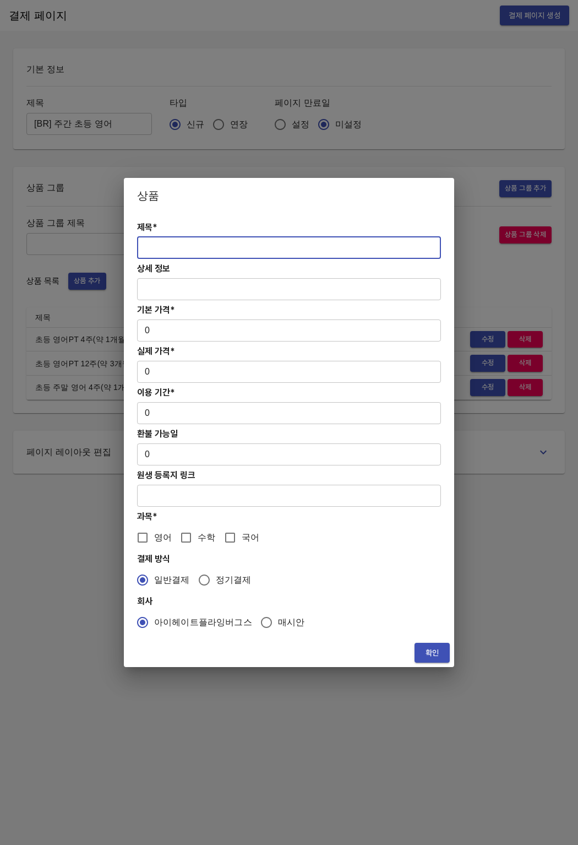
click at [182, 253] on input "text" at bounding box center [289, 248] width 304 height 22
paste input "초등 주말 영어 12주(약 3개월) 특별PT"
type input "초등 주말 영어 12주(약 3개월) 특별PT"
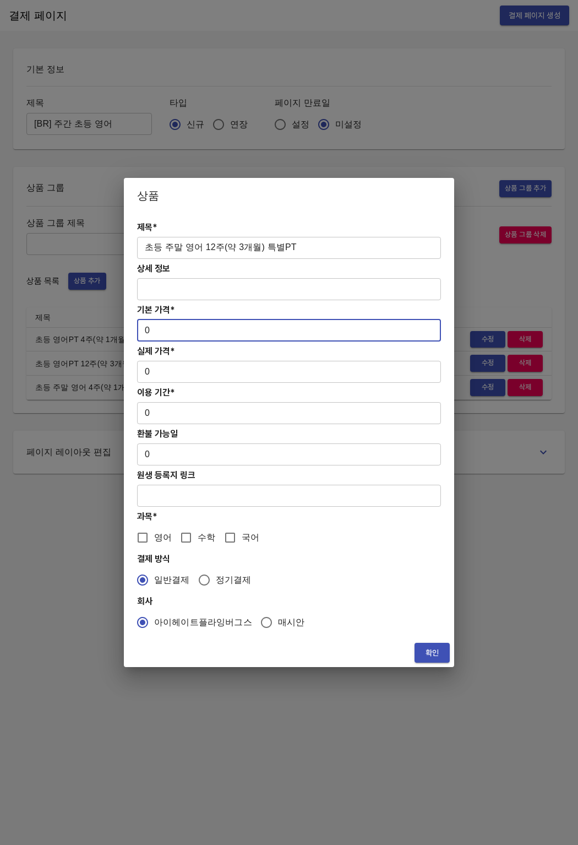
drag, startPoint x: 166, startPoint y: 336, endPoint x: 118, endPoint y: 332, distance: 48.6
click at [118, 332] on div "상품 제목* 초등 주말 영어 12주(약 3개월) 특별PT ​ 상세 정보 ​ 기본 가격* 0 ​ 실제 가격* 0 ​ 이용 기간* 0 ​ 환불 가…" at bounding box center [289, 422] width 578 height 845
paste input "80400"
type input "804000"
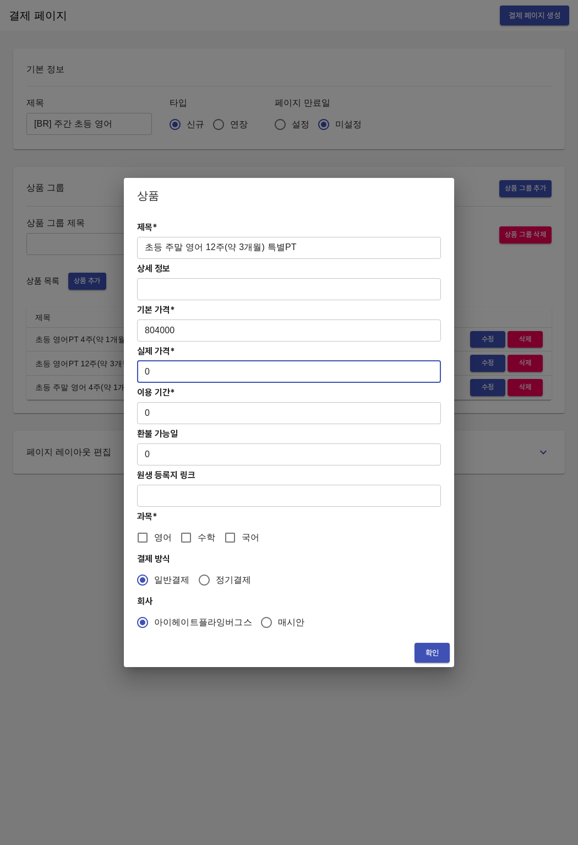
drag, startPoint x: 157, startPoint y: 365, endPoint x: 160, endPoint y: 374, distance: 9.9
click at [160, 374] on input "0" at bounding box center [289, 372] width 304 height 22
paste input "70400"
type input "704000"
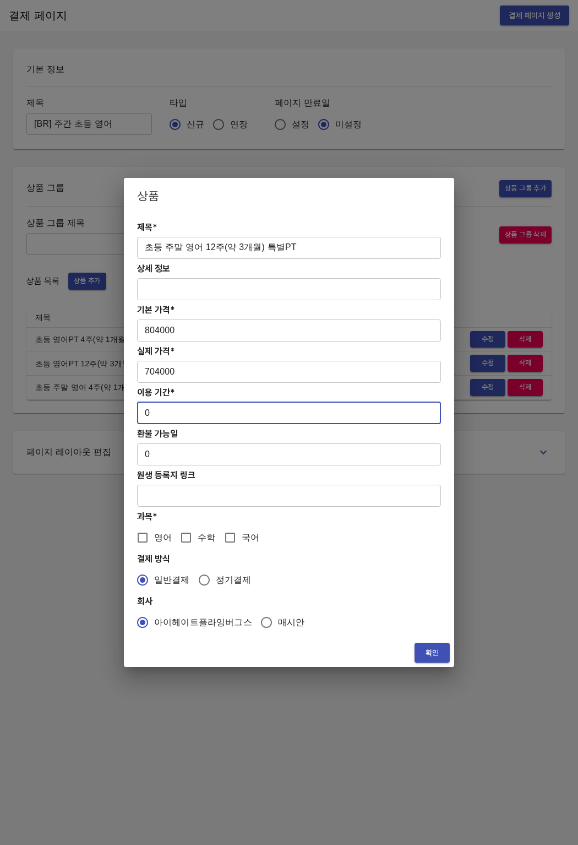
drag, startPoint x: 155, startPoint y: 420, endPoint x: 138, endPoint y: 415, distance: 17.8
click at [138, 415] on input "0" at bounding box center [289, 413] width 304 height 22
type input "84"
click at [167, 465] on div "제목* 초등 주말 영어 12주(약 3개월) 특별PT ​ 상세 정보 ​ 기본 가격* 804000 ​ 실제 가격* 704000 ​ 이용 기간* 8…" at bounding box center [289, 425] width 330 height 425
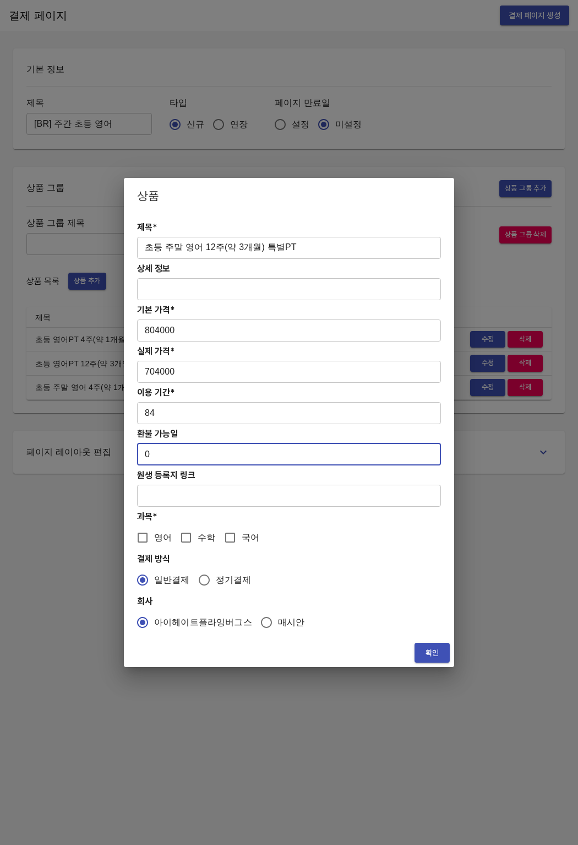
drag, startPoint x: 166, startPoint y: 460, endPoint x: 127, endPoint y: 456, distance: 39.8
click at [127, 456] on div "제목* 초등 주말 영어 12주(약 3개월) 특별PT ​ 상세 정보 ​ 기본 가격* 804000 ​ 실제 가격* 704000 ​ 이용 기간* 8…" at bounding box center [289, 425] width 330 height 425
type input "7"
drag, startPoint x: 155, startPoint y: 545, endPoint x: 356, endPoint y: 619, distance: 214.3
click at [155, 545] on label "영어" at bounding box center [151, 537] width 41 height 23
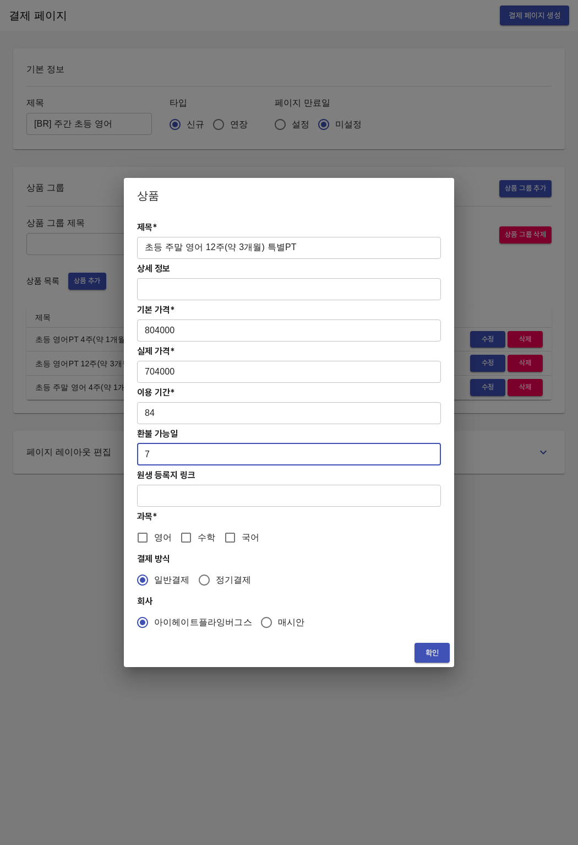
click at [154, 545] on input "영어" at bounding box center [142, 537] width 23 height 23
checkbox input "true"
click at [428, 655] on span "확인" at bounding box center [432, 653] width 18 height 14
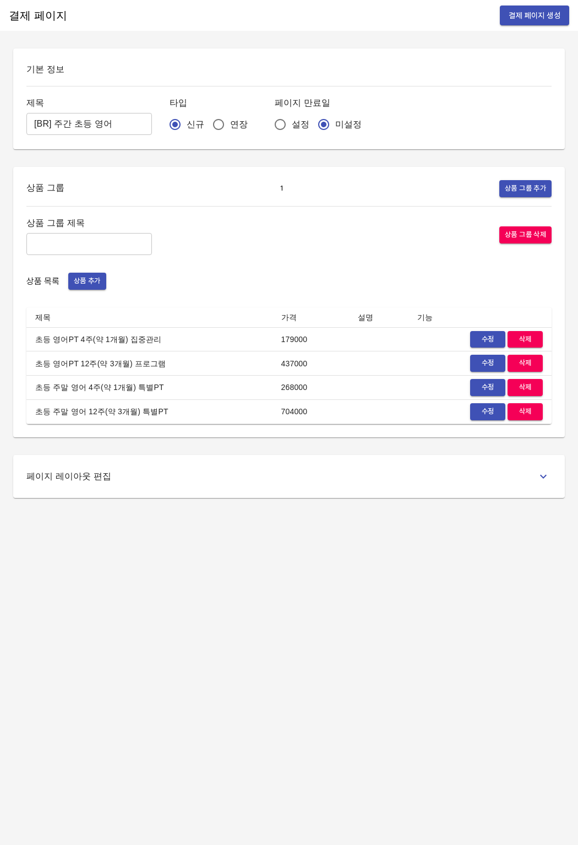
drag, startPoint x: 401, startPoint y: 639, endPoint x: 433, endPoint y: 525, distance: 118.2
click at [401, 639] on div "결제 페이지 결제 페이지 생성 기본 정보 제목 [BR] 주간 초등 영어 ​ 타입 신규 연장 페이지 만료일 설정 미설정 상품 그룹 1 상품 그룹…" at bounding box center [289, 422] width 578 height 845
click at [535, 15] on span "결제 페이지 생성" at bounding box center [535, 16] width 52 height 14
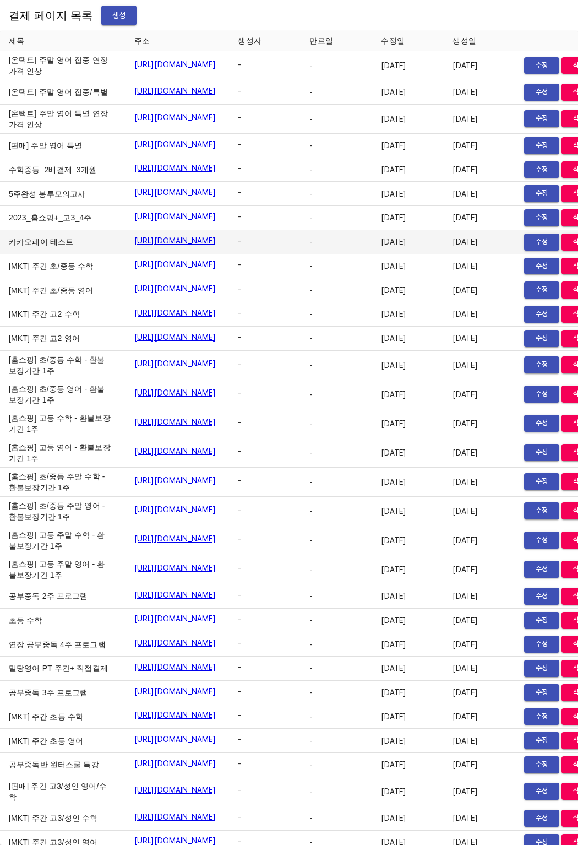
click at [37, 254] on td "카카오페이 테스트" at bounding box center [63, 242] width 126 height 24
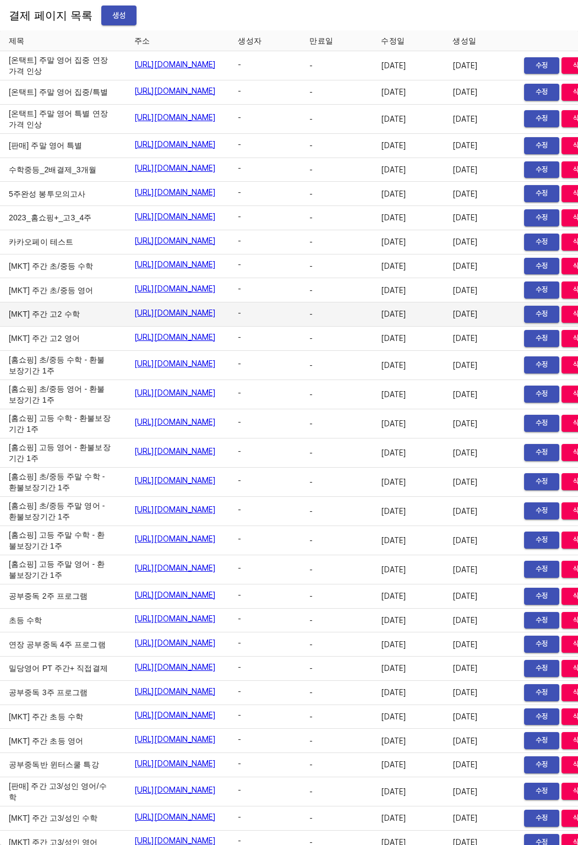
scroll to position [482, 0]
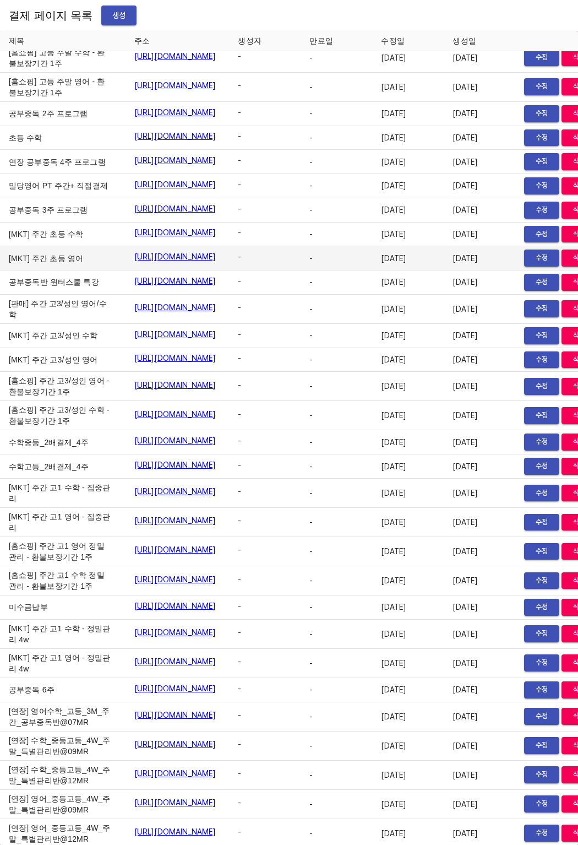
click at [205, 262] on link "https://payment.mildang.kr/MYS3fT2BH6GLi14HHNlkd" at bounding box center [175, 256] width 82 height 11
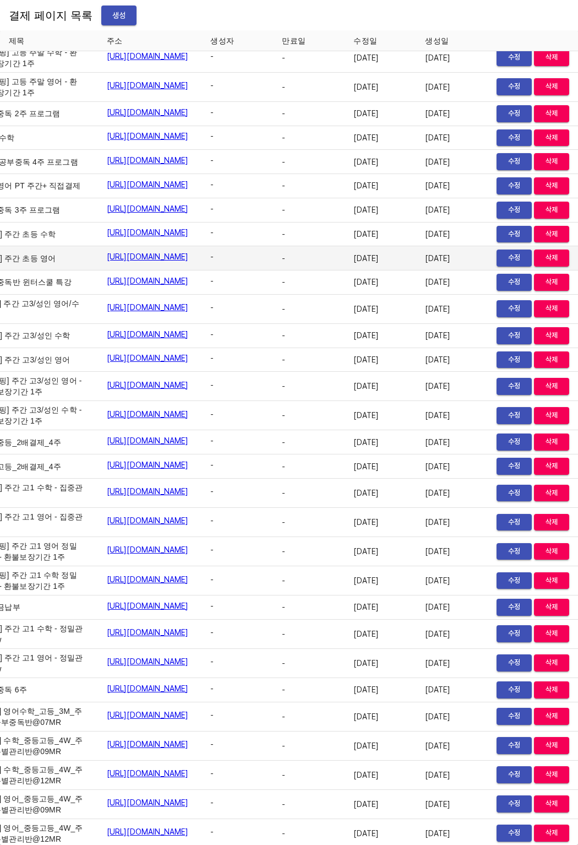
scroll to position [482, 77]
click at [502, 264] on span "수정" at bounding box center [514, 258] width 24 height 13
click at [98, 43] on td "https://payment.mildang.kr/JzlQ2G1HHANPB_dQjmhtR" at bounding box center [150, 28] width 104 height 29
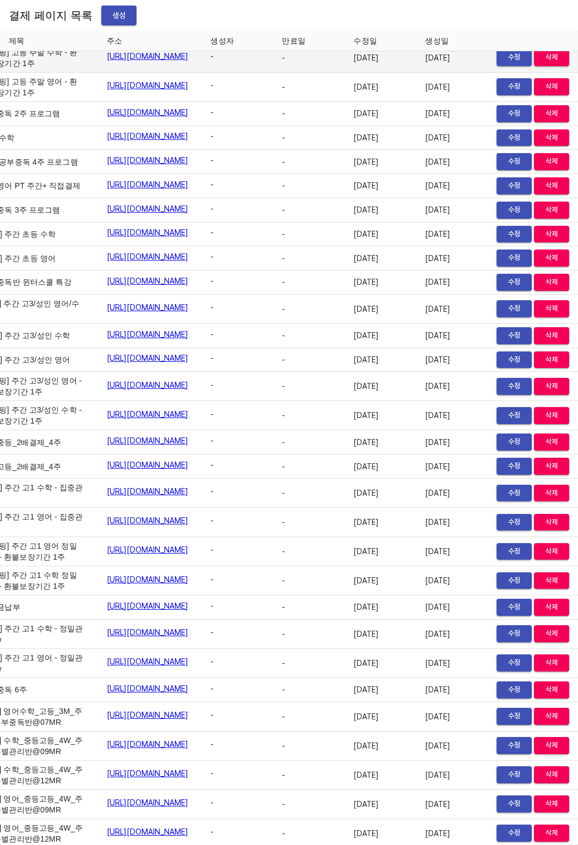
click at [319, 43] on td "-" at bounding box center [309, 28] width 72 height 29
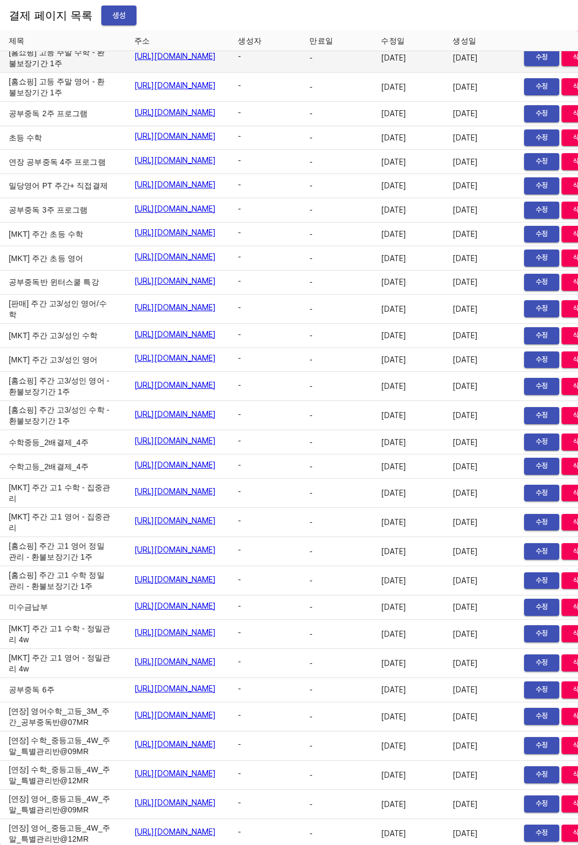
click at [9, 73] on td "[홈쇼핑] 고등 주말 수학 - 환불보장기간 1주" at bounding box center [63, 57] width 126 height 29
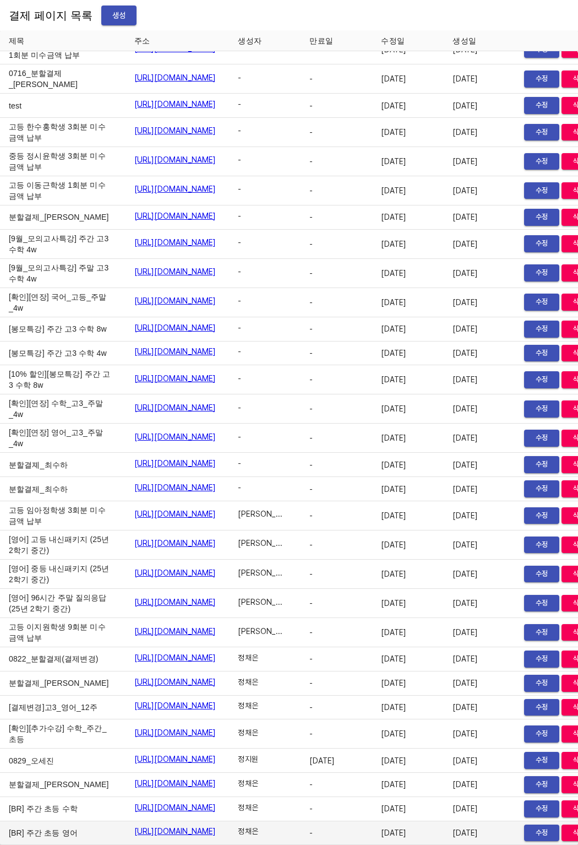
scroll to position [17135, 77]
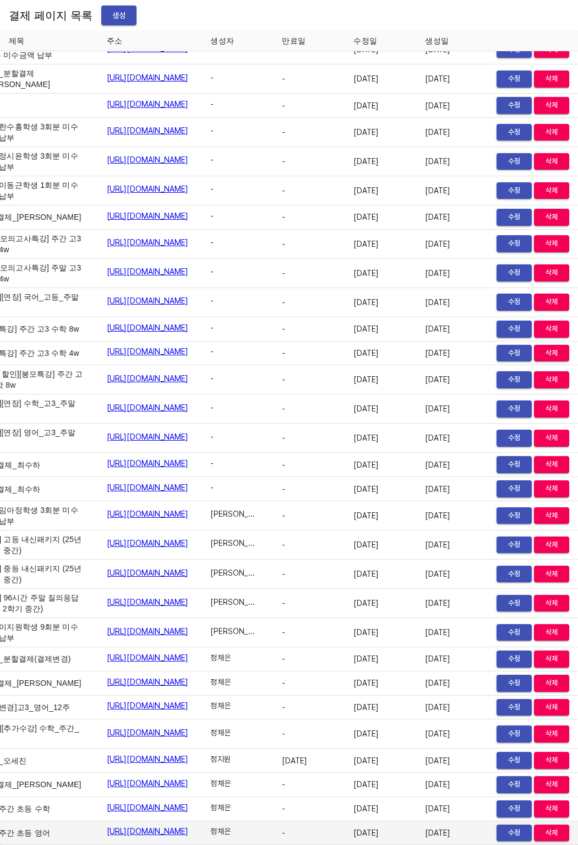
click at [506, 826] on span "수정" at bounding box center [514, 832] width 24 height 13
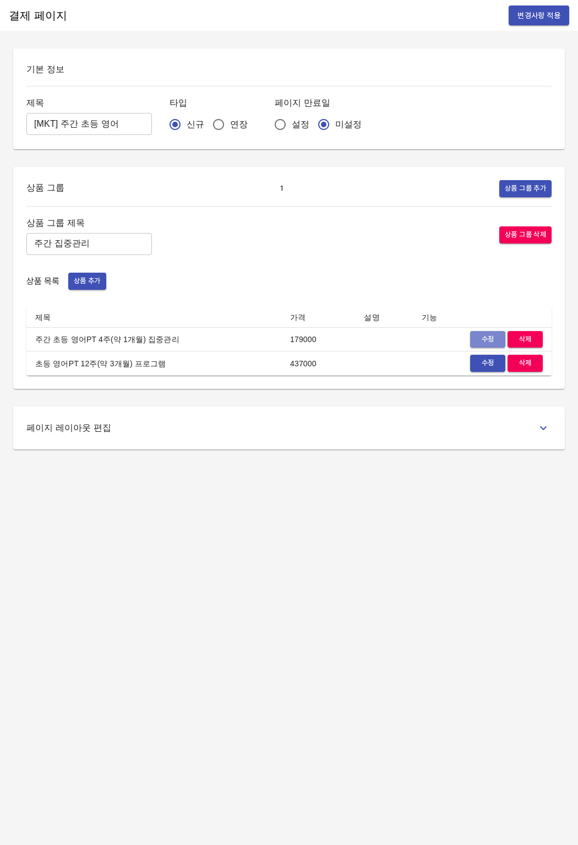
click at [490, 341] on span "수정" at bounding box center [488, 339] width 24 height 13
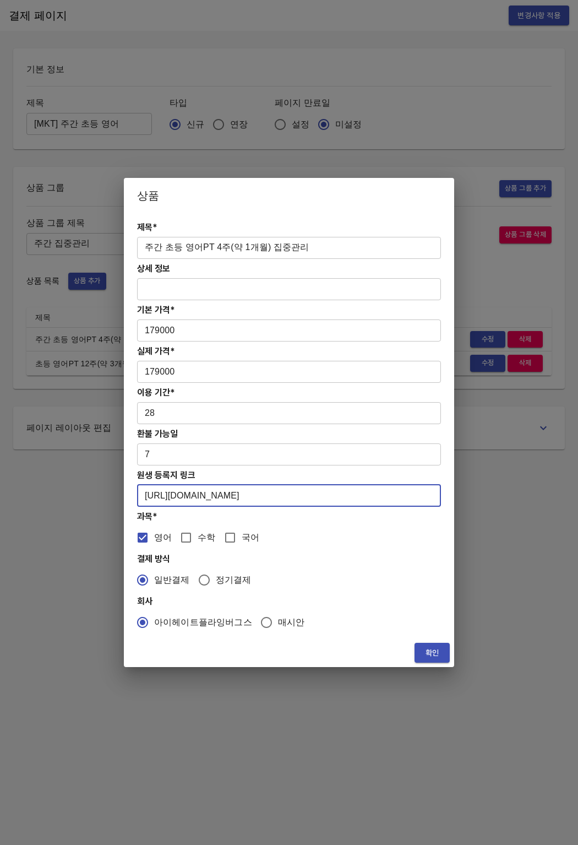
drag, startPoint x: 291, startPoint y: 494, endPoint x: 151, endPoint y: 481, distance: 140.4
click at [151, 481] on div "제목* 주간 초등 영어PT 4주(약 1개월) 집중관리 ​ 상세 정보 ​ 기본 가격* 179000 ​ 실제 가격* 179000 ​ 이용 기간* …" at bounding box center [289, 425] width 330 height 425
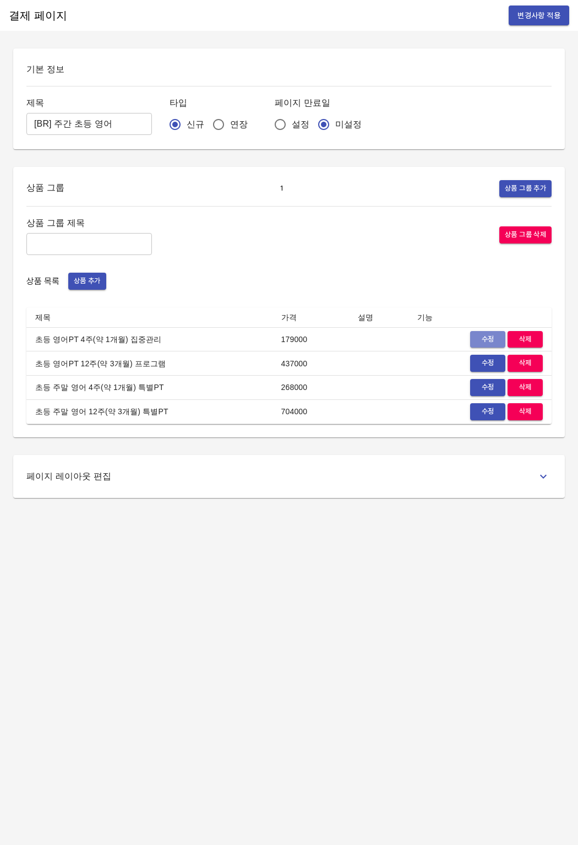
click at [488, 337] on span "수정" at bounding box center [488, 339] width 24 height 13
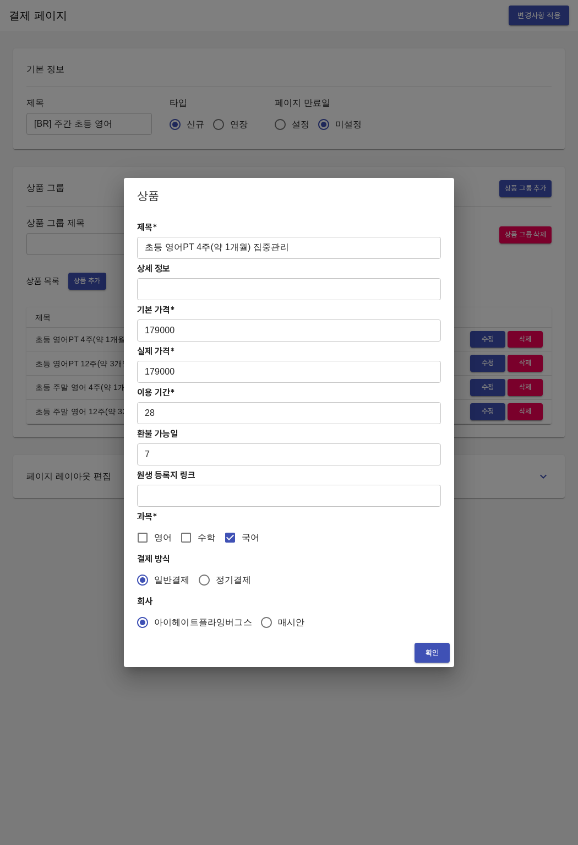
click at [178, 492] on input "text" at bounding box center [289, 496] width 304 height 22
paste input "[URL][DOMAIN_NAME]"
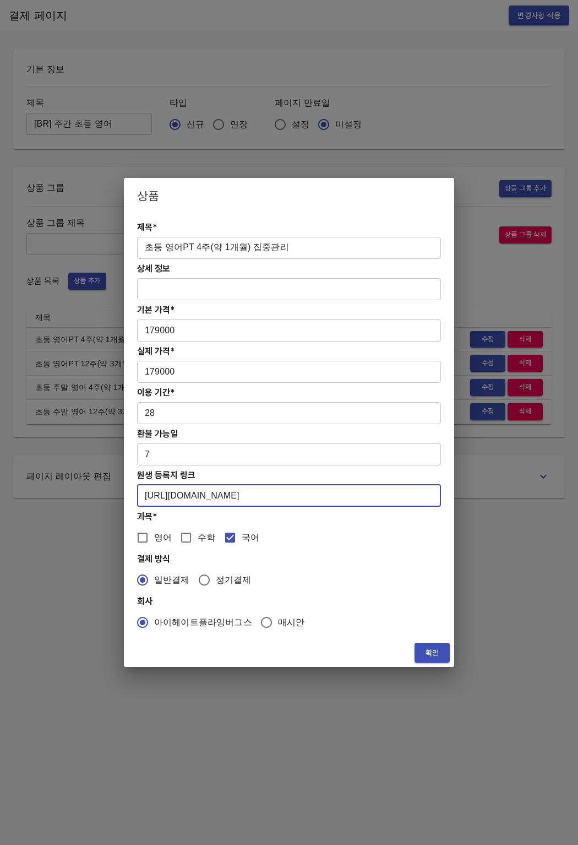
type input "[URL][DOMAIN_NAME]"
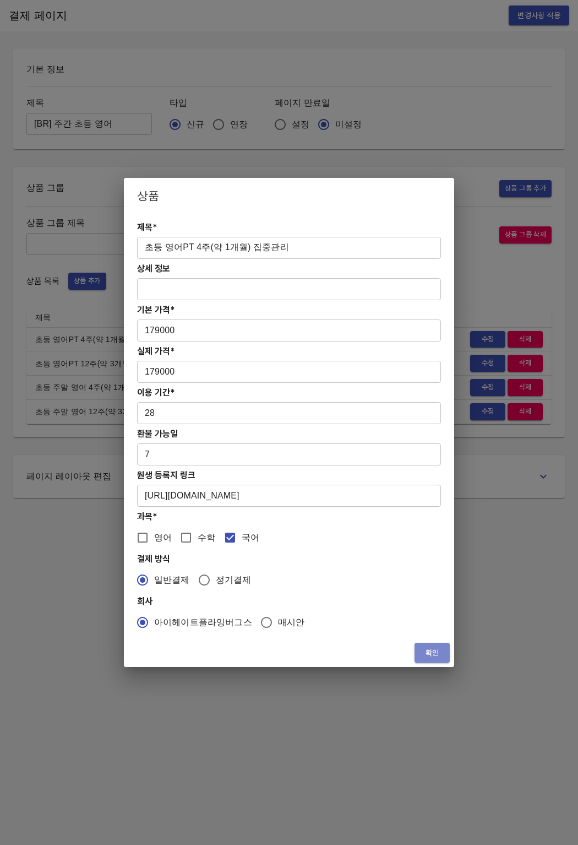
click at [427, 648] on span "확인" at bounding box center [432, 653] width 18 height 14
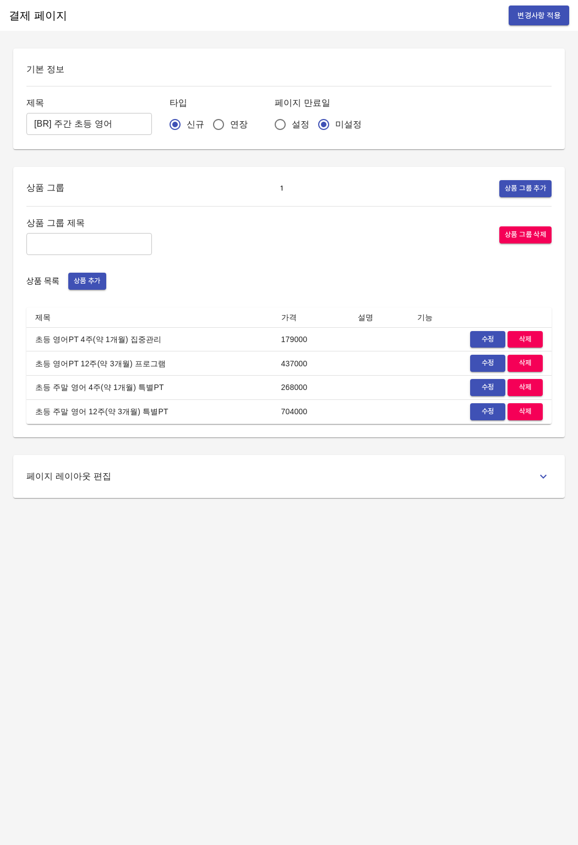
click at [473, 361] on button "수정" at bounding box center [487, 363] width 35 height 17
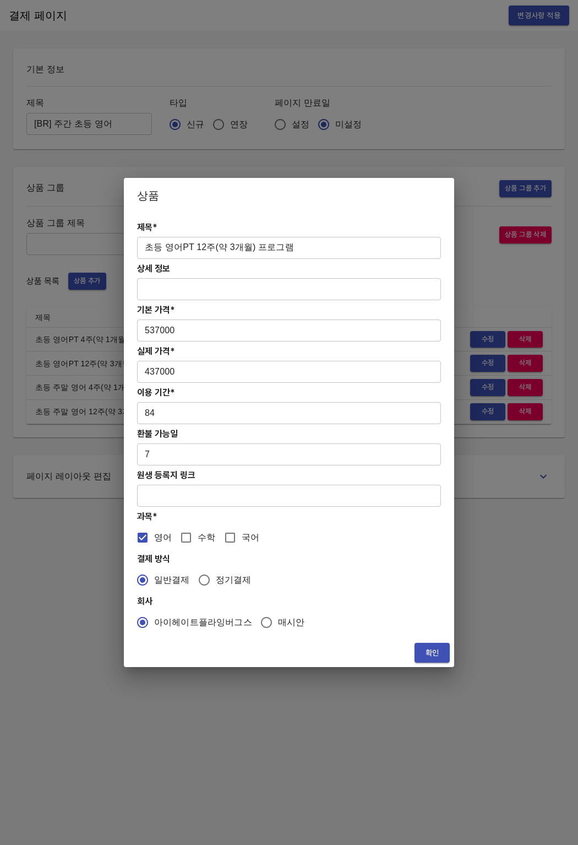
click at [227, 511] on h4 "과목*" at bounding box center [289, 516] width 304 height 10
click at [233, 496] on input "text" at bounding box center [289, 496] width 304 height 22
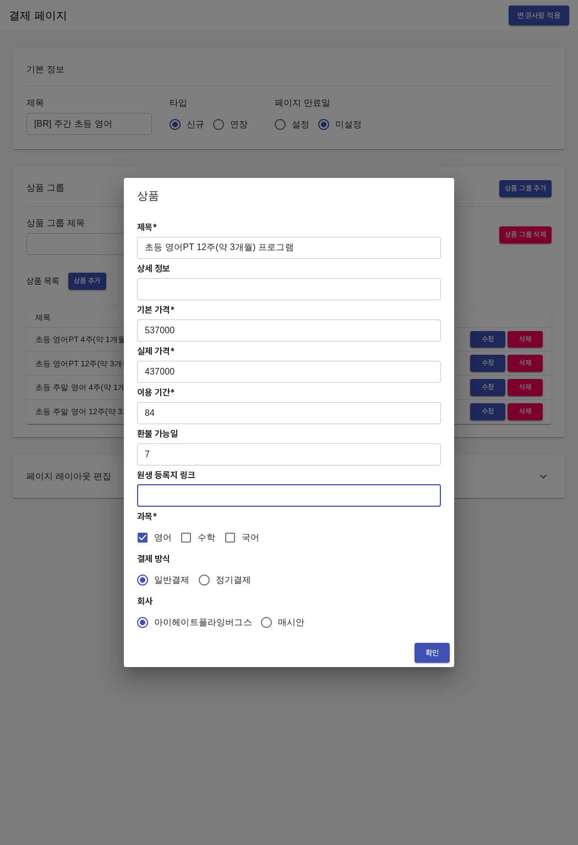
paste input "[URL][DOMAIN_NAME]"
type input "[URL][DOMAIN_NAME]"
click at [429, 649] on span "확인" at bounding box center [432, 653] width 18 height 14
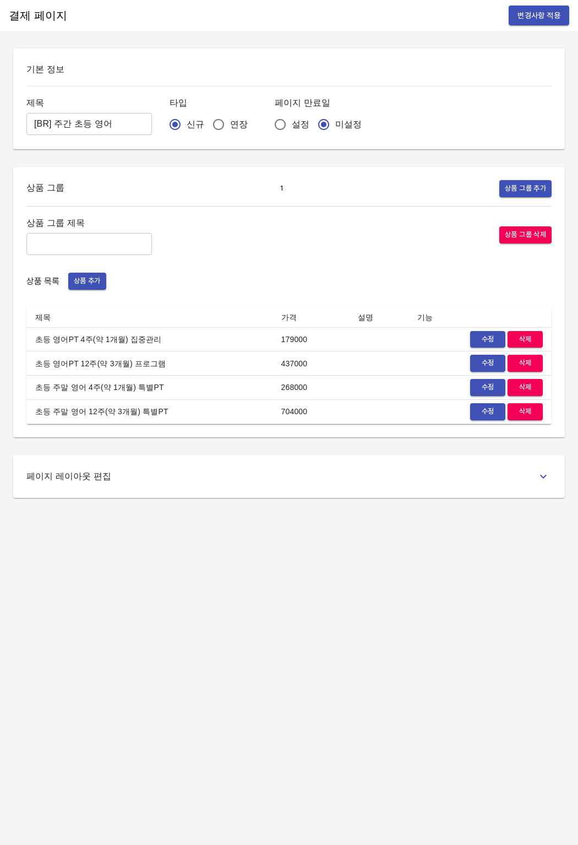
drag, startPoint x: 417, startPoint y: 648, endPoint x: 505, endPoint y: 143, distance: 512.1
click at [417, 644] on div "결제 페이지 변경사항 적용 기본 정보 제목 [BR] 주간 초등 영어 ​ 타입 신규 연장 페이지 만료일 설정 미설정 상품 그룹 1 상품 그룹 추…" at bounding box center [289, 422] width 578 height 845
click at [531, 8] on button "변경사항 적용" at bounding box center [539, 16] width 61 height 20
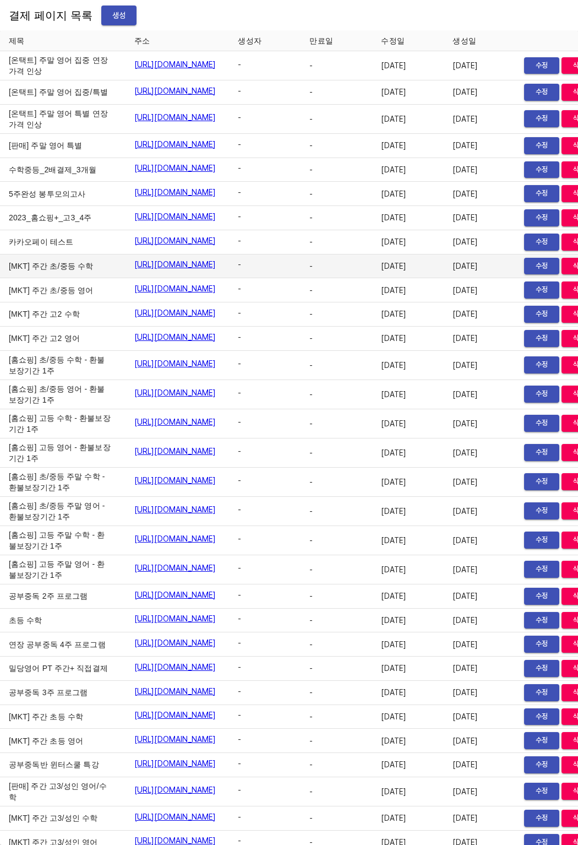
click at [4, 279] on td "[MKT] 주간 초/중등 수학" at bounding box center [63, 266] width 126 height 24
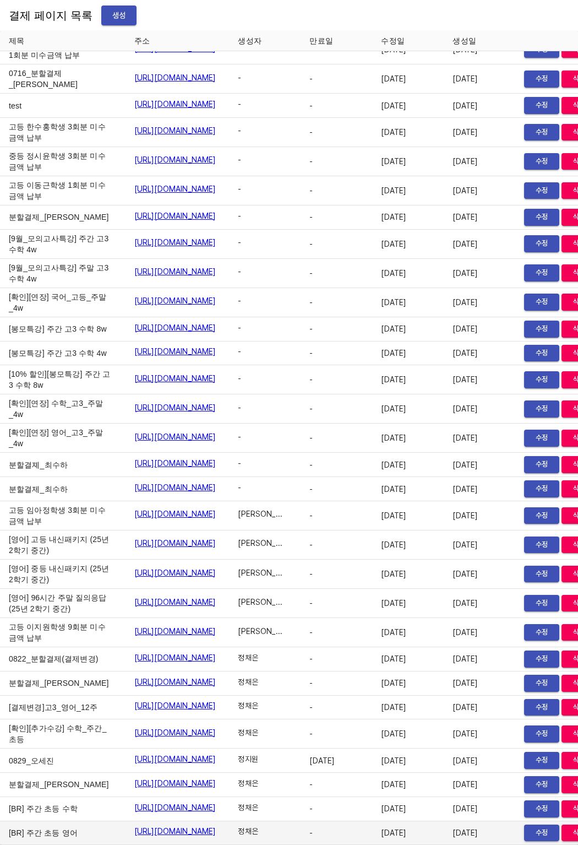
click at [216, 825] on link "https://payment.mildang.kr/4JZpO6eo1mCD0dTF38AuB" at bounding box center [175, 830] width 82 height 11
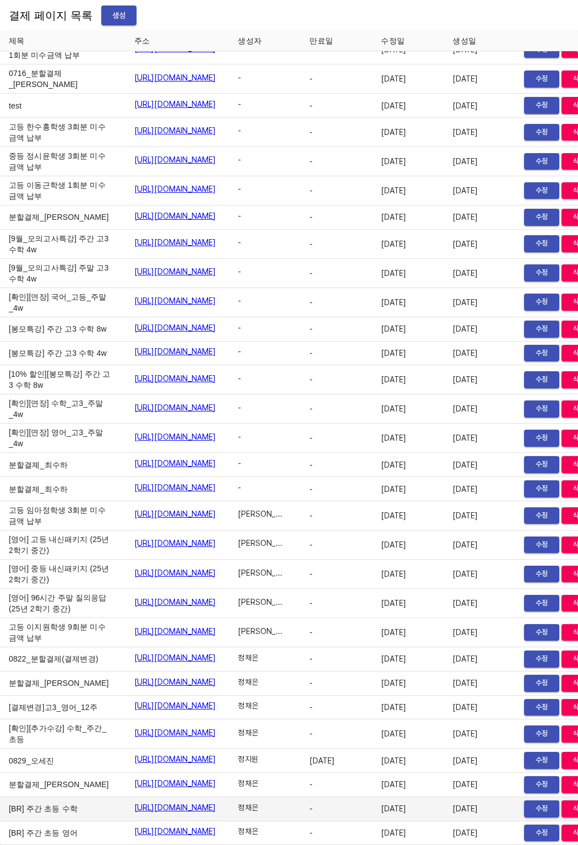
click at [208, 802] on link "https://payment.mildang.kr/89lDIEgWvqw4GuwnrBX7i" at bounding box center [175, 807] width 82 height 11
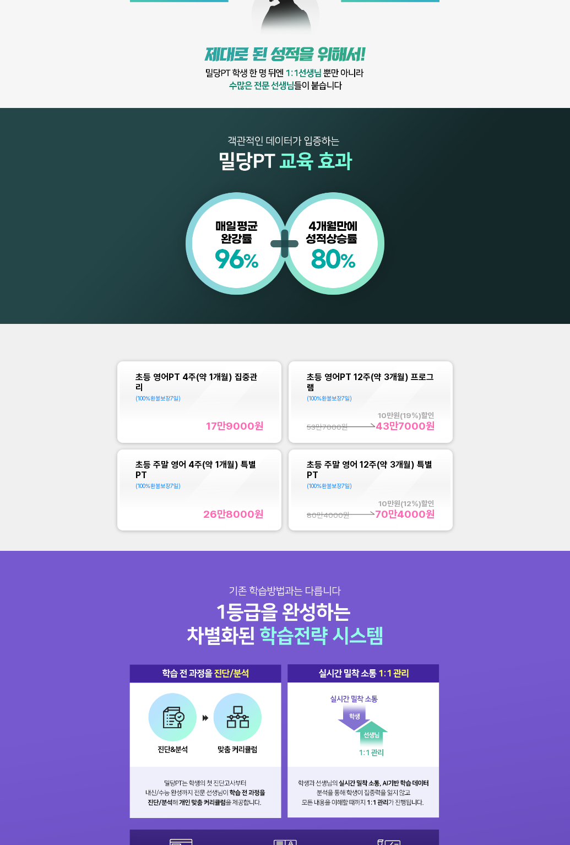
scroll to position [481, 0]
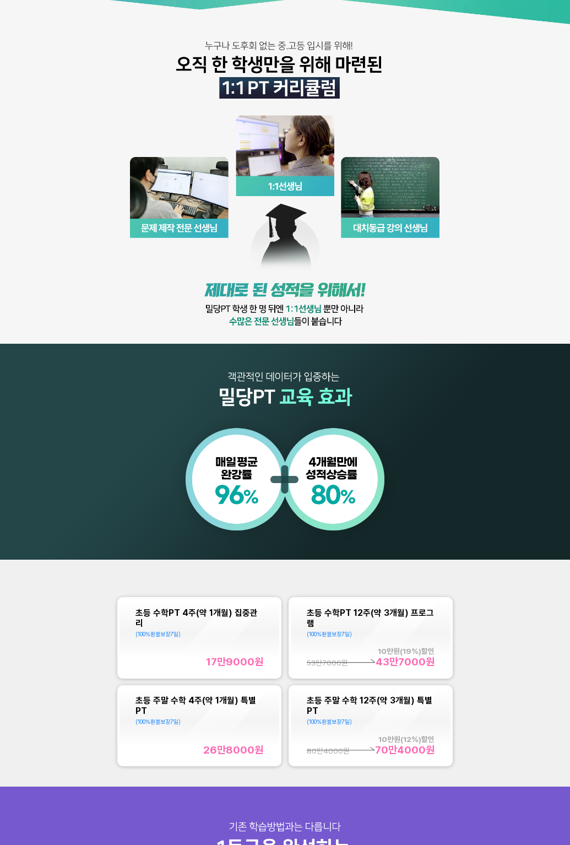
scroll to position [336, 0]
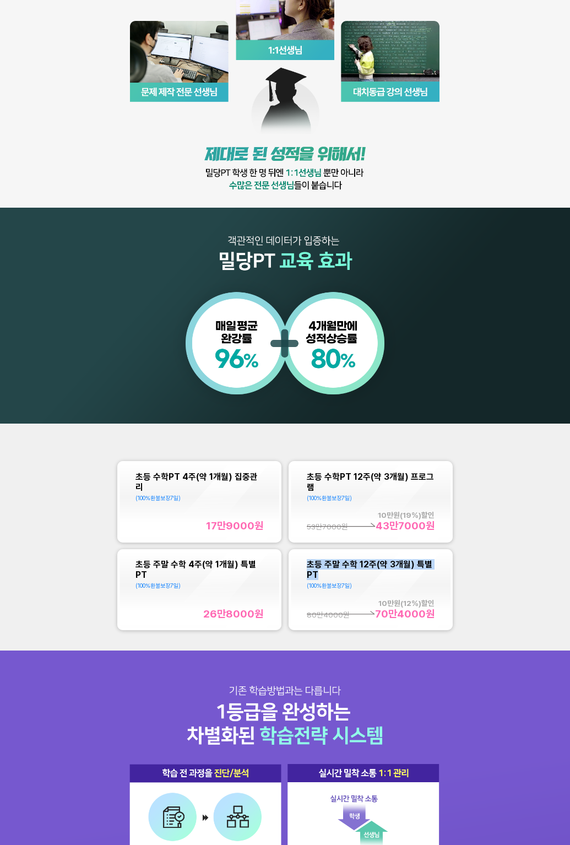
copy span "초등 주말 수학 12주(약 3개월) 특별PT"
drag, startPoint x: 303, startPoint y: 565, endPoint x: 324, endPoint y: 574, distance: 22.5
click at [324, 574] on div "초등 주말 수학 12주(약 3개월) 특별PT (100%환불보장 7 일) 10만 원( 12 %)할인 70만4000 원 80만4000 원" at bounding box center [371, 589] width 160 height 77
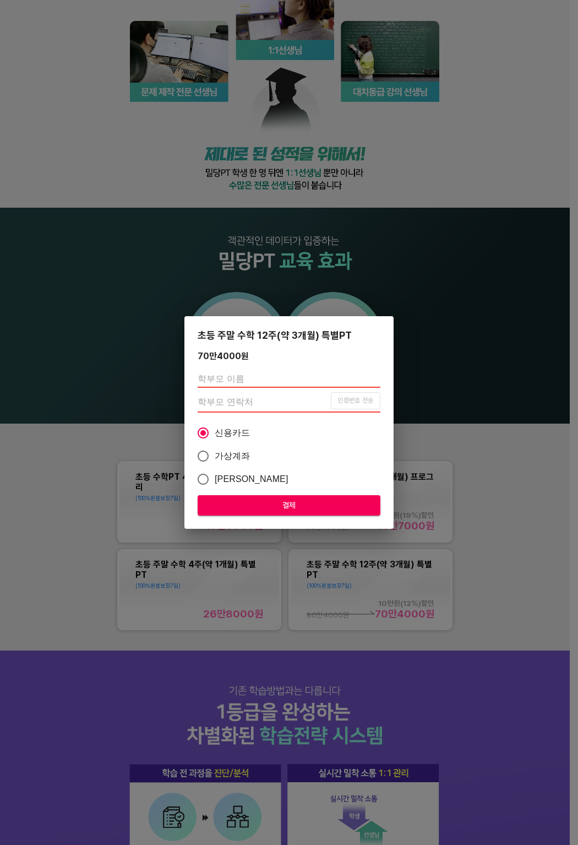
drag, startPoint x: 407, startPoint y: 64, endPoint x: 472, endPoint y: 2, distance: 89.6
click at [408, 63] on div "초등 주말 수학 12주(약 3개월) 특별PT 70만4000 원 인증번호 전송 신용카드 가상계좌 카카오페이 결제" at bounding box center [289, 422] width 578 height 845
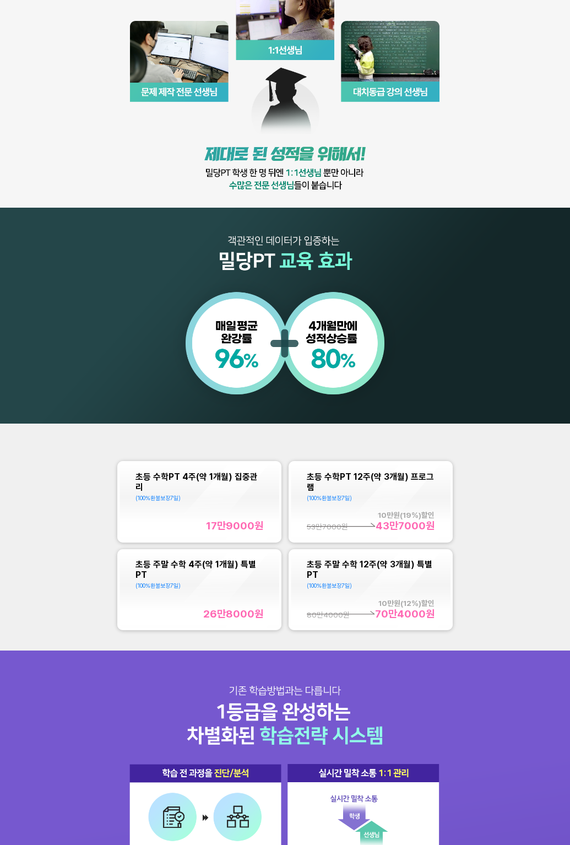
click at [230, 156] on img at bounding box center [285, 44] width 570 height 760
